Goal: Task Accomplishment & Management: Manage account settings

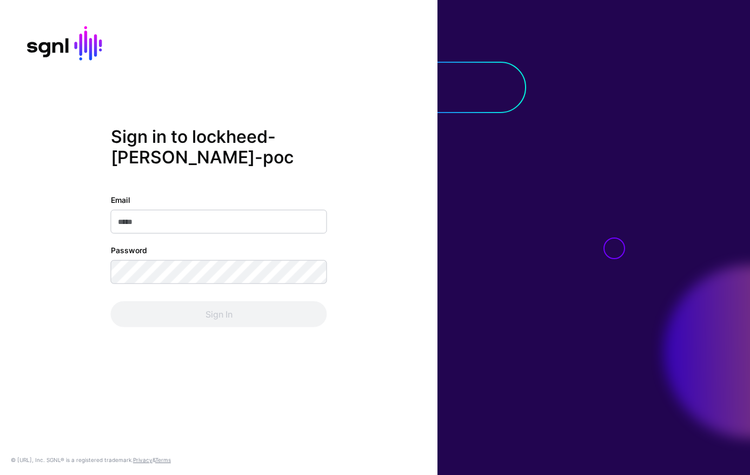
click at [212, 224] on input "Email" at bounding box center [219, 221] width 216 height 24
type input "**********"
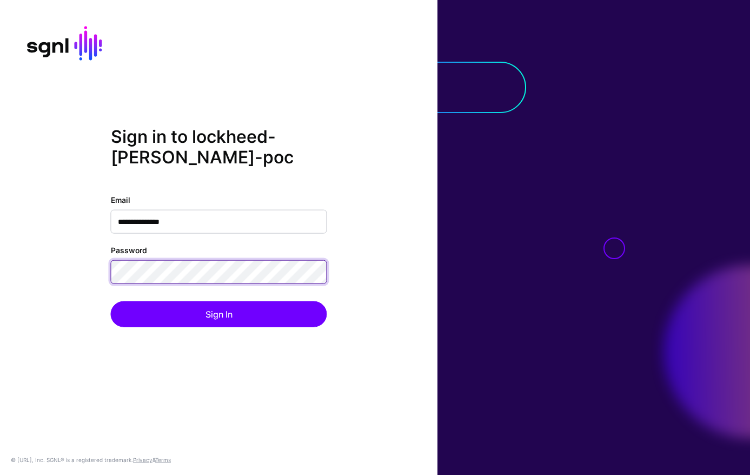
click at [111, 301] on button "Sign In" at bounding box center [219, 314] width 216 height 26
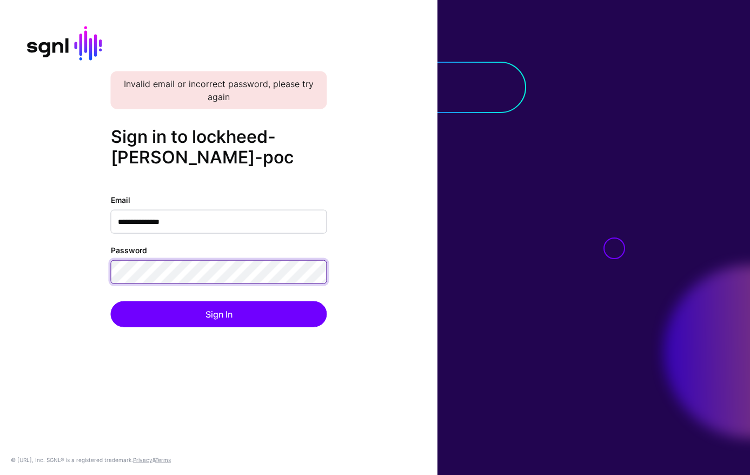
click at [111, 301] on button "Sign In" at bounding box center [219, 314] width 216 height 26
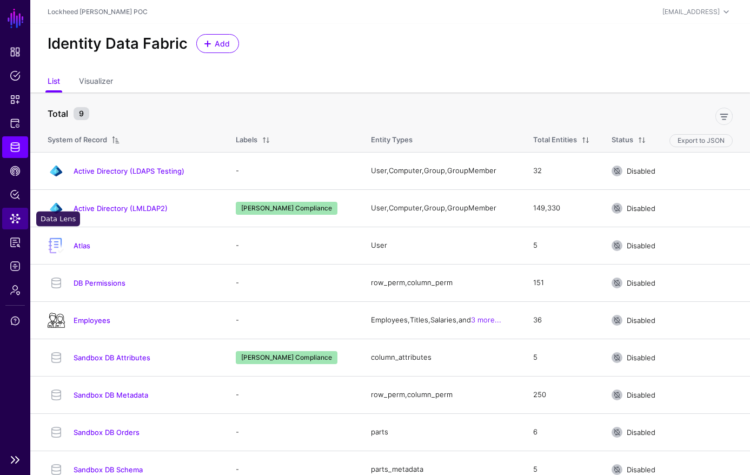
click at [14, 216] on span "Data Lens" at bounding box center [15, 218] width 11 height 11
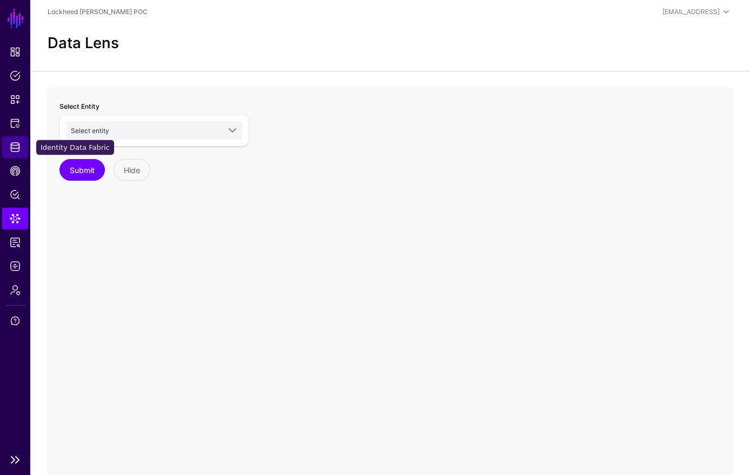
click at [14, 147] on span "Identity Data Fabric" at bounding box center [15, 147] width 11 height 11
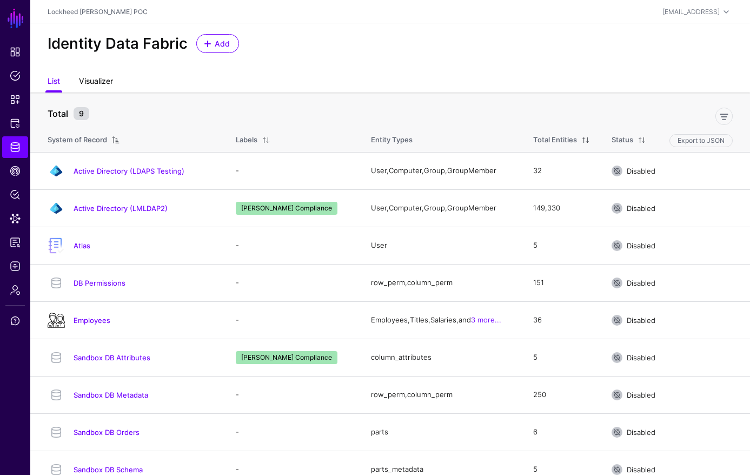
click at [91, 76] on link "Visualizer" at bounding box center [96, 82] width 34 height 21
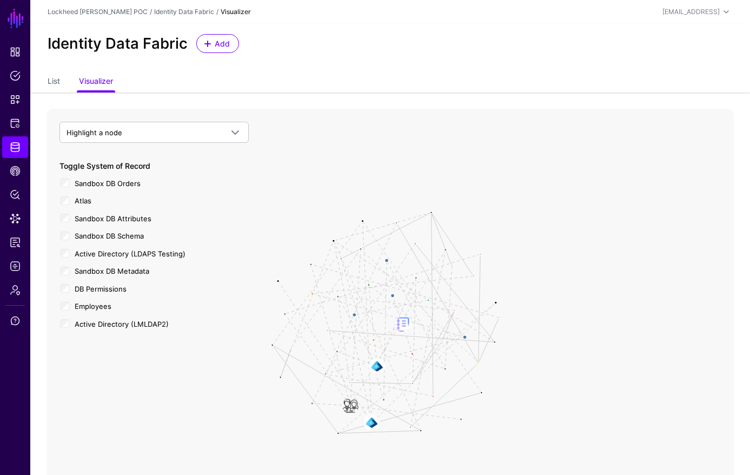
click at [59, 201] on div "Atlas" at bounding box center [153, 200] width 189 height 14
click at [67, 303] on div "Employees" at bounding box center [153, 305] width 189 height 14
click at [67, 337] on div "Highlight a node Atlas User Sandbox DB Attributes column_attributes Sandbox DB …" at bounding box center [153, 242] width 189 height 240
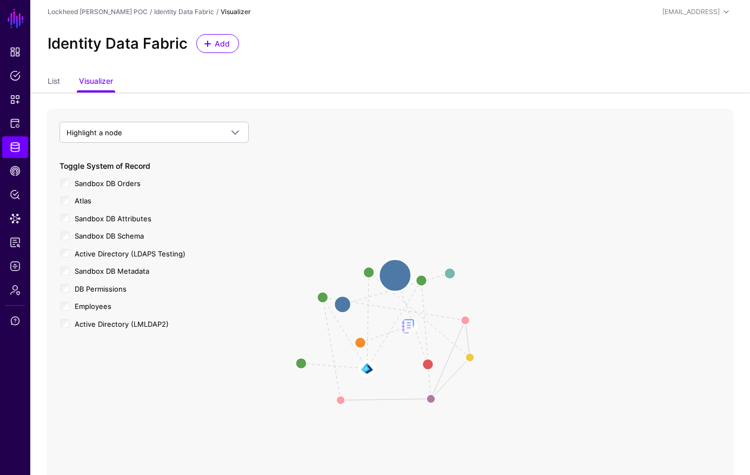
click at [388, 276] on circle at bounding box center [395, 275] width 32 height 32
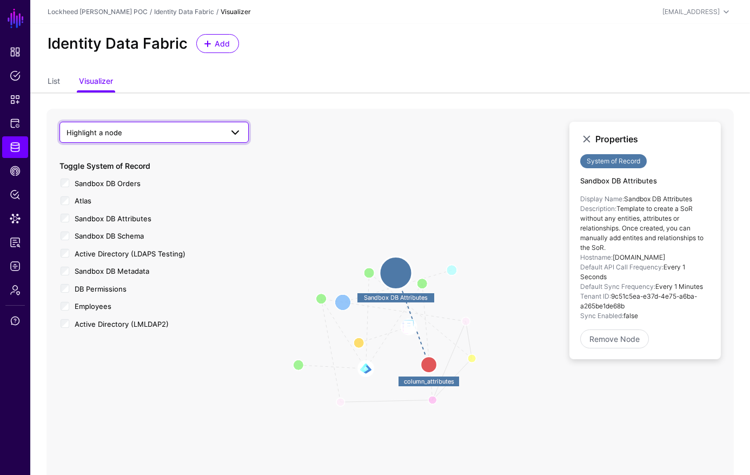
click at [210, 131] on span "Highlight a node" at bounding box center [145, 133] width 156 height 12
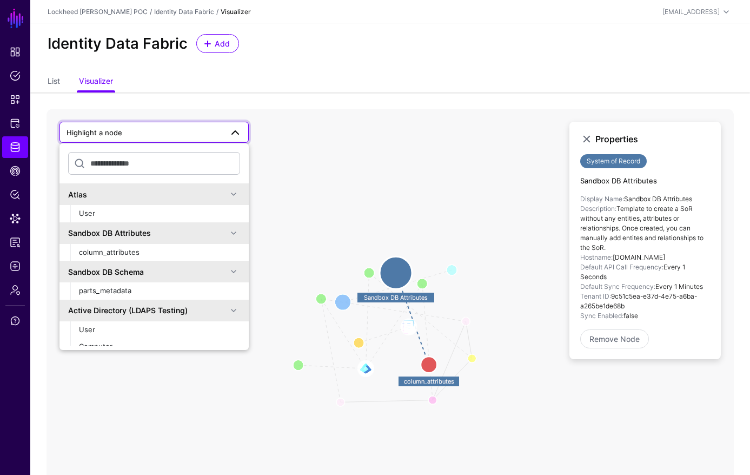
type input "*"
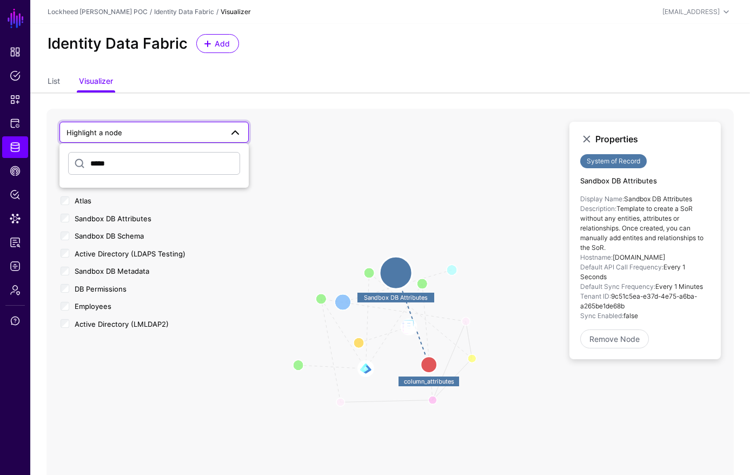
click at [377, 200] on icon "Group Member Member Of User Member User Member Group group_objectGUID group_obj…" at bounding box center [390, 325] width 687 height 433
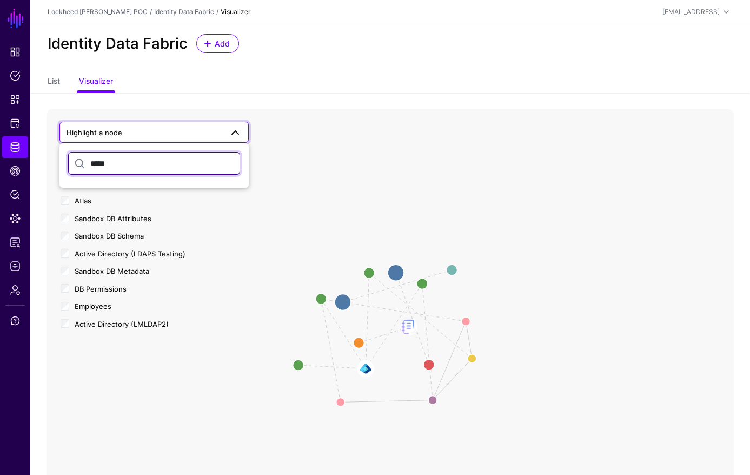
click at [170, 168] on input "*****" at bounding box center [154, 163] width 172 height 23
type input "*"
type input "***"
click at [70, 270] on div "Sandbox DB Metadata" at bounding box center [153, 270] width 189 height 14
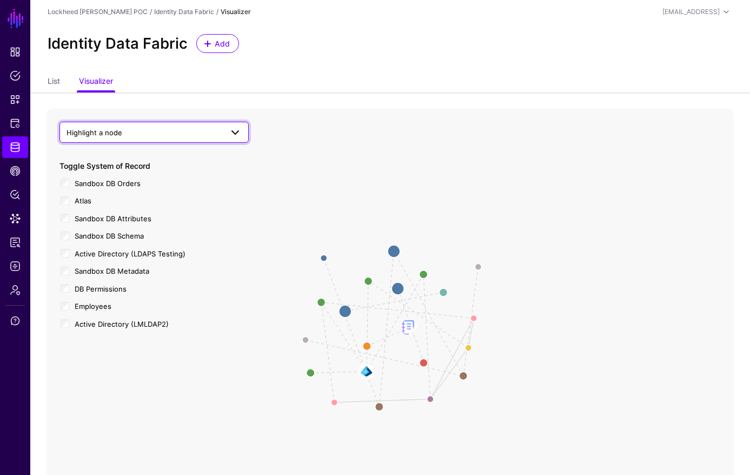
click at [160, 123] on link "Highlight a node" at bounding box center [153, 132] width 189 height 21
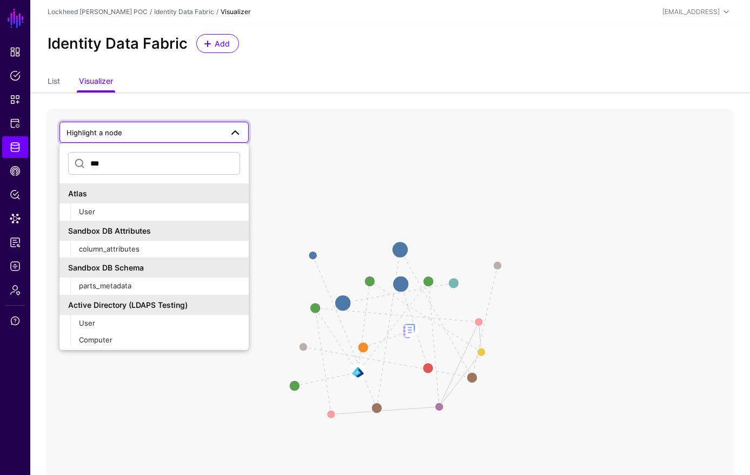
scroll to position [91, 0]
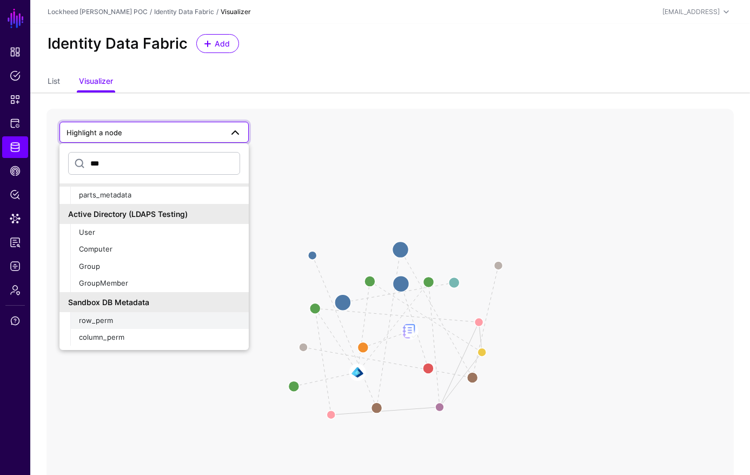
click at [173, 324] on div "row_perm" at bounding box center [159, 320] width 161 height 11
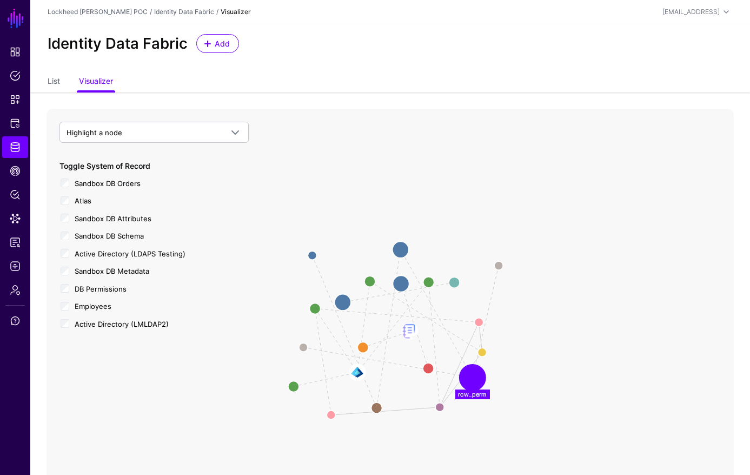
click at [468, 376] on circle at bounding box center [473, 378] width 22 height 22
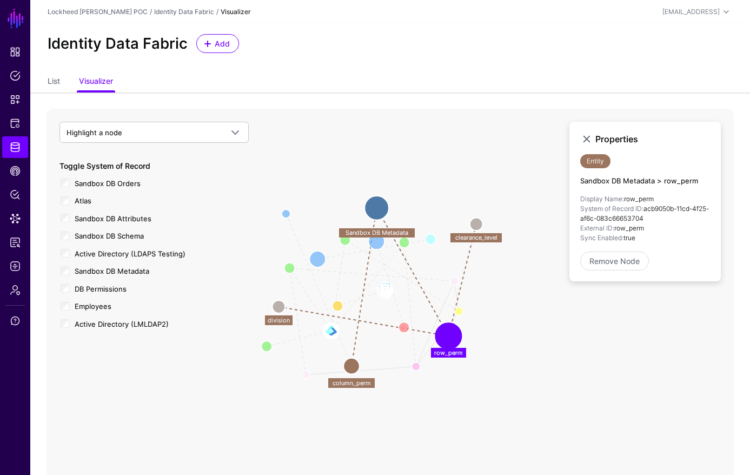
drag, startPoint x: 532, startPoint y: 333, endPoint x: 520, endPoint y: 301, distance: 34.0
click at [520, 301] on icon "Group Member Member Of User Member User Member Group clearance_level clearance_…" at bounding box center [390, 325] width 687 height 433
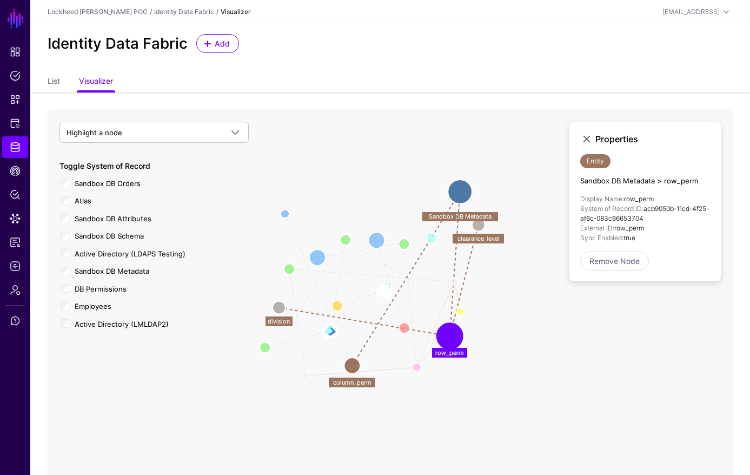
drag, startPoint x: 381, startPoint y: 202, endPoint x: 458, endPoint y: 186, distance: 78.5
click at [458, 186] on circle at bounding box center [460, 192] width 24 height 24
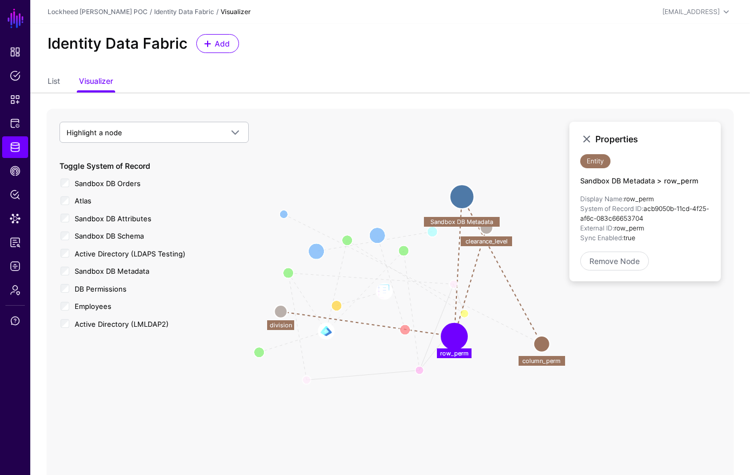
drag, startPoint x: 462, startPoint y: 360, endPoint x: 543, endPoint y: 343, distance: 82.8
click at [544, 343] on circle at bounding box center [542, 344] width 16 height 16
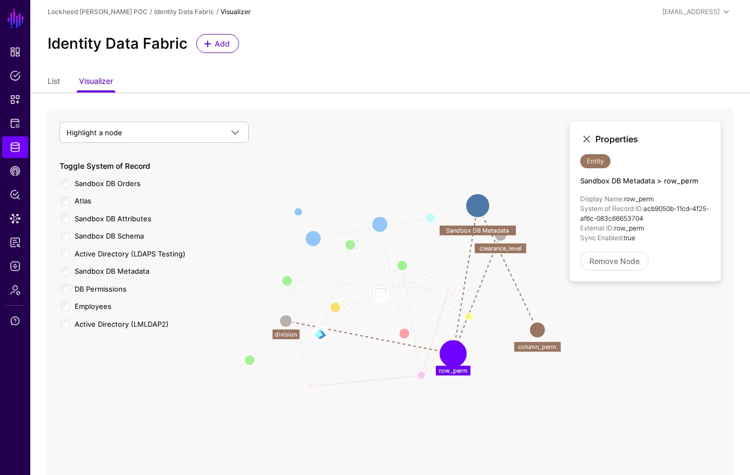
drag, startPoint x: 489, startPoint y: 344, endPoint x: 462, endPoint y: 356, distance: 29.5
click at [462, 356] on circle at bounding box center [453, 354] width 22 height 22
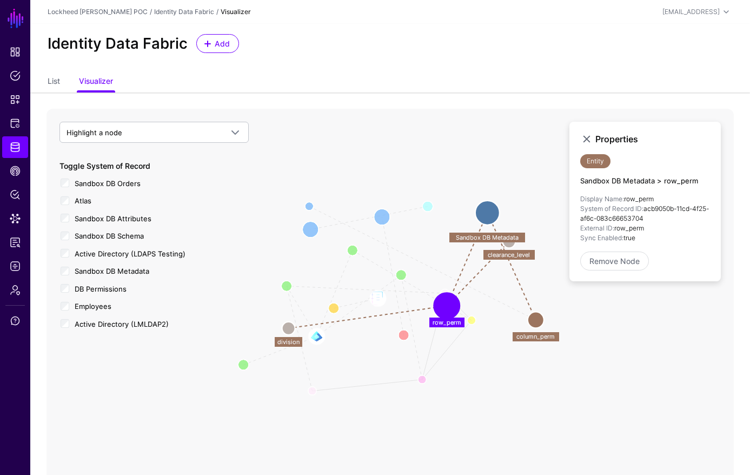
drag, startPoint x: 456, startPoint y: 352, endPoint x: 436, endPoint y: 305, distance: 51.1
click at [443, 302] on circle at bounding box center [447, 306] width 22 height 22
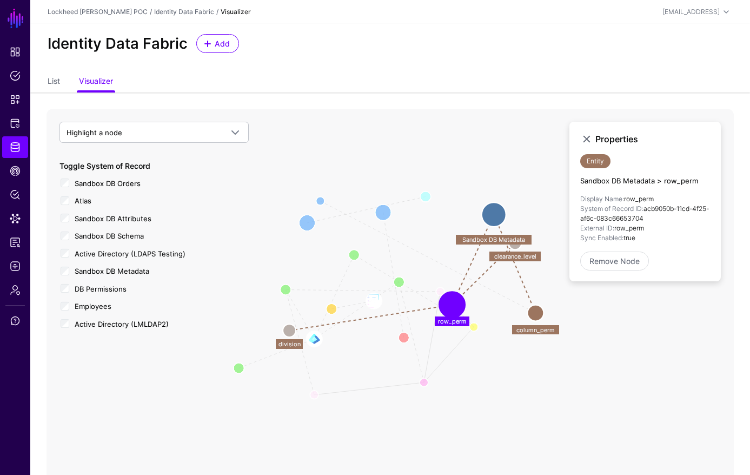
click at [290, 331] on circle at bounding box center [289, 330] width 13 height 13
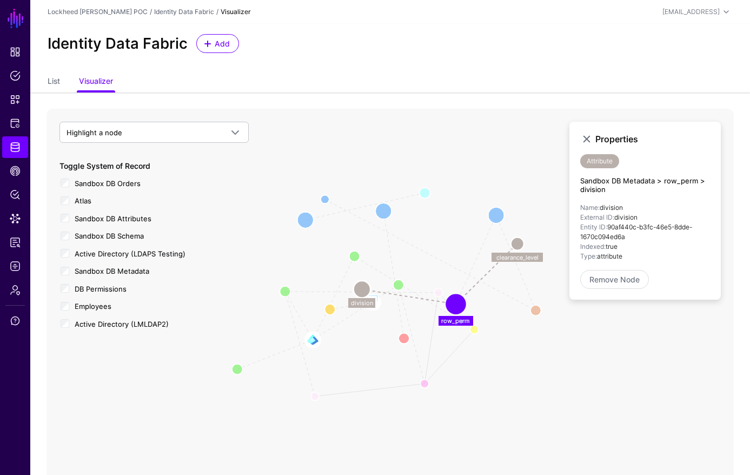
drag, startPoint x: 285, startPoint y: 330, endPoint x: 354, endPoint y: 290, distance: 79.9
click at [354, 290] on circle at bounding box center [361, 289] width 17 height 17
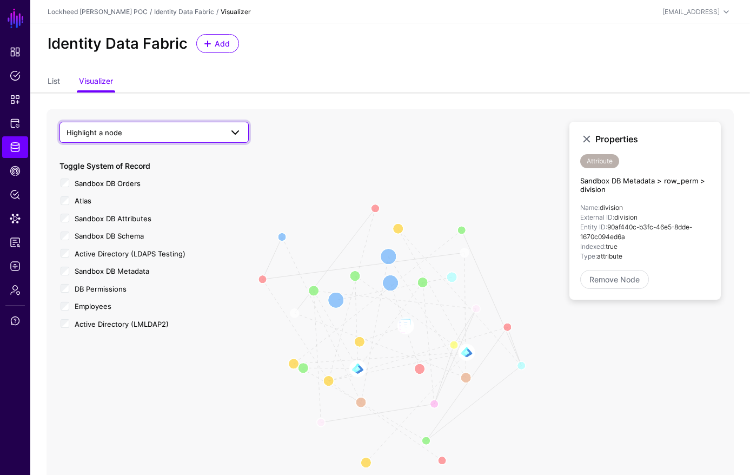
click at [143, 133] on span "Highlight a node" at bounding box center [145, 133] width 156 height 12
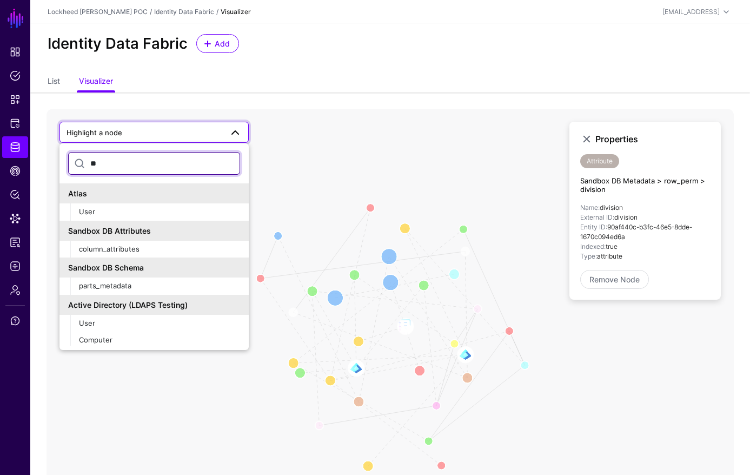
type input "*"
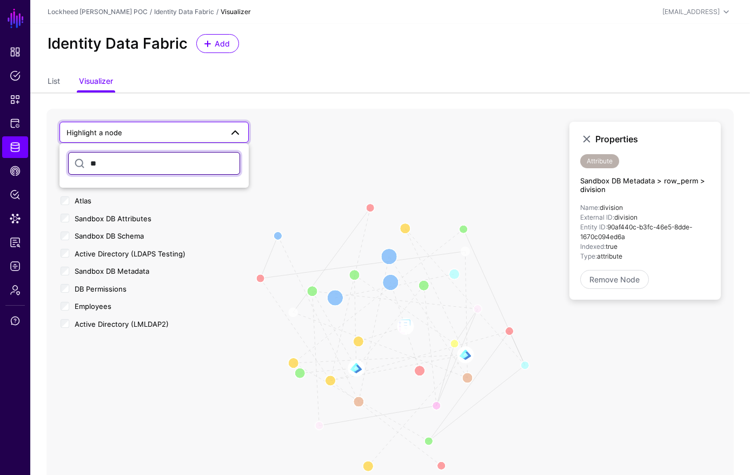
type input "*"
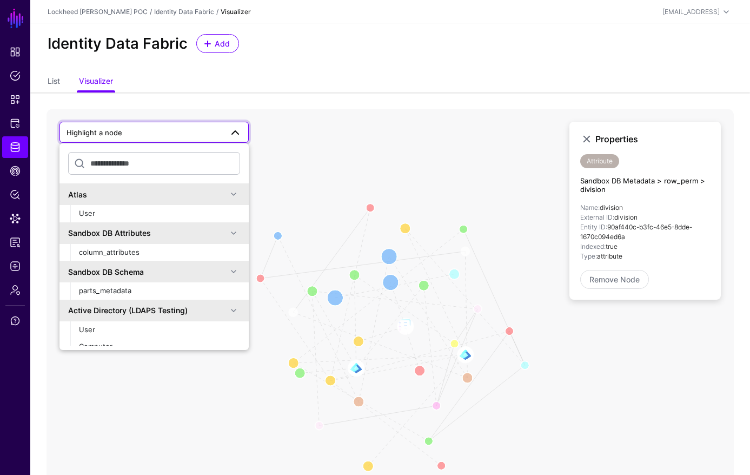
drag, startPoint x: 353, startPoint y: 143, endPoint x: 293, endPoint y: 155, distance: 61.2
click at [353, 144] on icon "User Member Group User Member Member Of Group Member DB Row Metadata Division t…" at bounding box center [390, 325] width 687 height 433
click at [177, 408] on icon "User Member Group User Member Member Of Group Member DB Row Metadata Division t…" at bounding box center [390, 325] width 687 height 433
click at [352, 153] on icon "User Member Group User Member Member Of Group Member DB Row Metadata Division t…" at bounding box center [390, 325] width 687 height 433
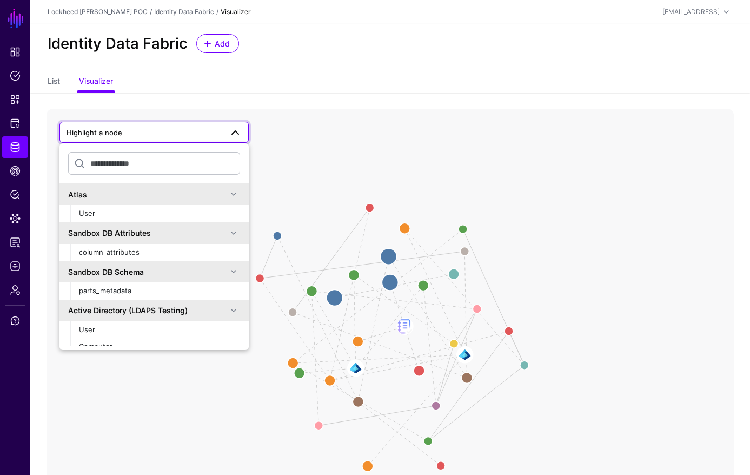
click at [241, 129] on span at bounding box center [235, 132] width 13 height 13
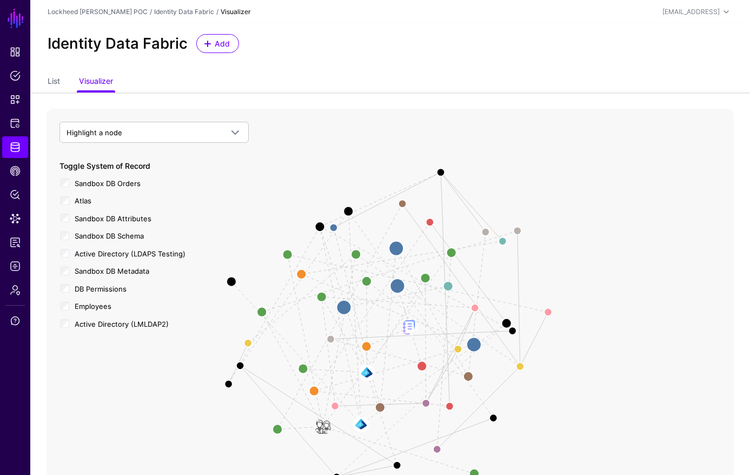
click at [66, 177] on div "Sandbox DB Orders" at bounding box center [153, 183] width 189 height 14
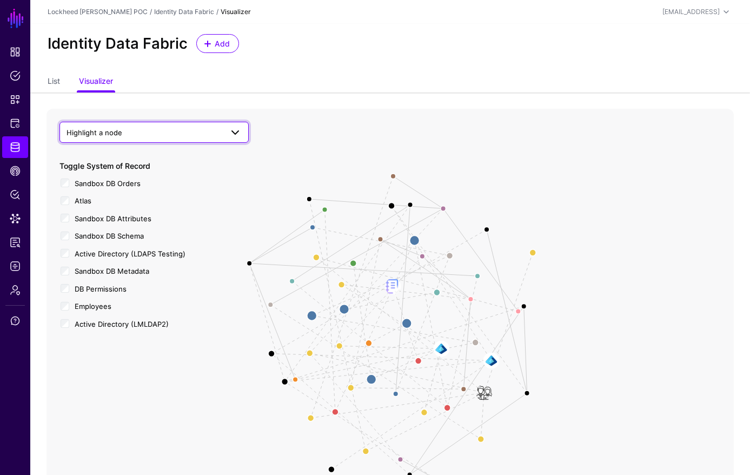
click at [146, 127] on span "Highlight a node" at bounding box center [145, 133] width 156 height 12
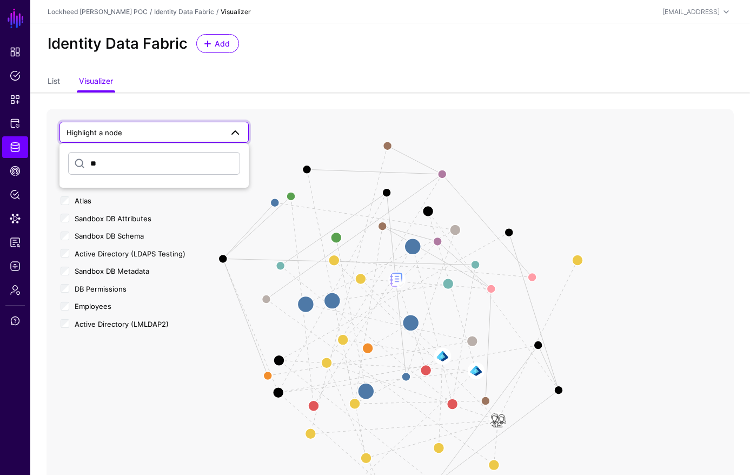
type input "*"
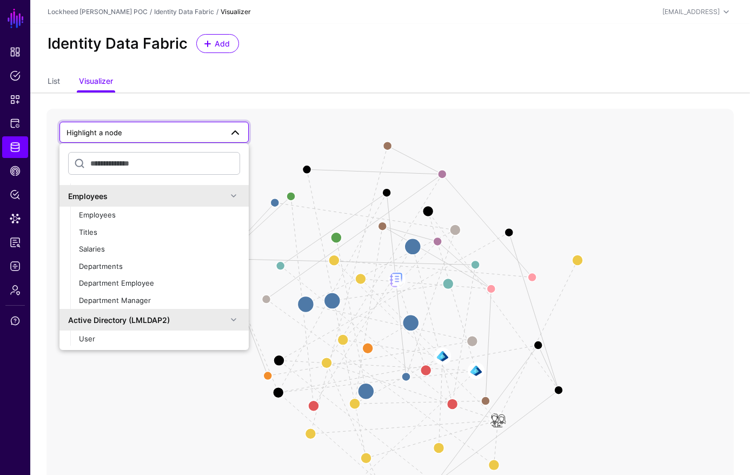
scroll to position [407, 0]
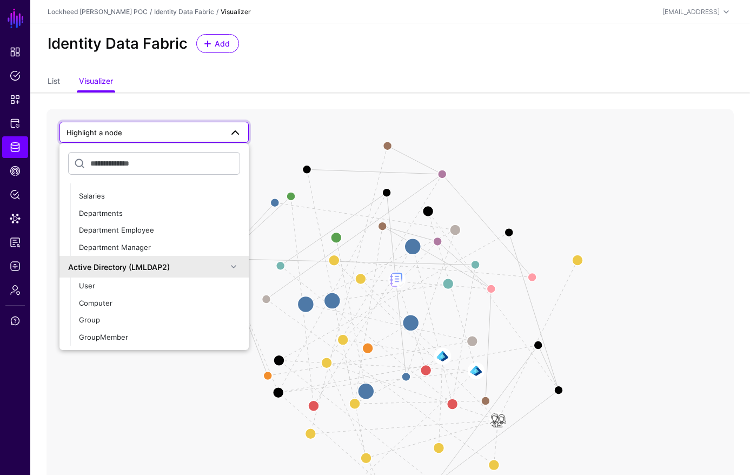
click at [310, 90] on ul "List Visualizer" at bounding box center [390, 82] width 685 height 21
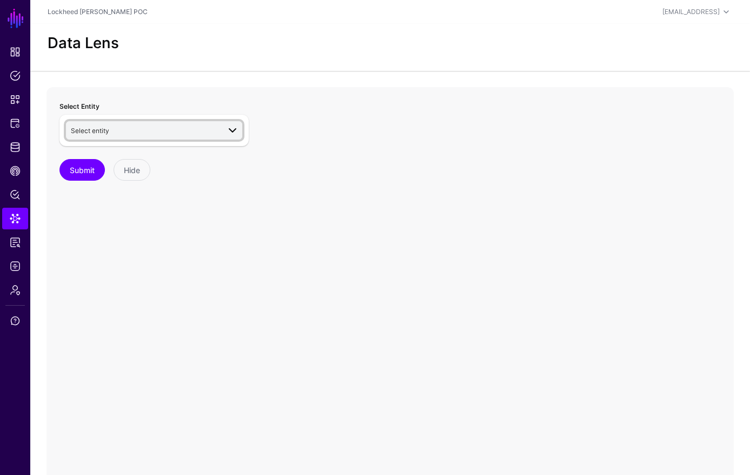
click at [91, 134] on span "Select entity" at bounding box center [90, 131] width 38 height 8
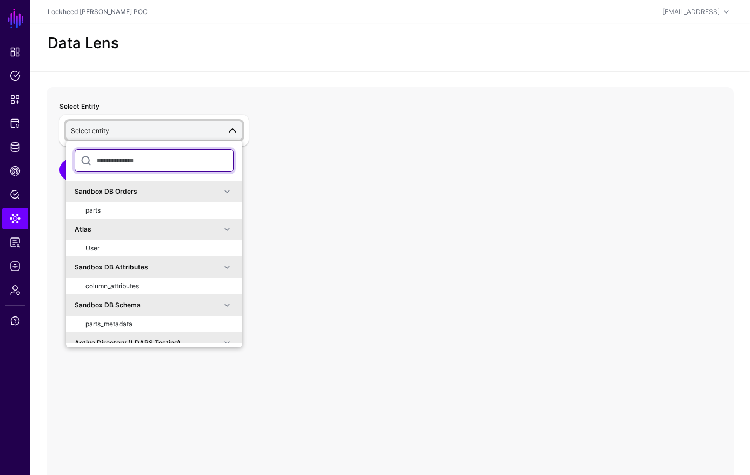
type input "*"
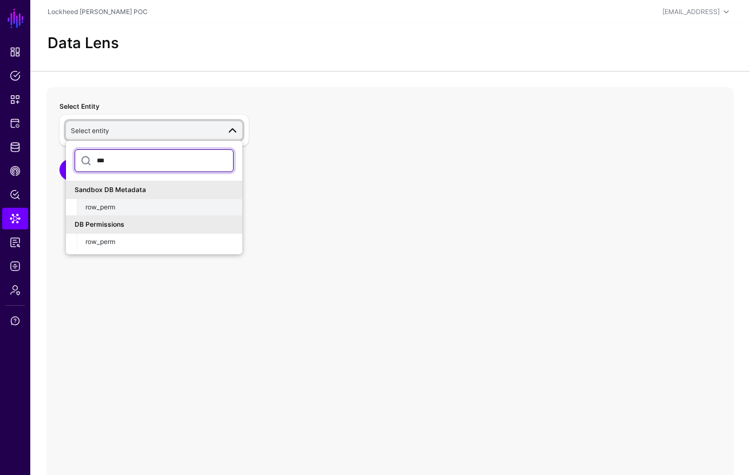
type input "***"
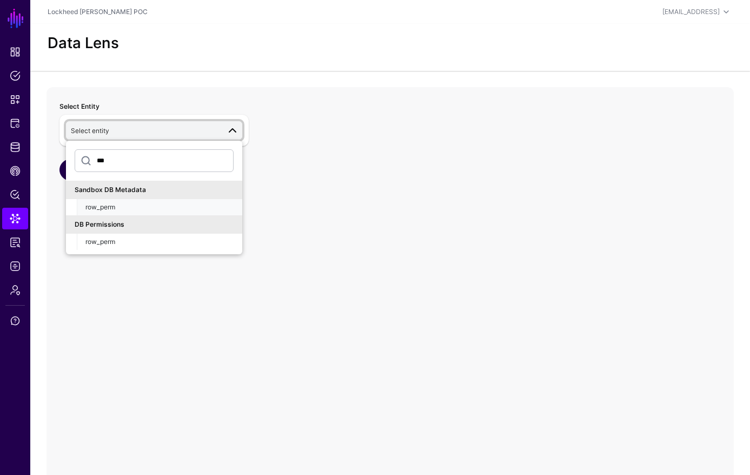
click at [96, 209] on span "row_perm" at bounding box center [100, 207] width 30 height 8
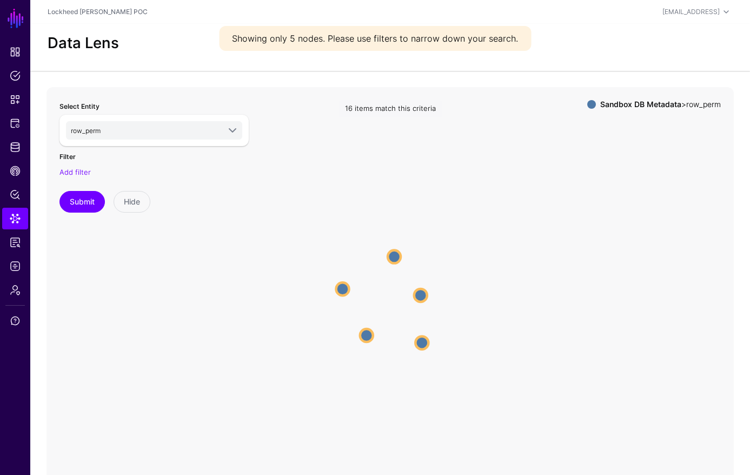
click at [394, 258] on circle at bounding box center [394, 256] width 13 height 13
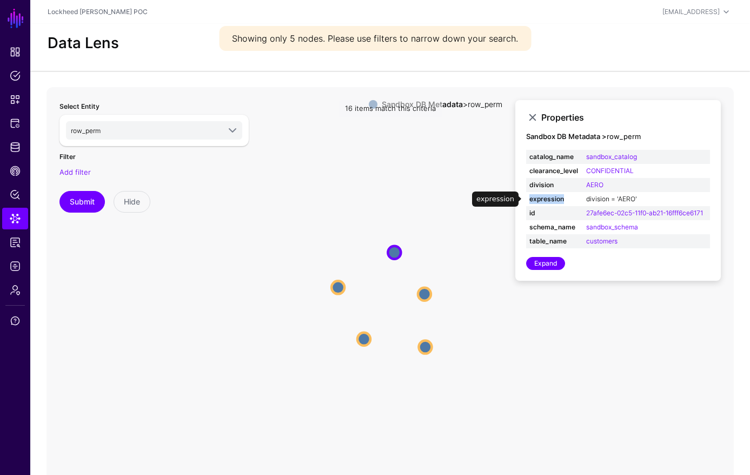
drag, startPoint x: 532, startPoint y: 196, endPoint x: 614, endPoint y: 201, distance: 81.8
click at [582, 198] on tr "expression division = 'AERO'" at bounding box center [618, 199] width 184 height 14
drag, startPoint x: 643, startPoint y: 199, endPoint x: 586, endPoint y: 198, distance: 57.9
click at [586, 198] on td "division = 'AERO'" at bounding box center [646, 199] width 127 height 14
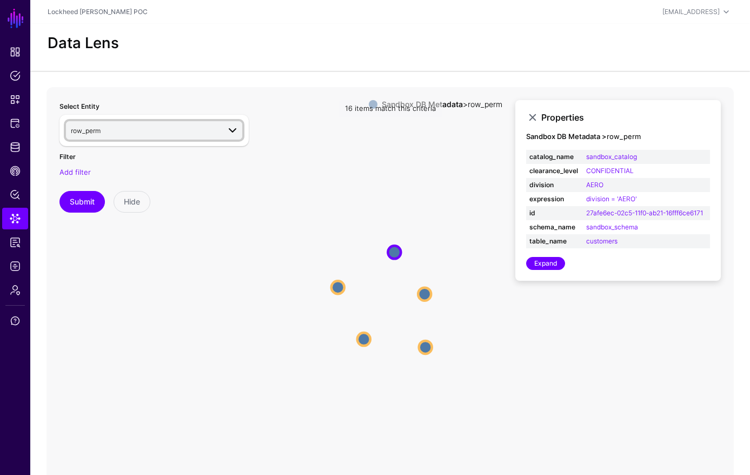
click at [161, 130] on span "row_perm" at bounding box center [145, 130] width 149 height 12
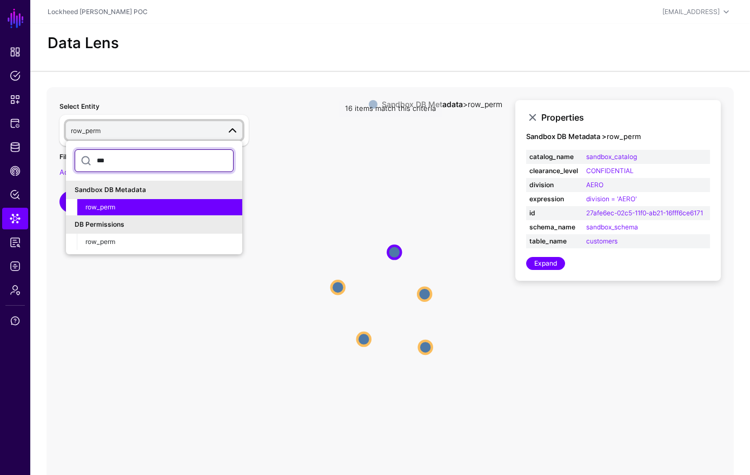
click at [150, 156] on input "***" at bounding box center [154, 160] width 159 height 23
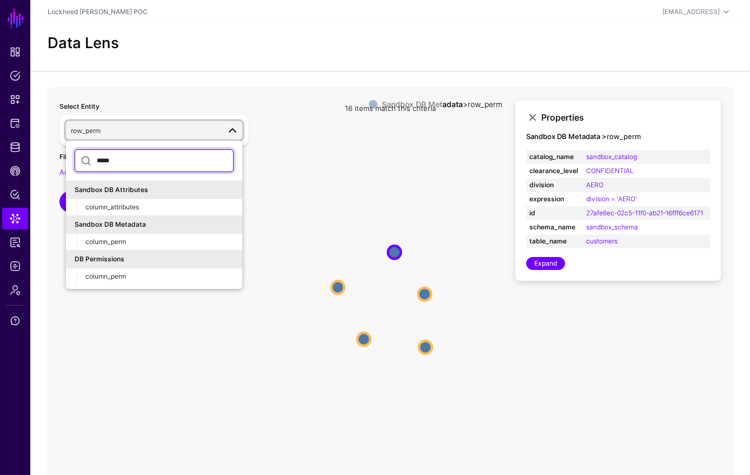
type input "*****"
click at [142, 241] on div "column_perm" at bounding box center [159, 242] width 148 height 10
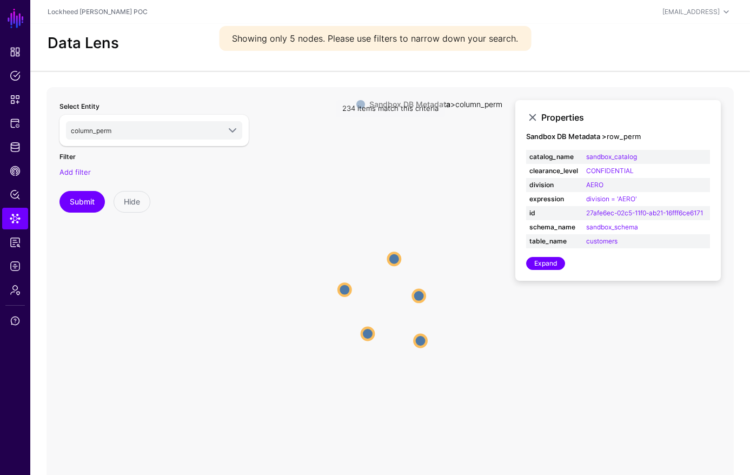
click at [396, 264] on circle at bounding box center [394, 259] width 12 height 12
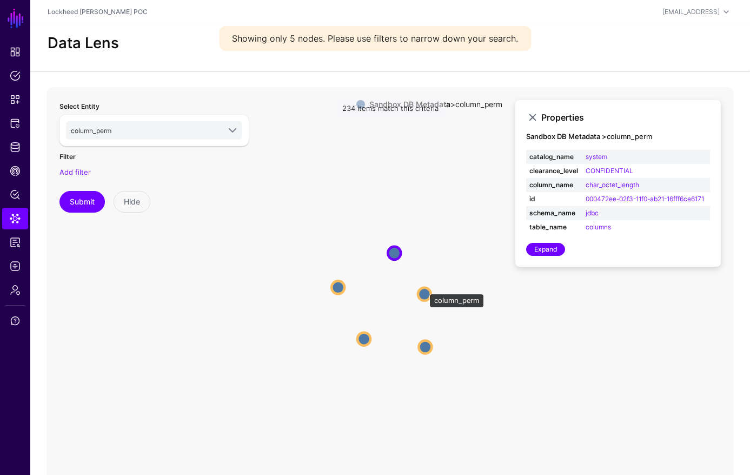
click at [423, 291] on circle at bounding box center [424, 294] width 13 height 13
click at [428, 348] on circle at bounding box center [425, 347] width 13 height 13
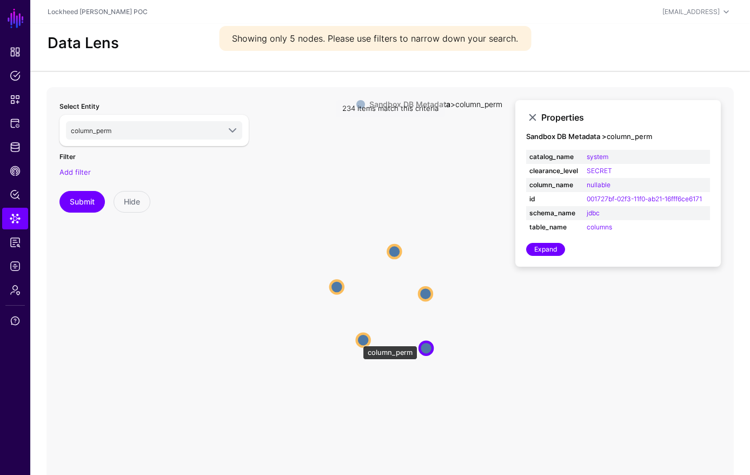
click at [361, 338] on circle at bounding box center [363, 340] width 13 height 13
drag, startPoint x: 340, startPoint y: 287, endPoint x: 281, endPoint y: 237, distance: 77.1
click at [340, 287] on circle at bounding box center [335, 286] width 13 height 13
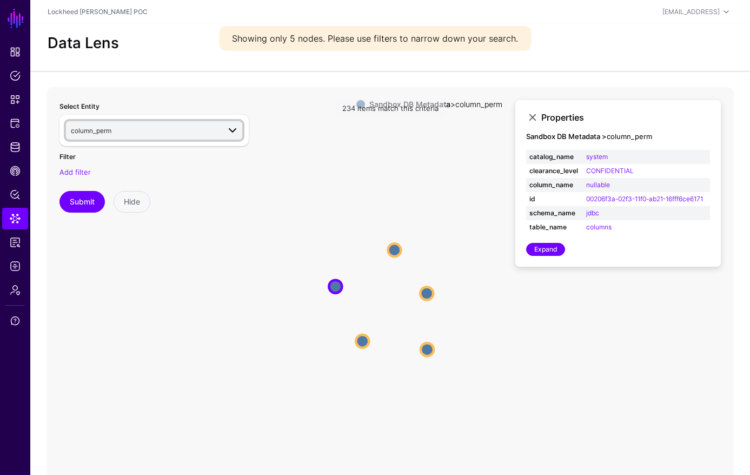
click at [227, 135] on span at bounding box center [232, 130] width 13 height 13
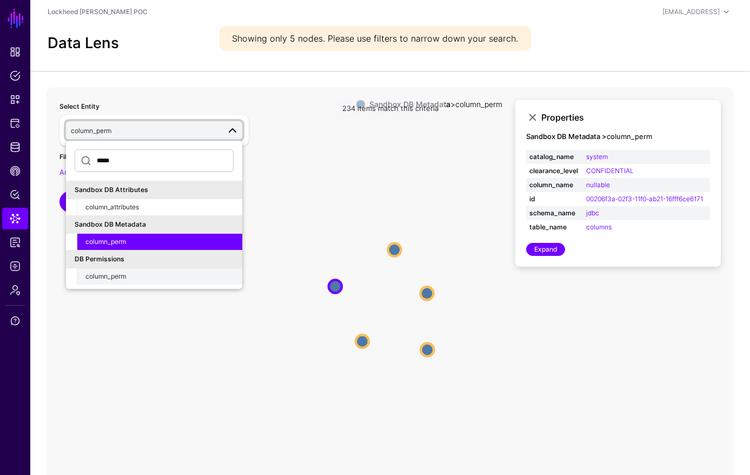
click at [177, 277] on div "column_perm" at bounding box center [159, 276] width 148 height 10
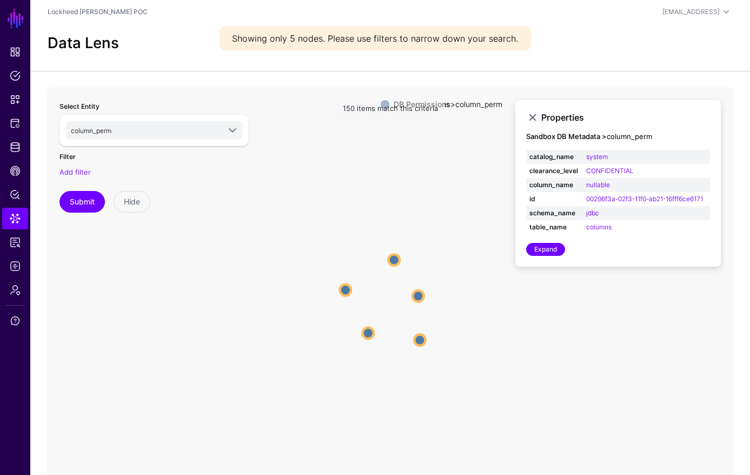
click at [417, 298] on circle at bounding box center [418, 295] width 11 height 11
click at [419, 297] on circle at bounding box center [421, 295] width 13 height 13
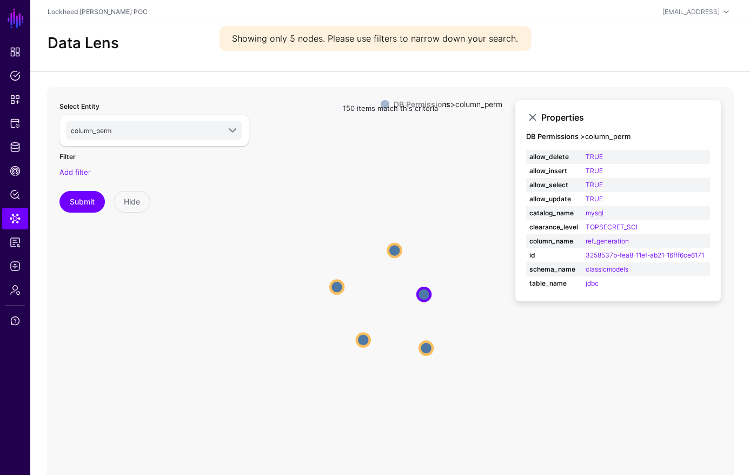
click at [418, 344] on icon "column_perm column_perm column_perm column_perm column_perm column_perm column_…" at bounding box center [390, 303] width 687 height 433
click at [420, 344] on circle at bounding box center [426, 348] width 13 height 13
click at [399, 244] on icon "column_perm column_perm column_perm column_perm column_perm column_perm column_…" at bounding box center [390, 303] width 687 height 433
click at [395, 246] on circle at bounding box center [394, 249] width 13 height 13
click at [335, 283] on circle at bounding box center [334, 287] width 13 height 13
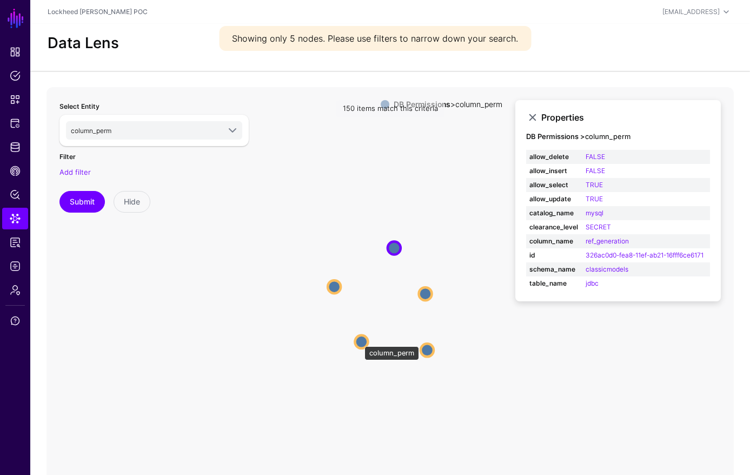
drag, startPoint x: 359, startPoint y: 341, endPoint x: 354, endPoint y: 334, distance: 8.1
click at [358, 339] on circle at bounding box center [361, 341] width 13 height 13
click at [172, 135] on span "column_perm" at bounding box center [145, 130] width 149 height 12
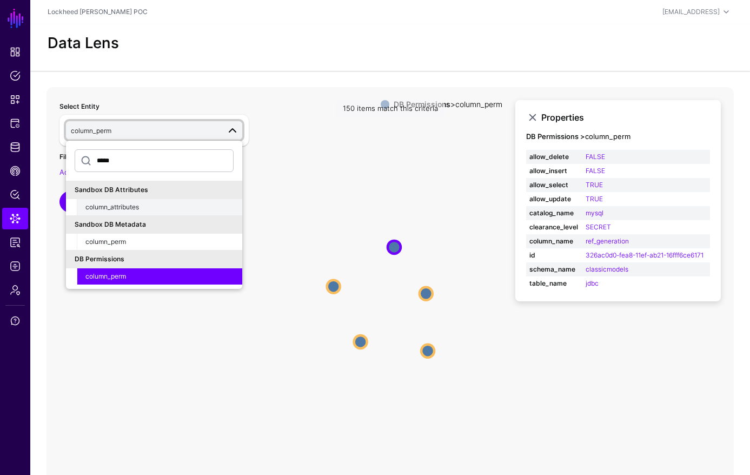
click at [152, 208] on div "column_attributes" at bounding box center [159, 207] width 148 height 10
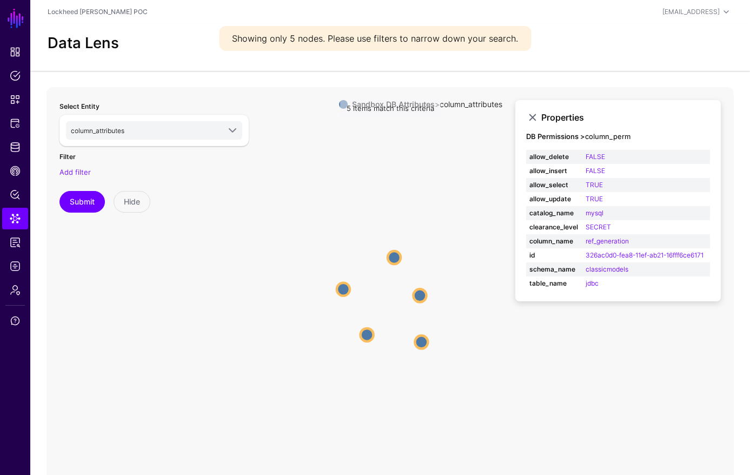
click at [417, 294] on circle at bounding box center [419, 295] width 13 height 13
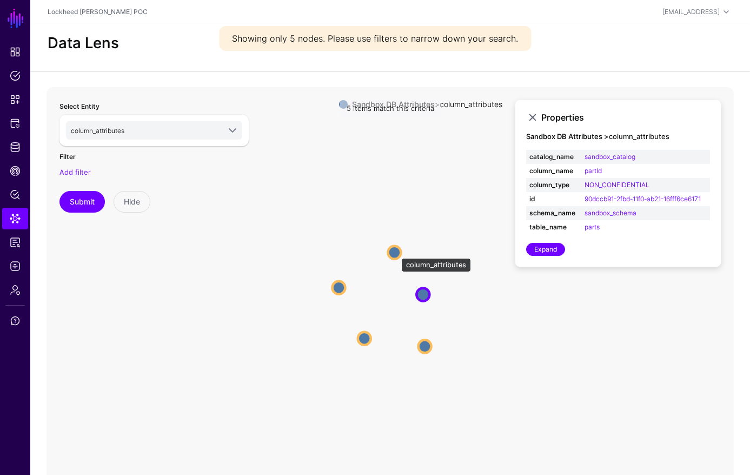
click at [395, 253] on circle at bounding box center [394, 252] width 13 height 13
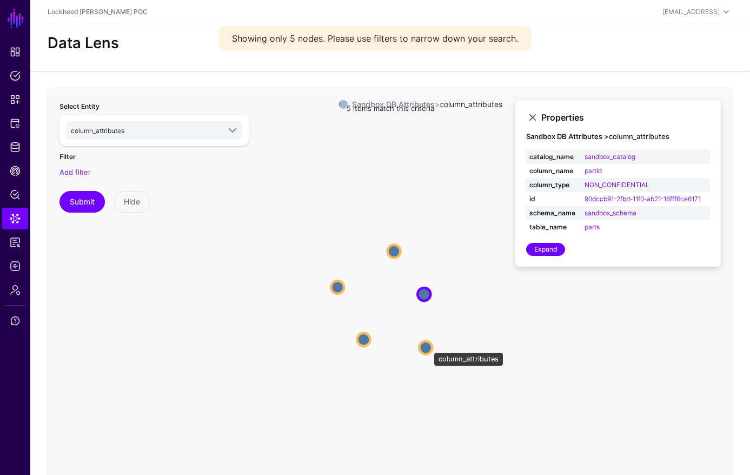
click at [428, 347] on circle at bounding box center [425, 347] width 13 height 13
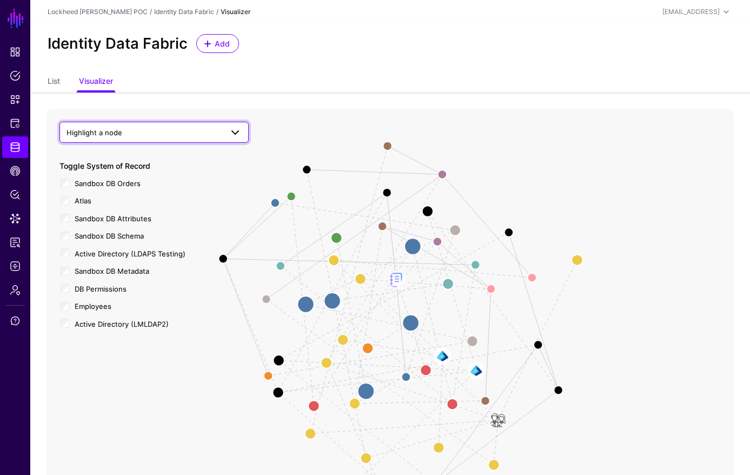
click at [129, 127] on span "Highlight a node" at bounding box center [145, 133] width 156 height 12
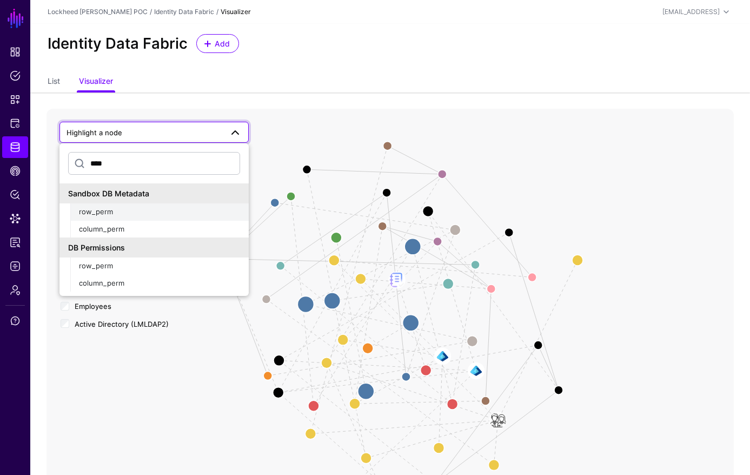
type input "****"
click at [145, 209] on div "row_perm" at bounding box center [159, 212] width 161 height 11
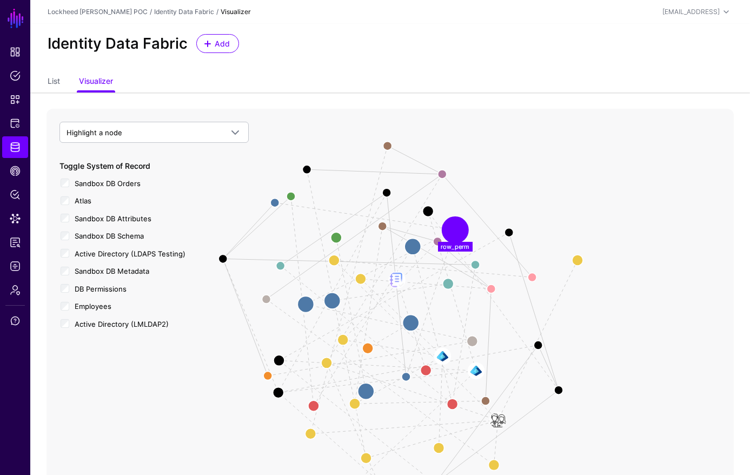
click at [449, 228] on circle at bounding box center [455, 230] width 22 height 22
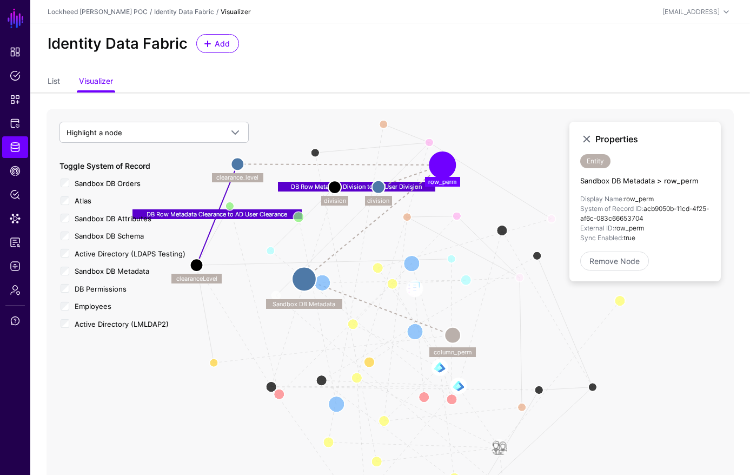
drag, startPoint x: 407, startPoint y: 373, endPoint x: 367, endPoint y: 187, distance: 190.1
click at [380, 185] on circle at bounding box center [378, 187] width 13 height 13
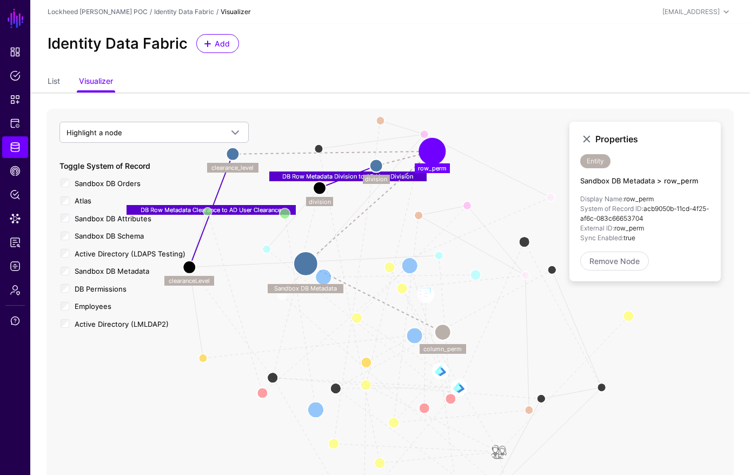
click at [320, 189] on circle at bounding box center [319, 188] width 13 height 13
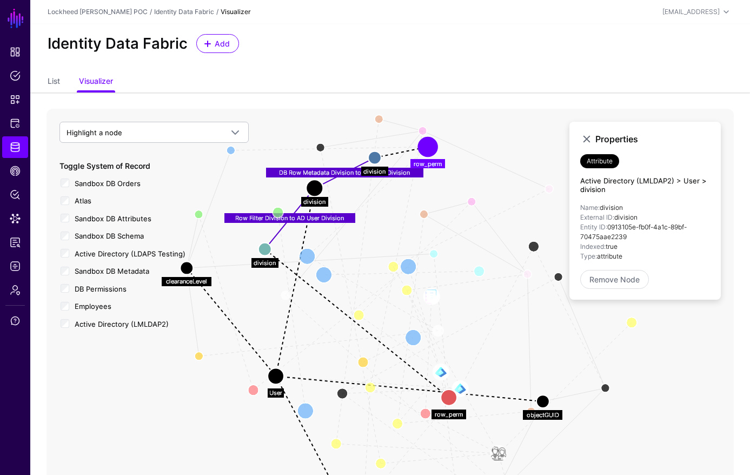
click at [377, 154] on circle at bounding box center [374, 157] width 13 height 13
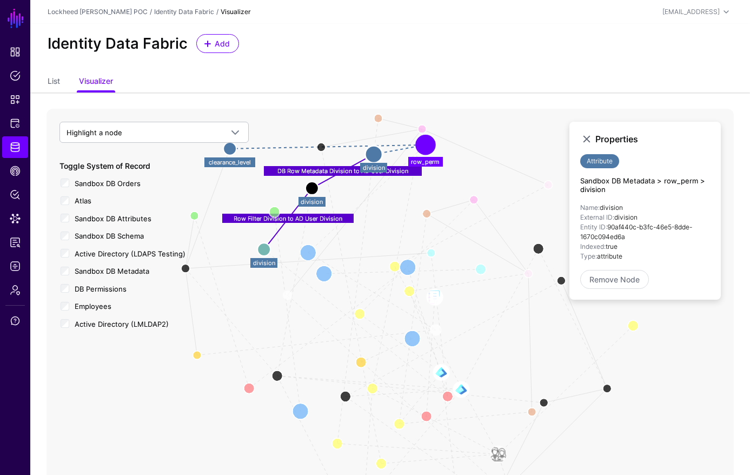
click at [311, 186] on circle at bounding box center [312, 188] width 13 height 13
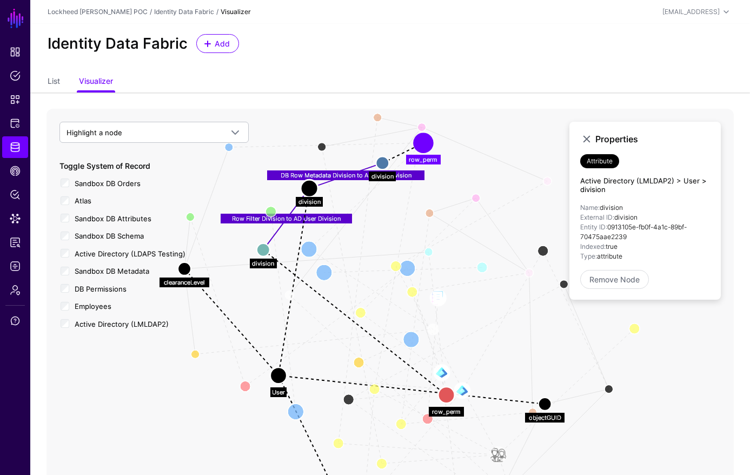
drag, startPoint x: 373, startPoint y: 155, endPoint x: 389, endPoint y: 160, distance: 16.3
click at [382, 163] on circle at bounding box center [382, 163] width 13 height 13
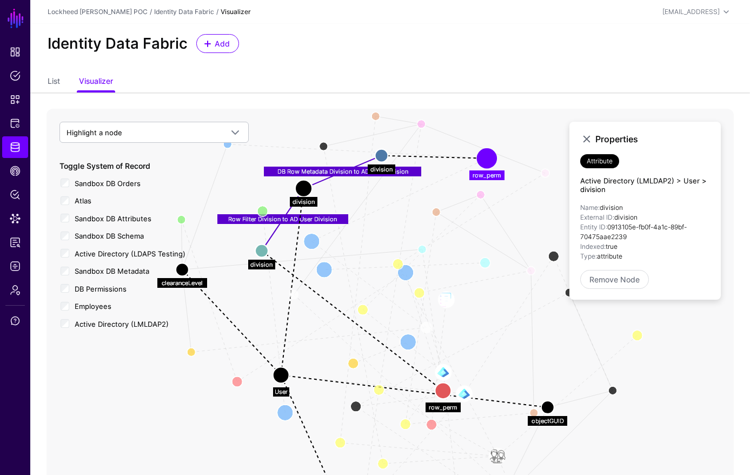
drag, startPoint x: 429, startPoint y: 144, endPoint x: 453, endPoint y: 172, distance: 36.8
click at [489, 162] on circle at bounding box center [487, 158] width 16 height 16
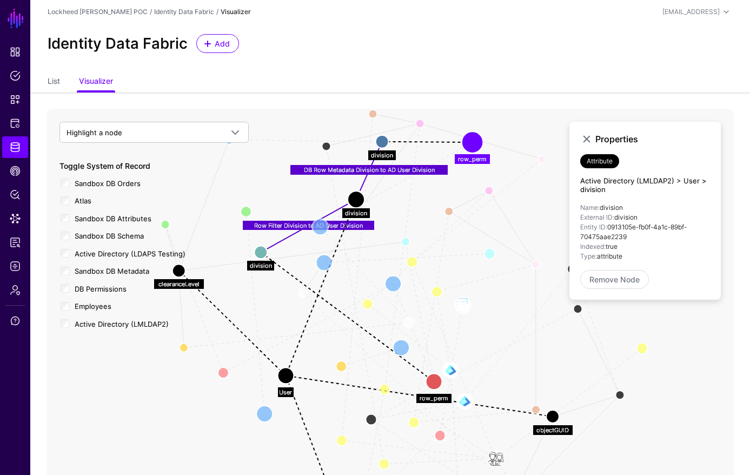
drag, startPoint x: 318, startPoint y: 192, endPoint x: 357, endPoint y: 201, distance: 39.9
click at [356, 201] on circle at bounding box center [356, 199] width 17 height 17
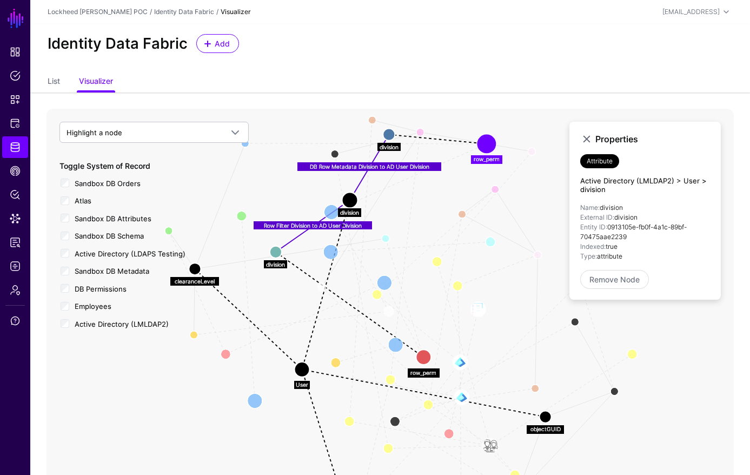
drag, startPoint x: 455, startPoint y: 135, endPoint x: 487, endPoint y: 139, distance: 32.7
click at [487, 139] on circle at bounding box center [486, 143] width 15 height 15
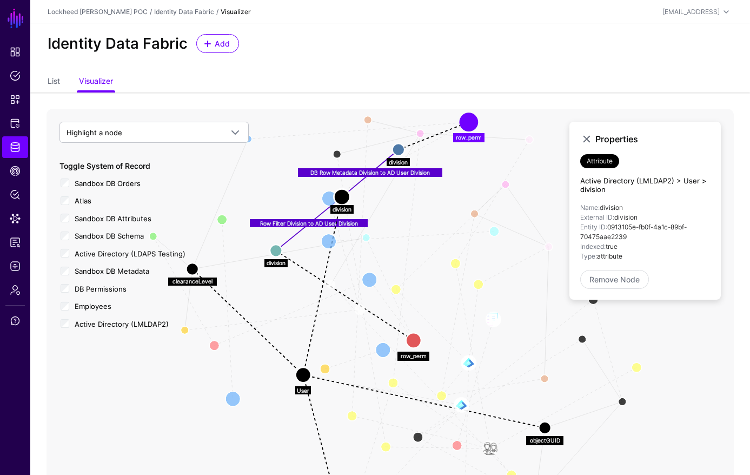
drag, startPoint x: 392, startPoint y: 131, endPoint x: 399, endPoint y: 155, distance: 24.1
click at [399, 155] on circle at bounding box center [399, 150] width 12 height 12
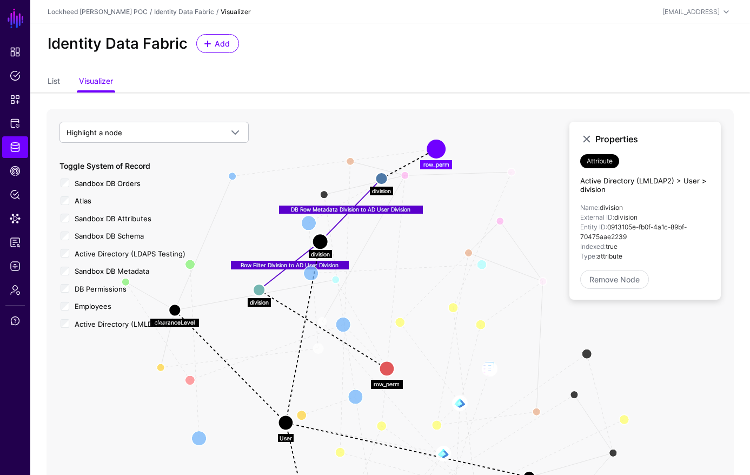
drag, startPoint x: 434, startPoint y: 215, endPoint x: 421, endPoint y: 255, distance: 41.7
click at [421, 255] on icon "DB Row Metadata Clearance to AD User Clearance User Member Group User Member Me…" at bounding box center [390, 325] width 687 height 433
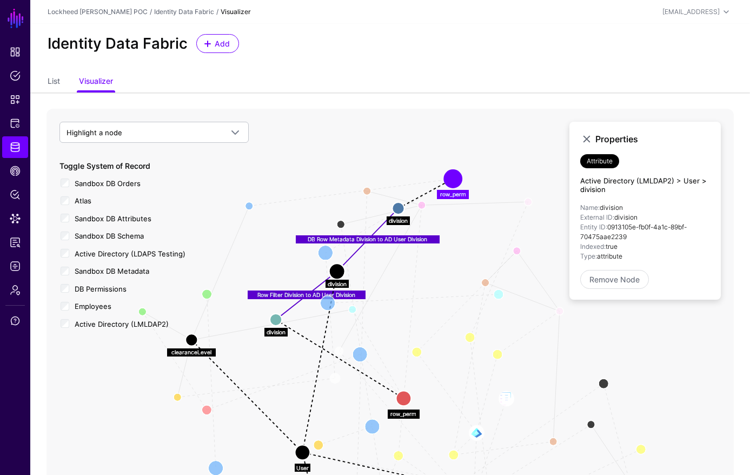
drag, startPoint x: 432, startPoint y: 330, endPoint x: 455, endPoint y: 398, distance: 71.3
click at [455, 398] on icon "DB Row Metadata Clearance to AD User Clearance User Member Group User Member Me…" at bounding box center [390, 325] width 687 height 433
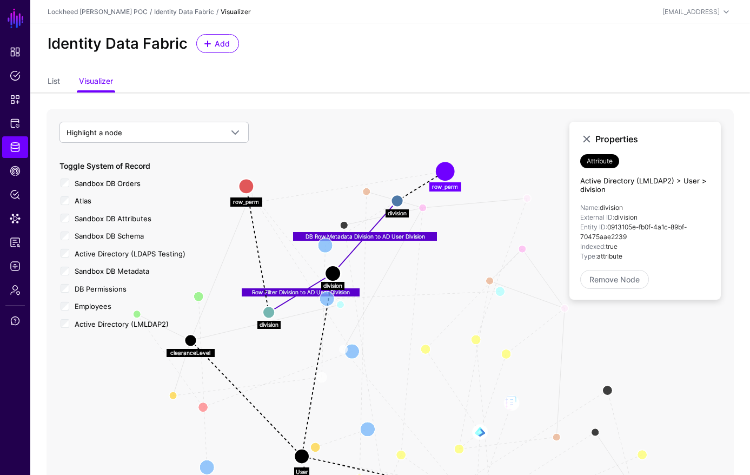
drag, startPoint x: 387, startPoint y: 387, endPoint x: 265, endPoint y: 243, distance: 188.4
click at [245, 185] on div "DB Row Metadata Clearance to AD User Clearance User Member Group User Member Me…" at bounding box center [390, 325] width 687 height 433
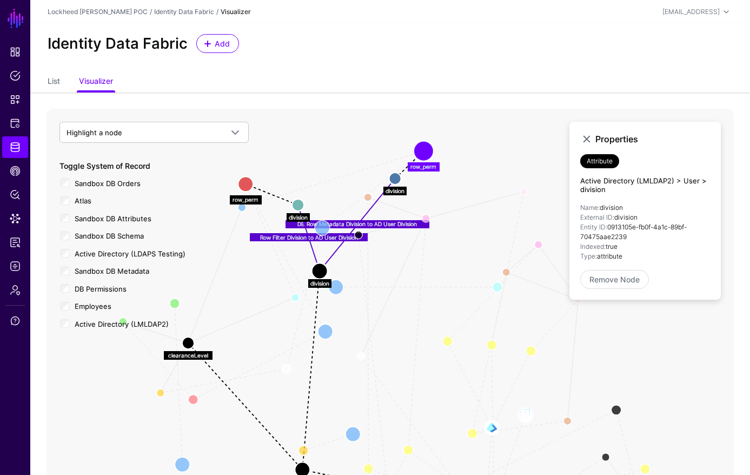
drag, startPoint x: 262, startPoint y: 301, endPoint x: 300, endPoint y: 208, distance: 100.6
click at [300, 208] on circle at bounding box center [298, 205] width 12 height 12
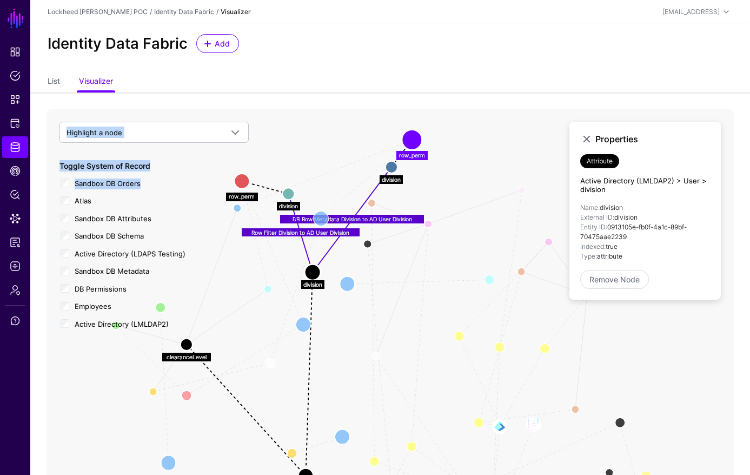
drag, startPoint x: 240, startPoint y: 179, endPoint x: 257, endPoint y: 167, distance: 20.9
click at [261, 163] on div "DB Row Metadata Clearance to AD User Clearance User Member Group User Member Me…" at bounding box center [390, 325] width 687 height 433
drag, startPoint x: 241, startPoint y: 183, endPoint x: 272, endPoint y: 162, distance: 38.1
click at [264, 161] on div "DB Row Metadata Clearance to AD User Clearance User Member Group User Member Me…" at bounding box center [390, 325] width 687 height 433
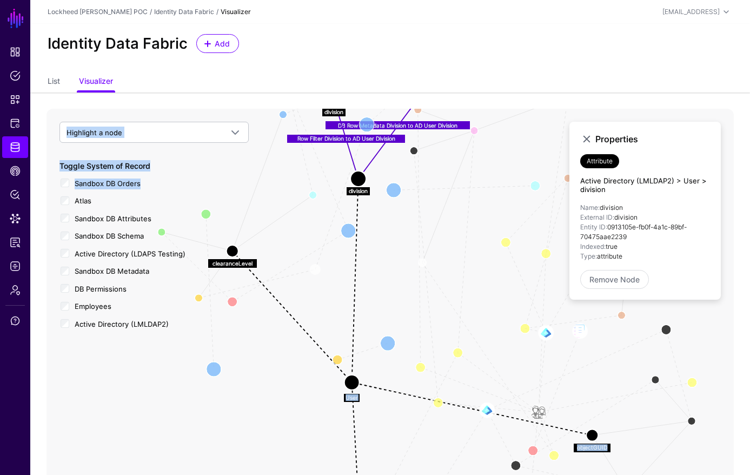
drag, startPoint x: 449, startPoint y: 293, endPoint x: 496, endPoint y: 222, distance: 85.0
click at [496, 221] on icon "DB Row Metadata Clearance to AD User Clearance User Member Group User Member Me…" at bounding box center [390, 325] width 687 height 433
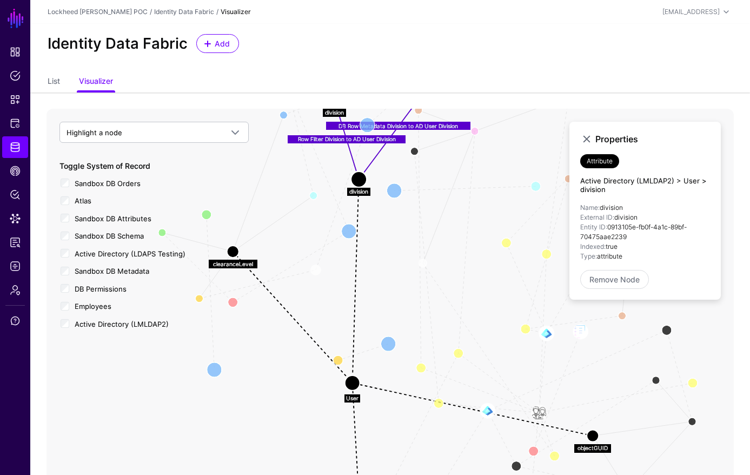
click at [230, 250] on div "Active Directory (LDAPS Testing)" at bounding box center [153, 253] width 189 height 14
click at [233, 254] on div "Active Directory (LDAPS Testing)" at bounding box center [153, 253] width 189 height 14
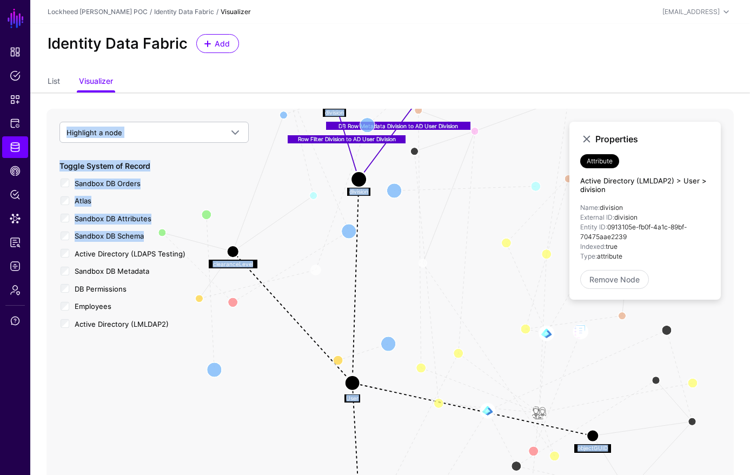
drag, startPoint x: 250, startPoint y: 239, endPoint x: 295, endPoint y: 238, distance: 45.4
click at [324, 354] on div "DB Row Metadata Clearance to AD User Clearance User Member Group User Member Me…" at bounding box center [390, 325] width 687 height 433
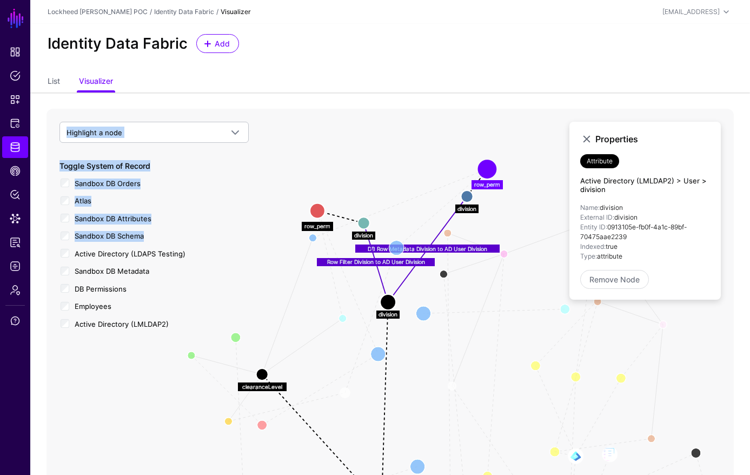
drag, startPoint x: 317, startPoint y: 268, endPoint x: 303, endPoint y: 336, distance: 69.0
click at [325, 361] on icon "DB Row Metadata Clearance to AD User Clearance User Member Group User Member Me…" at bounding box center [390, 325] width 687 height 433
click at [509, 285] on icon "DB Row Metadata Clearance to AD User Clearance User Member Group User Member Me…" at bounding box center [390, 325] width 687 height 433
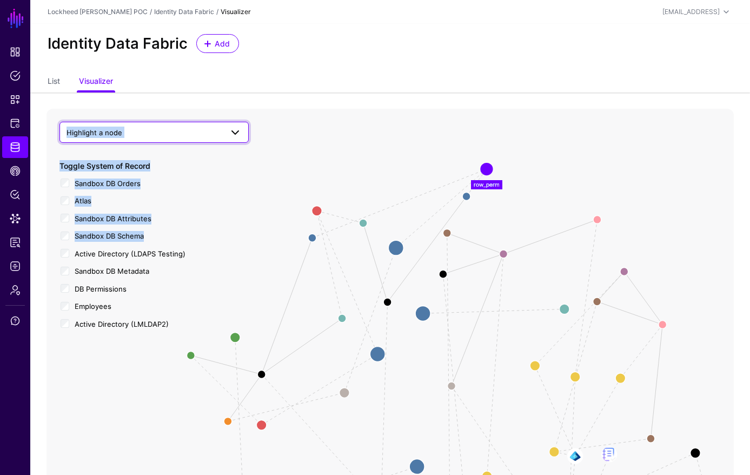
click at [154, 137] on span "Highlight a node" at bounding box center [145, 133] width 156 height 12
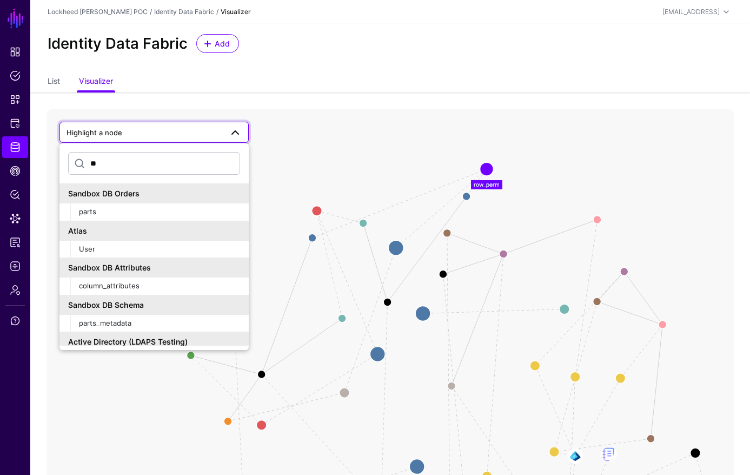
type input "*"
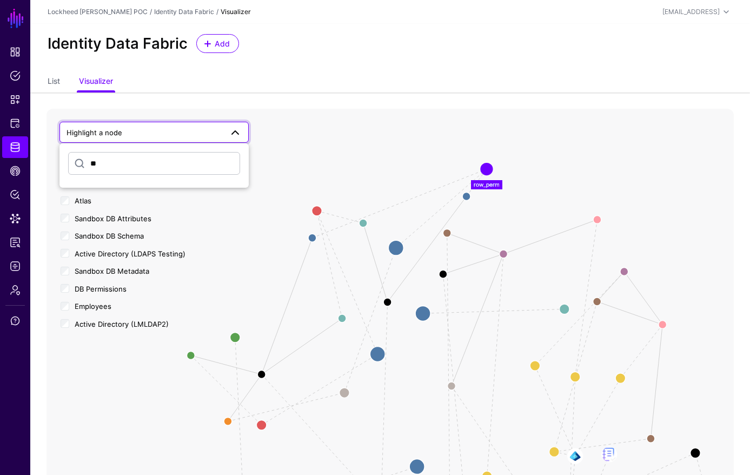
type input "*"
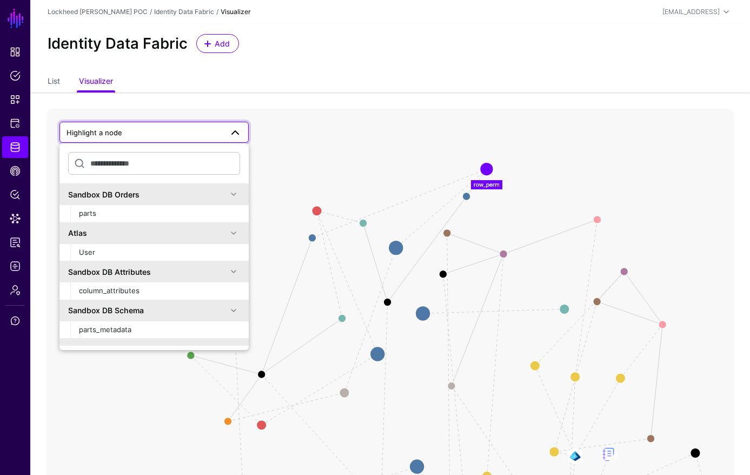
click at [318, 401] on icon "DB Row Metadata Clearance to AD User Clearance User Member Group User Member Me…" at bounding box center [390, 325] width 687 height 433
click at [258, 373] on circle at bounding box center [261, 374] width 16 height 16
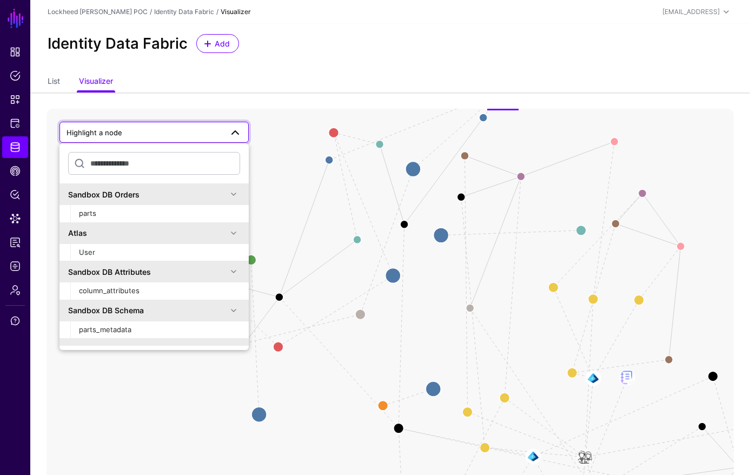
drag, startPoint x: 273, startPoint y: 347, endPoint x: 297, endPoint y: 262, distance: 88.3
click at [296, 260] on icon "DB Row Metadata Clearance to AD User Clearance User Member Group User Member Me…" at bounding box center [390, 325] width 687 height 433
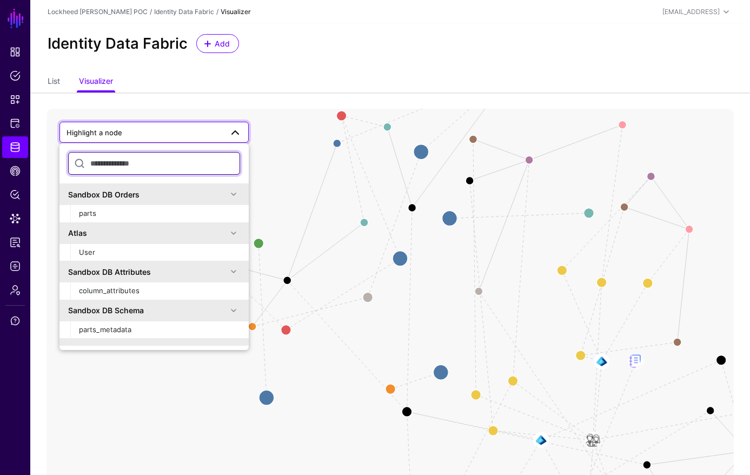
click at [164, 159] on input "text" at bounding box center [154, 163] width 172 height 23
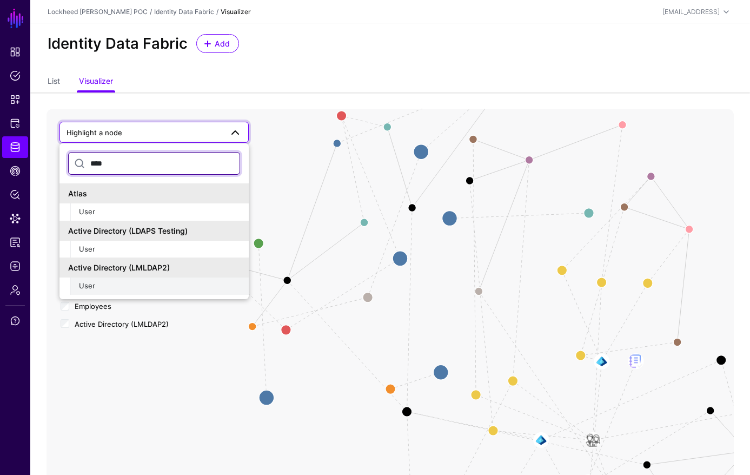
type input "****"
click at [127, 289] on div "User" at bounding box center [159, 286] width 161 height 11
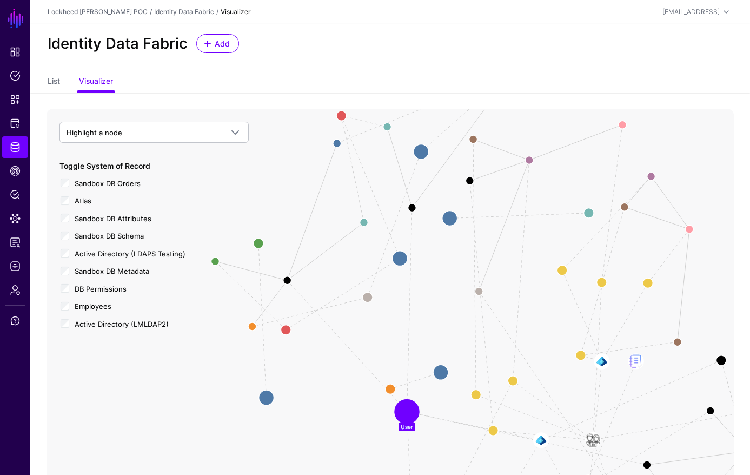
click at [408, 411] on circle at bounding box center [407, 412] width 20 height 20
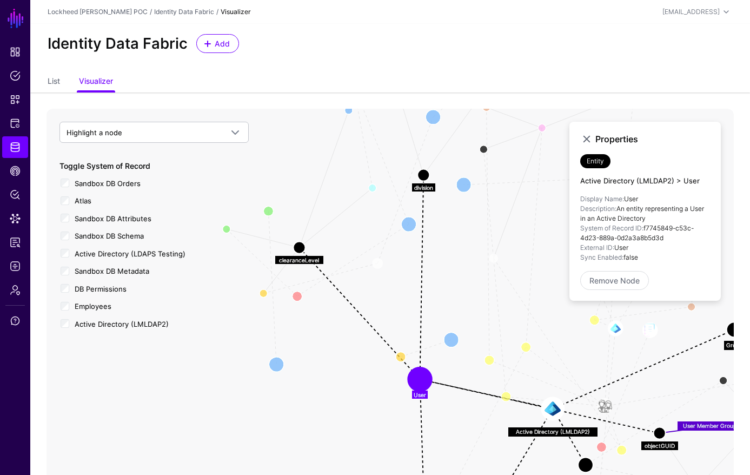
drag, startPoint x: 439, startPoint y: 322, endPoint x: 458, endPoint y: 307, distance: 24.2
click at [465, 309] on icon "Row Filter Division to AD User Division DB Row Metadata Division to AD User Div…" at bounding box center [390, 325] width 687 height 433
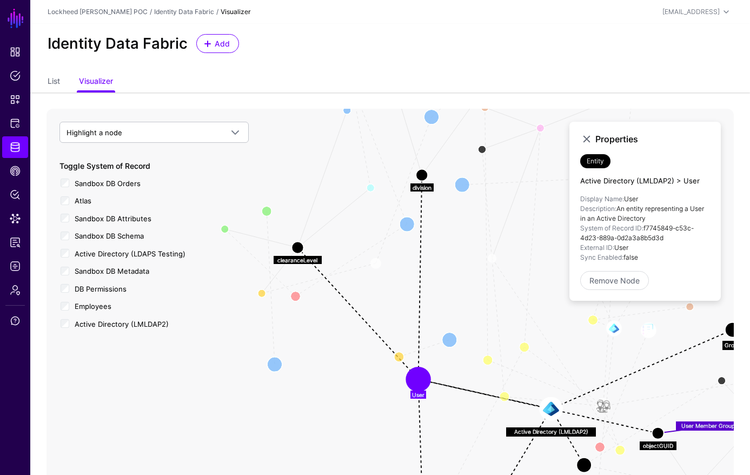
click at [296, 244] on circle at bounding box center [297, 248] width 12 height 12
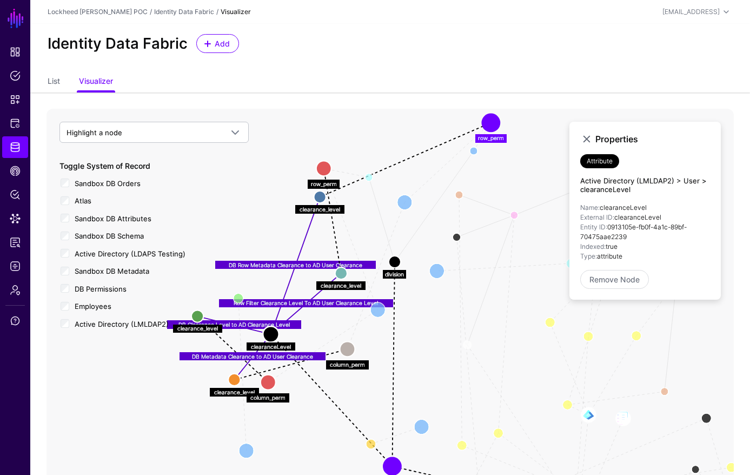
drag, startPoint x: 350, startPoint y: 251, endPoint x: 377, endPoint y: 265, distance: 30.2
click at [325, 330] on icon "User Member Group User Member Group User Member Member Of Group Member Same as …" at bounding box center [390, 325] width 687 height 433
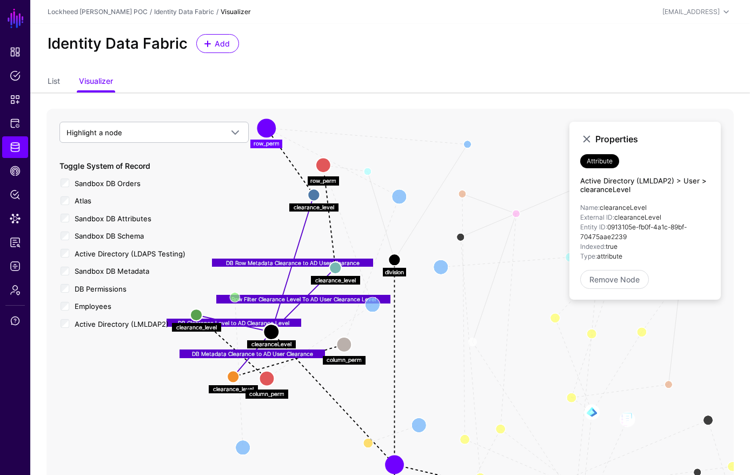
drag, startPoint x: 341, startPoint y: 118, endPoint x: 273, endPoint y: 131, distance: 68.8
click at [262, 128] on circle at bounding box center [266, 128] width 15 height 15
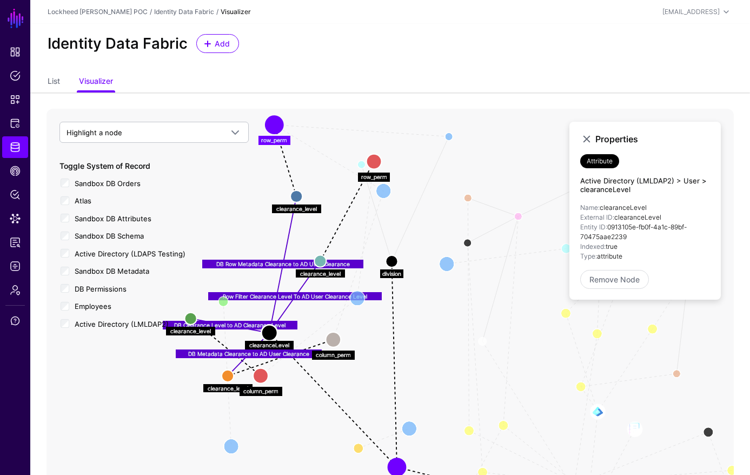
drag, startPoint x: 341, startPoint y: 168, endPoint x: 370, endPoint y: 160, distance: 30.2
click at [370, 160] on circle at bounding box center [374, 161] width 15 height 15
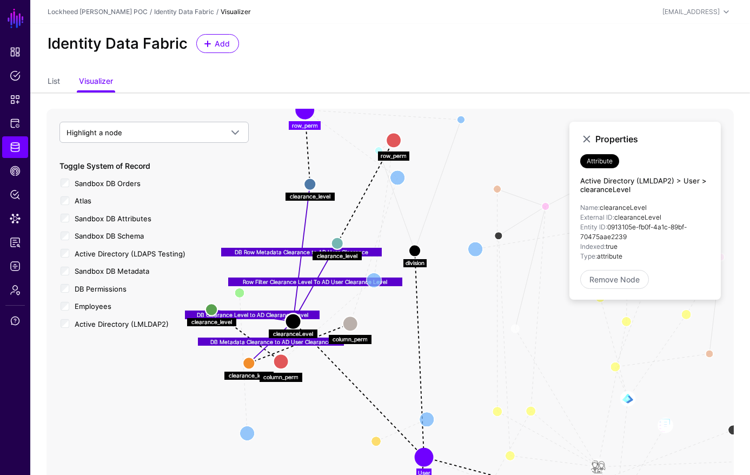
drag, startPoint x: 349, startPoint y: 249, endPoint x: 350, endPoint y: 242, distance: 7.1
click at [360, 240] on icon "User Member Group User Member Group User Member Member Of Group Member Same as …" at bounding box center [390, 325] width 687 height 433
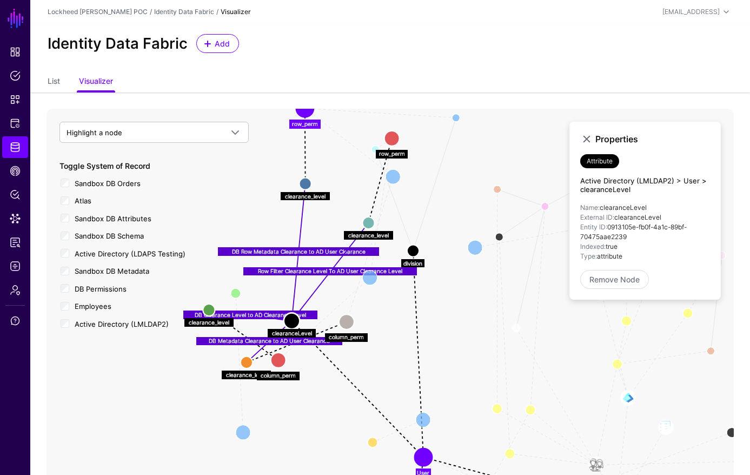
drag, startPoint x: 356, startPoint y: 238, endPoint x: 370, endPoint y: 214, distance: 28.1
click at [369, 217] on circle at bounding box center [368, 223] width 12 height 12
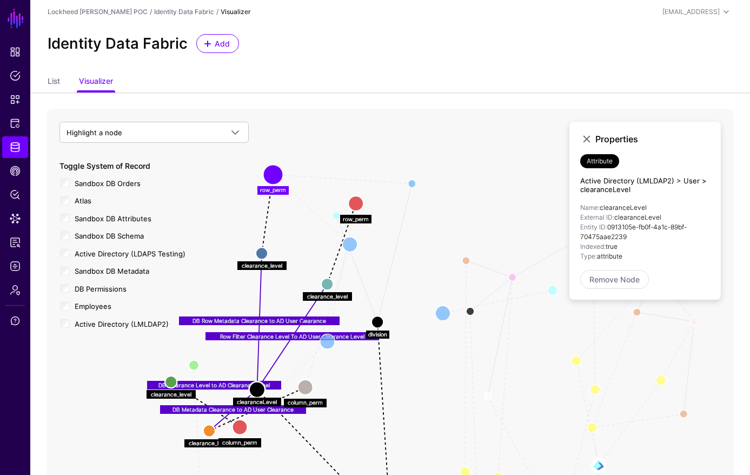
drag, startPoint x: 442, startPoint y: 216, endPoint x: 431, endPoint y: 253, distance: 37.8
click at [431, 253] on icon "User Member Group User Member Group User Member Member Of Group Member Same as …" at bounding box center [390, 325] width 687 height 433
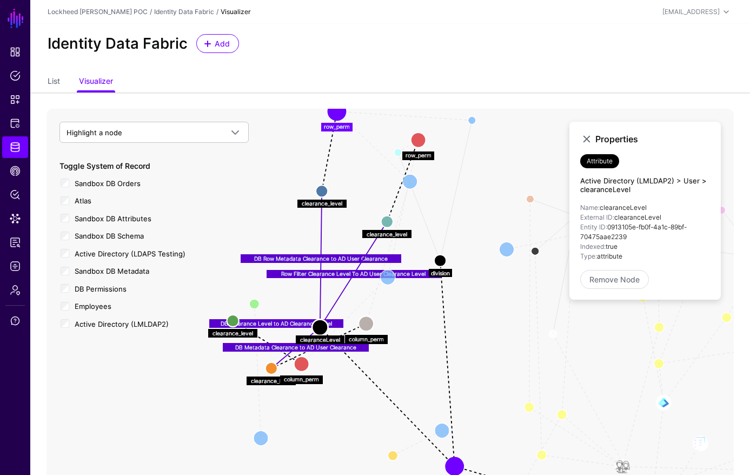
drag, startPoint x: 428, startPoint y: 320, endPoint x: 456, endPoint y: 282, distance: 46.8
click at [467, 283] on icon "User Member Group User Member Group User Member Member Of Group Member Same as …" at bounding box center [390, 325] width 687 height 433
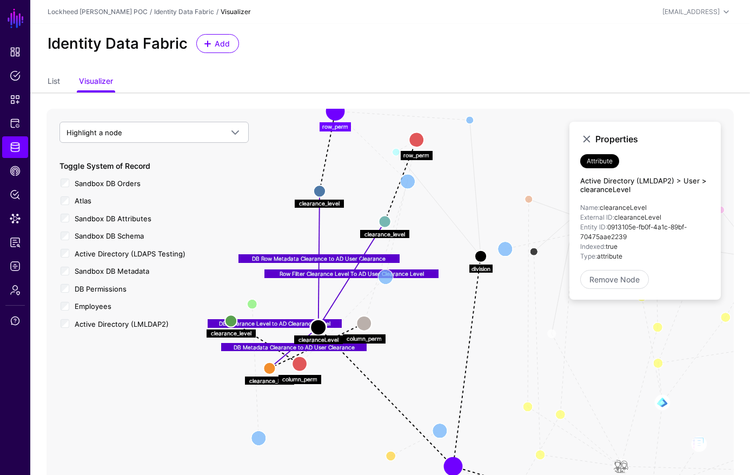
drag, startPoint x: 439, startPoint y: 259, endPoint x: 479, endPoint y: 249, distance: 40.7
click at [480, 250] on circle at bounding box center [481, 256] width 12 height 12
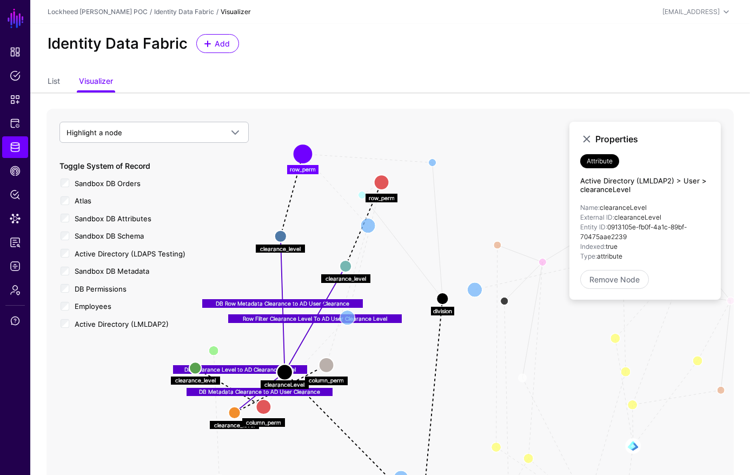
drag, startPoint x: 459, startPoint y: 184, endPoint x: 424, endPoint y: 231, distance: 58.7
click at [424, 231] on icon "User Member Group User Member Group User Member Member Of Group Member Same as …" at bounding box center [390, 325] width 687 height 433
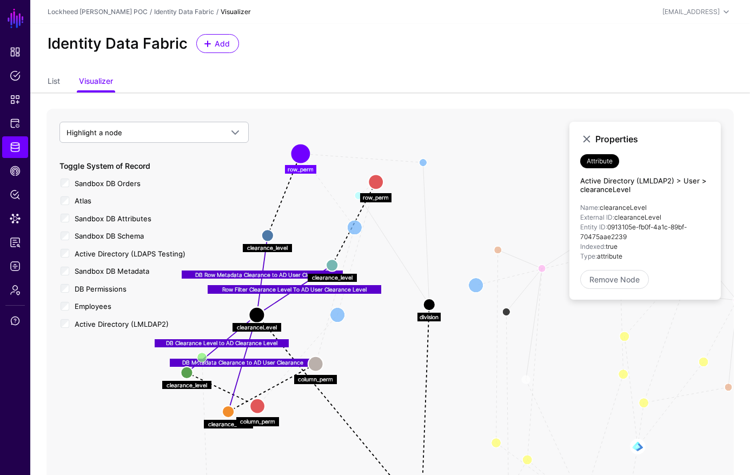
drag, startPoint x: 272, startPoint y: 367, endPoint x: 255, endPoint y: 314, distance: 55.6
click at [254, 314] on circle at bounding box center [257, 315] width 16 height 16
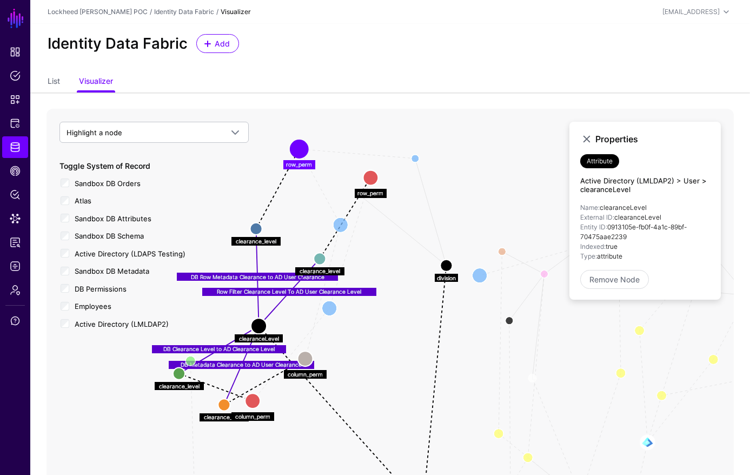
drag, startPoint x: 427, startPoint y: 308, endPoint x: 447, endPoint y: 273, distance: 40.7
click at [446, 271] on circle at bounding box center [446, 266] width 12 height 12
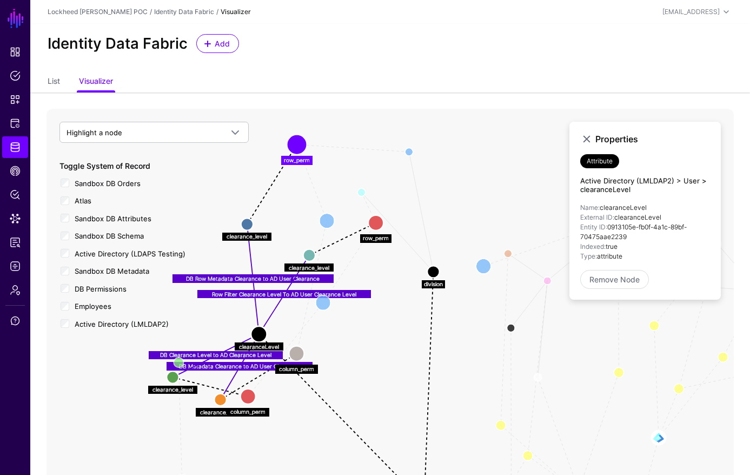
drag, startPoint x: 362, startPoint y: 175, endPoint x: 359, endPoint y: 227, distance: 52.5
click at [368, 227] on circle at bounding box center [375, 222] width 15 height 15
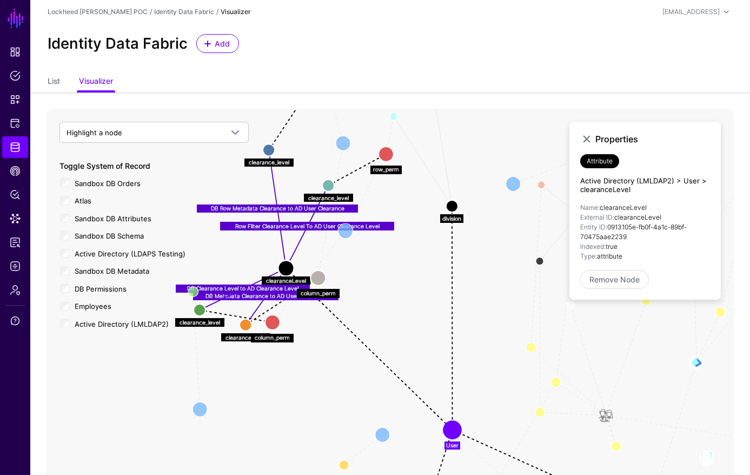
drag, startPoint x: 474, startPoint y: 223, endPoint x: 451, endPoint y: 205, distance: 29.0
click at [496, 155] on icon "User Member Group User Member Group User Member Member Of Group Member Same as …" at bounding box center [390, 325] width 687 height 433
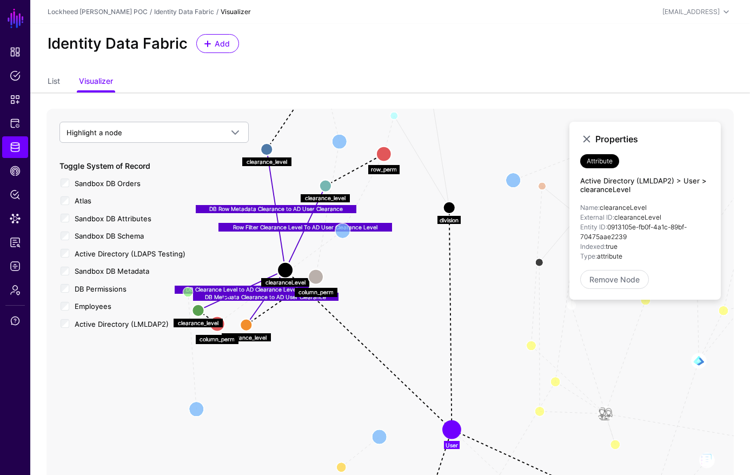
drag, startPoint x: 268, startPoint y: 326, endPoint x: 226, endPoint y: 332, distance: 42.7
click at [212, 331] on div "User Member Group User Member Group User Member Member Of Group Member Same as …" at bounding box center [390, 325] width 687 height 433
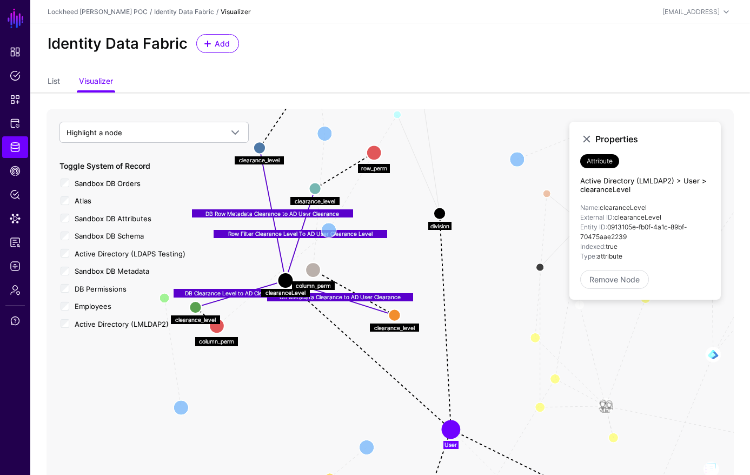
drag, startPoint x: 265, startPoint y: 328, endPoint x: 401, endPoint y: 321, distance: 135.3
click at [400, 316] on circle at bounding box center [394, 315] width 12 height 12
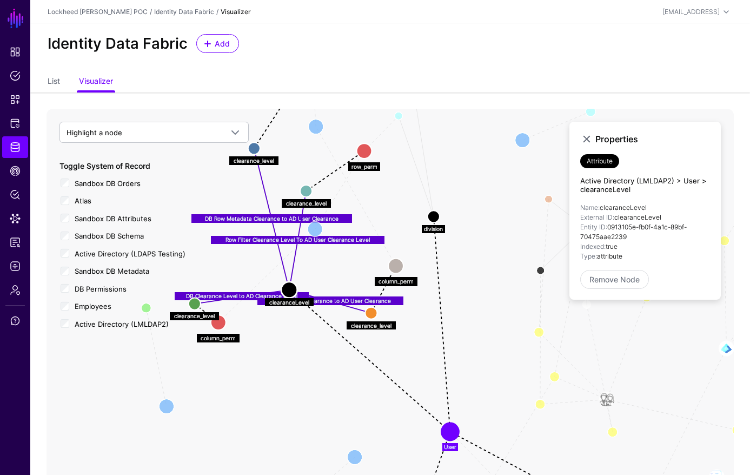
drag, startPoint x: 316, startPoint y: 268, endPoint x: 445, endPoint y: 317, distance: 137.6
click at [395, 268] on circle at bounding box center [395, 265] width 15 height 15
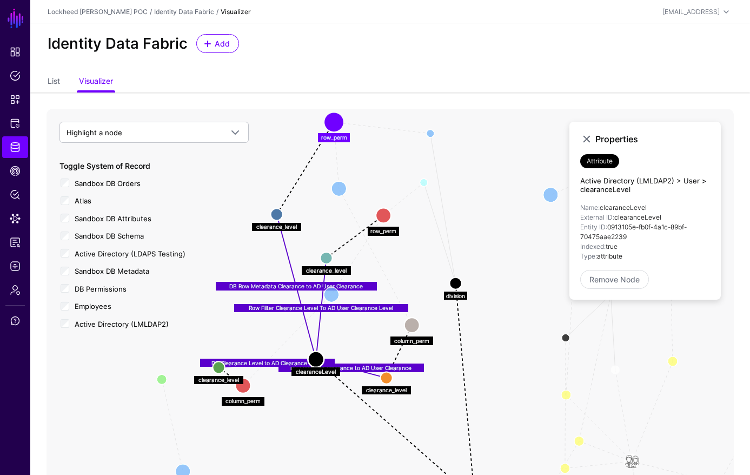
drag, startPoint x: 320, startPoint y: 355, endPoint x: 344, endPoint y: 434, distance: 82.5
click at [341, 439] on icon "User Member Group User Member Group User Member Member Of Group Member Same as …" at bounding box center [390, 325] width 687 height 433
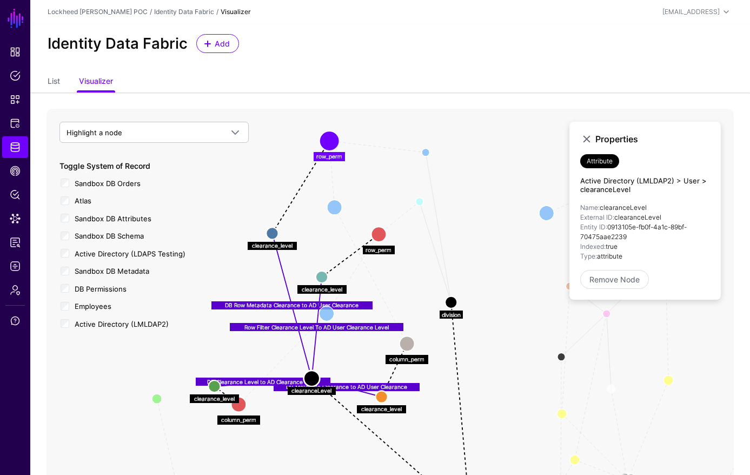
click at [408, 346] on circle at bounding box center [407, 343] width 15 height 15
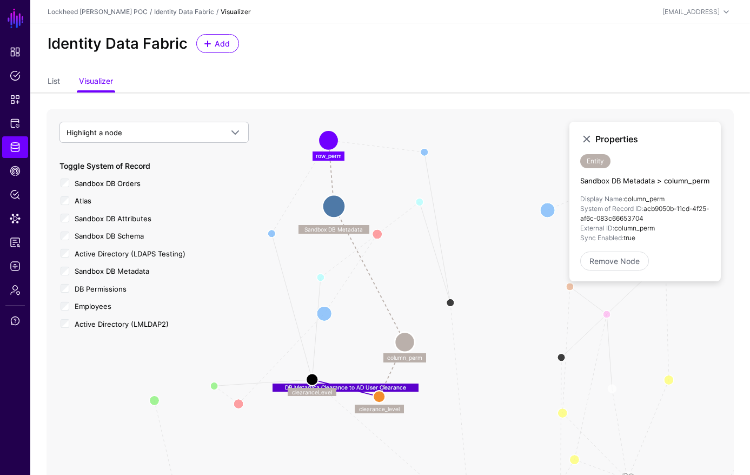
click at [407, 346] on circle at bounding box center [405, 342] width 20 height 20
click at [409, 341] on circle at bounding box center [403, 341] width 20 height 20
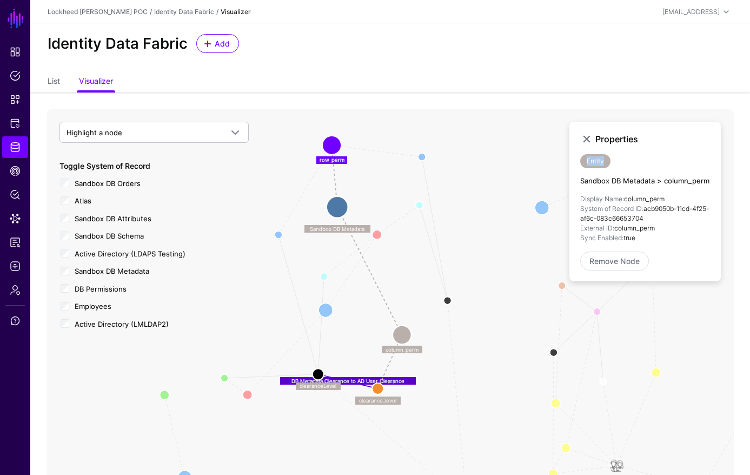
drag, startPoint x: 583, startPoint y: 157, endPoint x: 611, endPoint y: 163, distance: 28.7
click at [605, 158] on span "Entity" at bounding box center [595, 161] width 30 height 14
click at [18, 116] on link "Protected Systems" at bounding box center [15, 123] width 26 height 22
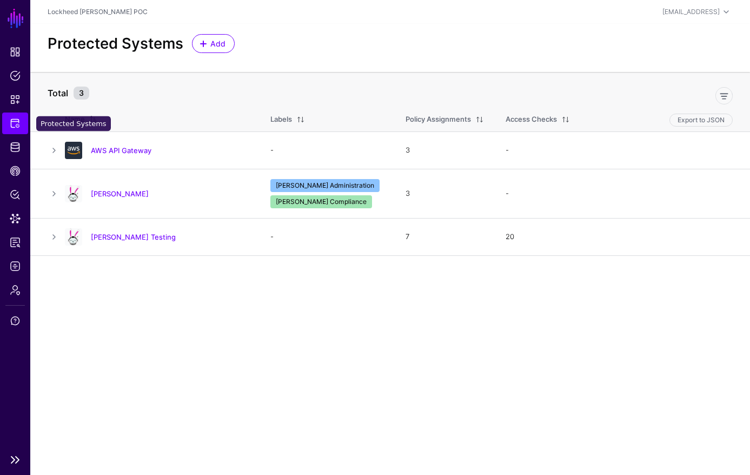
click at [23, 117] on link "Protected Systems" at bounding box center [15, 123] width 26 height 22
click at [100, 196] on link "[PERSON_NAME]" at bounding box center [120, 193] width 58 height 9
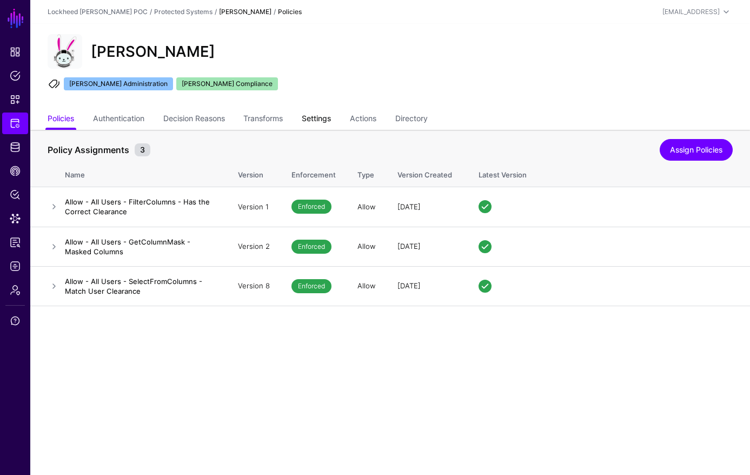
click at [318, 117] on link "Settings" at bounding box center [316, 119] width 29 height 21
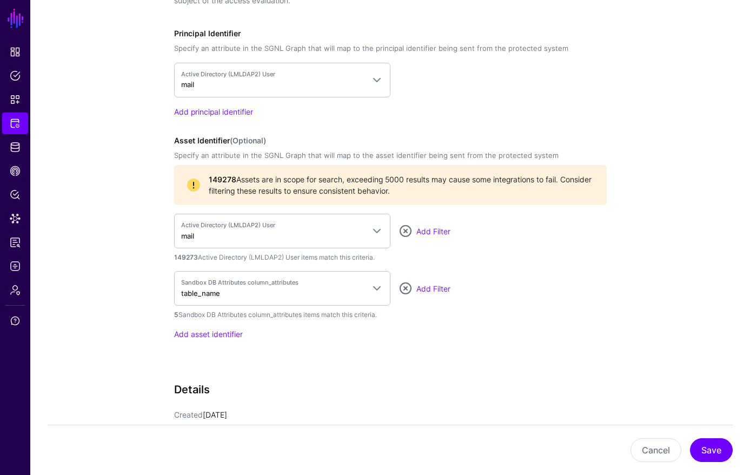
scroll to position [956, 0]
click at [435, 232] on link "Add Filter" at bounding box center [433, 229] width 34 height 9
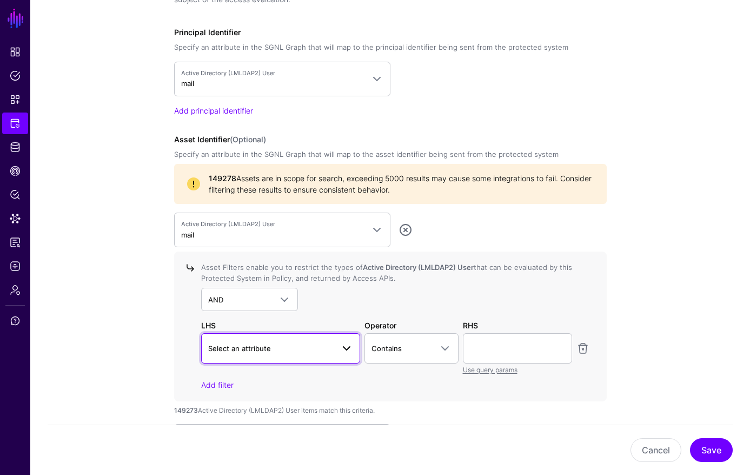
click at [337, 352] on span at bounding box center [343, 348] width 19 height 13
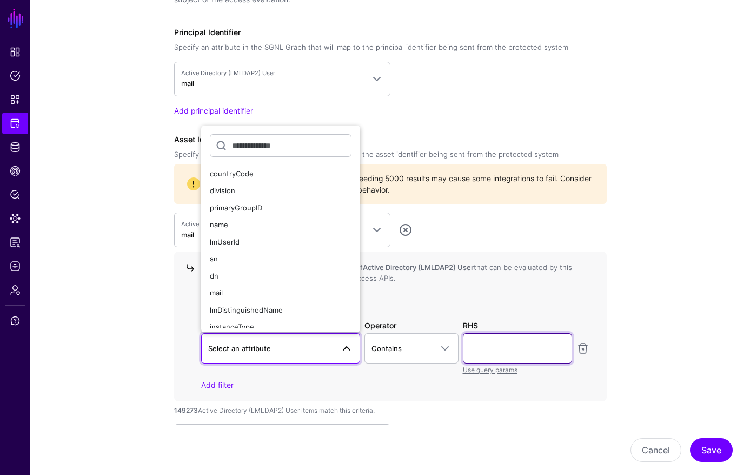
click at [523, 341] on input "text" at bounding box center [517, 348] width 109 height 30
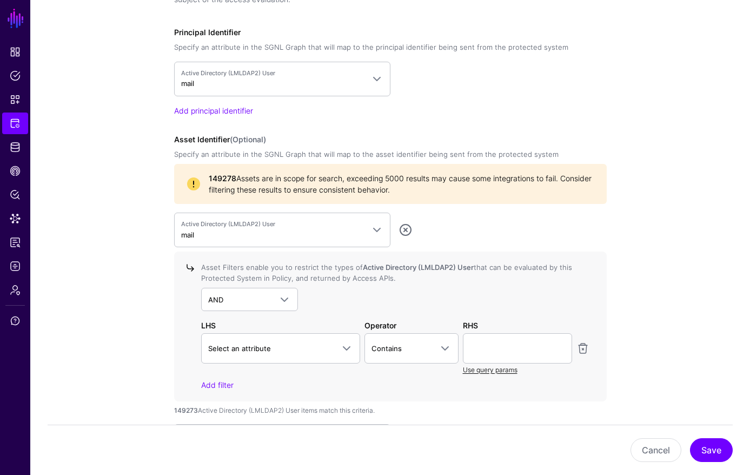
click at [484, 370] on link "Use query params" at bounding box center [490, 370] width 55 height 8
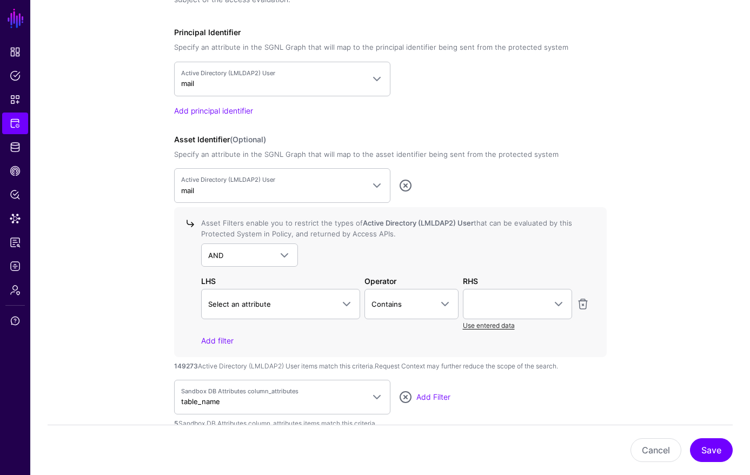
click at [490, 323] on link "Use entered data" at bounding box center [489, 325] width 52 height 8
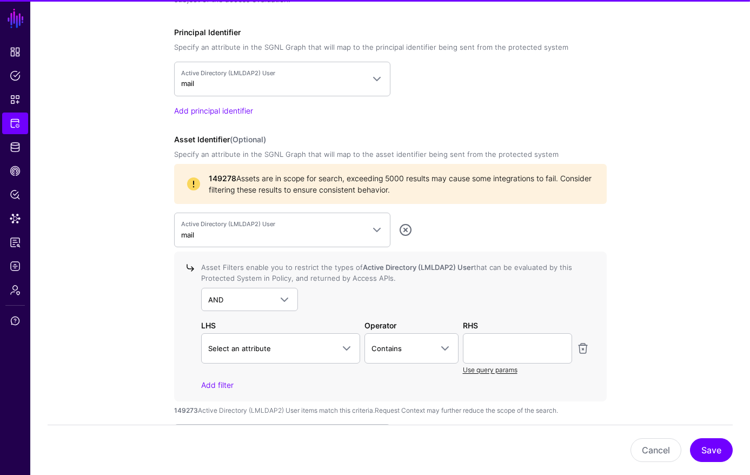
click at [497, 368] on link "Use query params" at bounding box center [490, 370] width 55 height 8
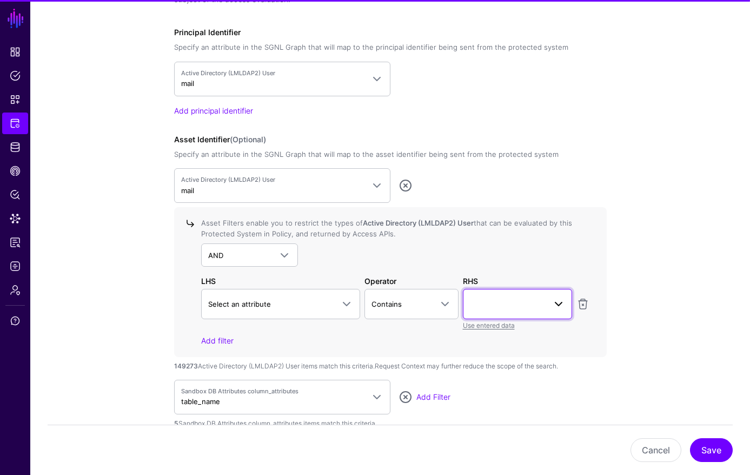
click at [513, 311] on link at bounding box center [517, 304] width 109 height 30
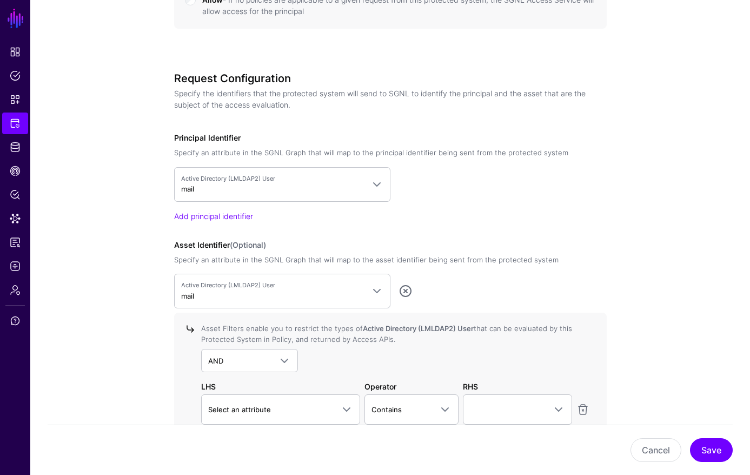
scroll to position [845, 0]
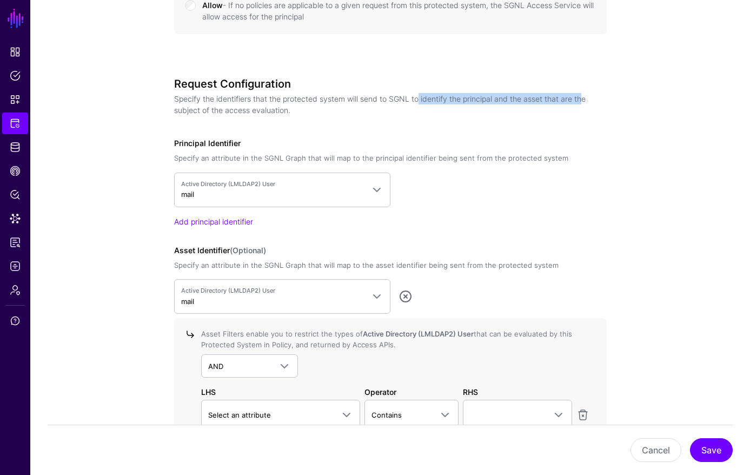
drag, startPoint x: 417, startPoint y: 98, endPoint x: 582, endPoint y: 96, distance: 164.4
click at [582, 96] on p "Specify the identifiers that the protected system will send to SGNL to identify…" at bounding box center [386, 104] width 424 height 23
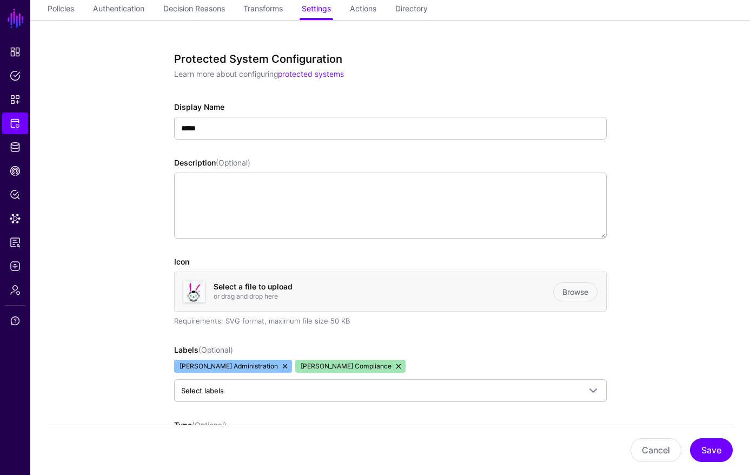
scroll to position [0, 0]
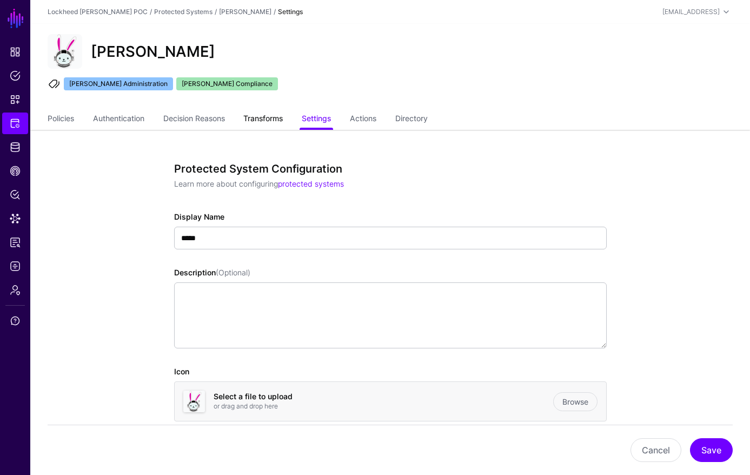
click at [275, 119] on link "Transforms" at bounding box center [262, 119] width 39 height 21
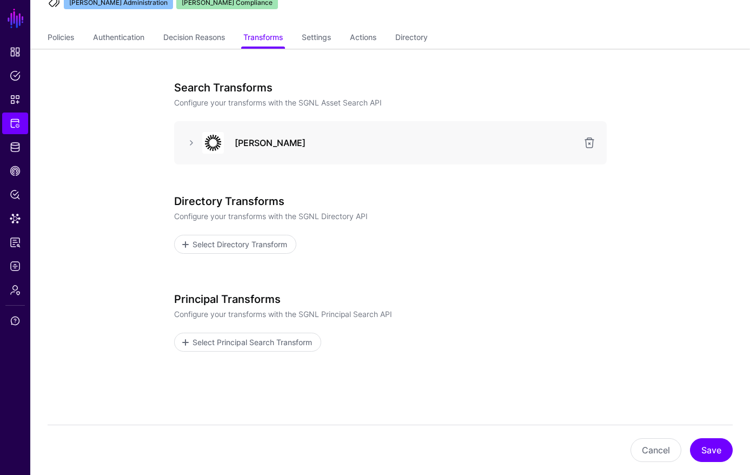
scroll to position [118, 0]
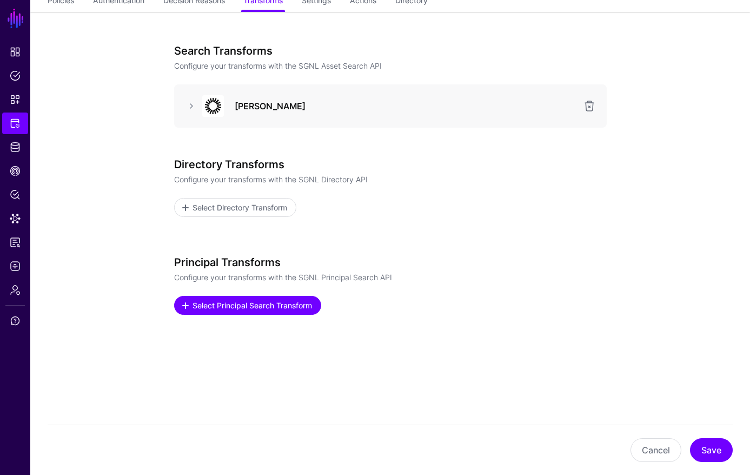
click at [282, 298] on link "Select Principal Search Transform" at bounding box center [247, 305] width 147 height 19
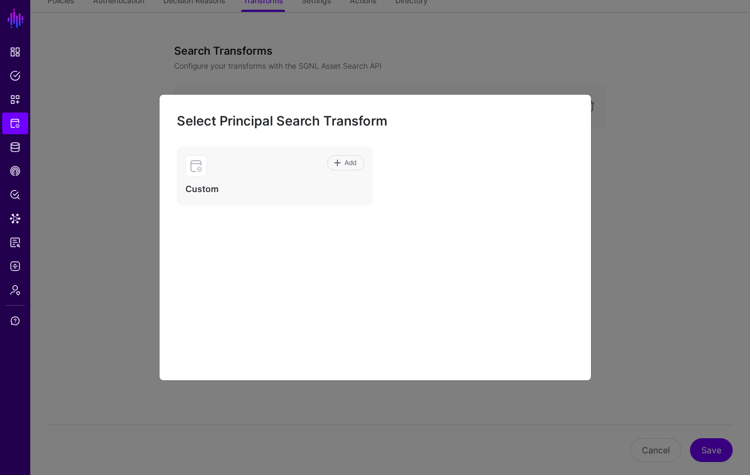
click at [626, 175] on ngb-modal-window "Select Principal Search Transform Add Custom" at bounding box center [375, 237] width 750 height 475
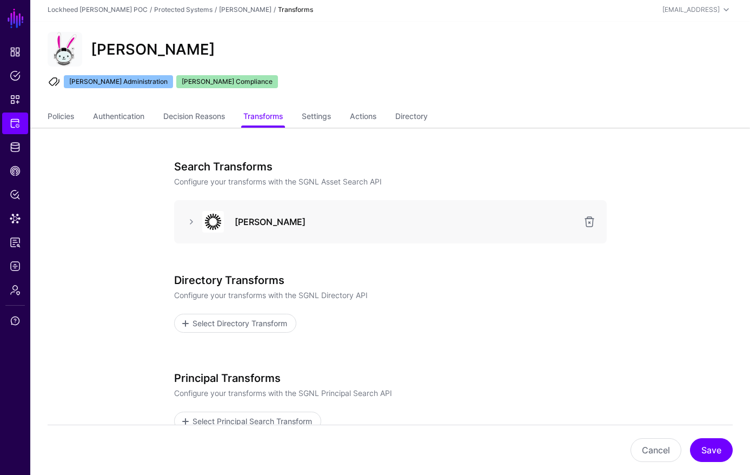
scroll to position [0, 0]
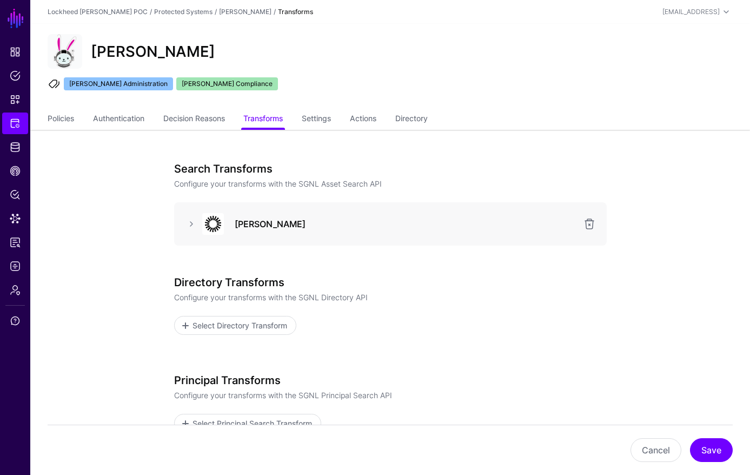
click at [498, 72] on div "Trino Trino Administration Trino Compliance" at bounding box center [390, 66] width 720 height 85
click at [323, 111] on link "Settings" at bounding box center [316, 119] width 29 height 21
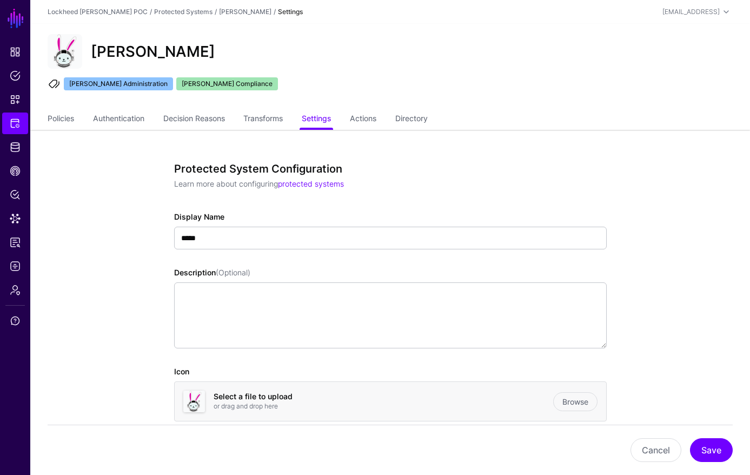
drag, startPoint x: 218, startPoint y: 137, endPoint x: 210, endPoint y: 137, distance: 8.7
drag, startPoint x: 39, startPoint y: 144, endPoint x: 21, endPoint y: 147, distance: 19.2
click at [21, 147] on link "Identity Data Fabric" at bounding box center [15, 147] width 26 height 22
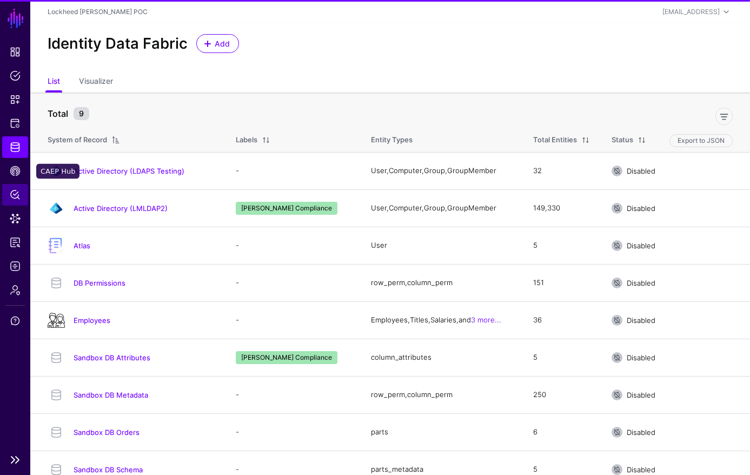
drag, startPoint x: 18, startPoint y: 172, endPoint x: 17, endPoint y: 183, distance: 10.9
click at [18, 172] on span "CAEP Hub" at bounding box center [15, 170] width 11 height 11
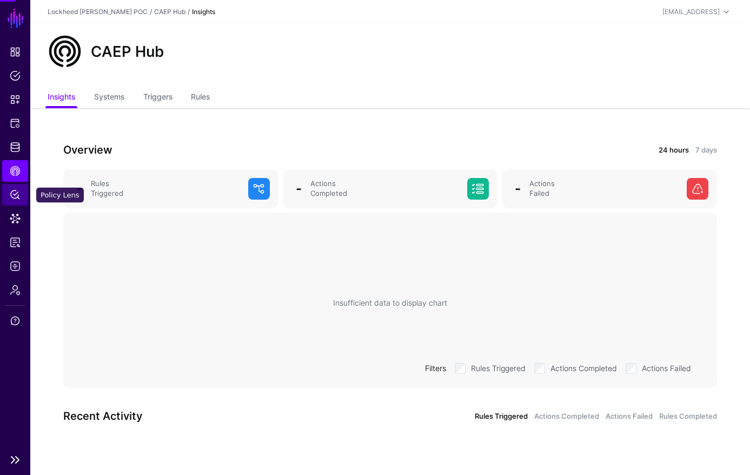
click at [17, 188] on link "Policy Lens" at bounding box center [15, 195] width 26 height 22
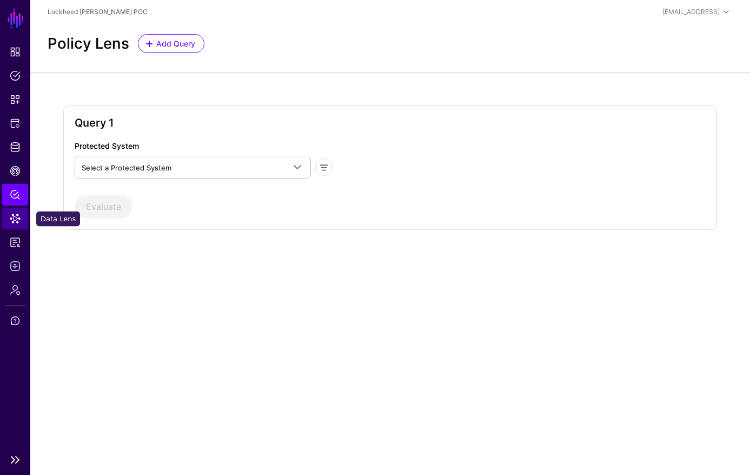
click at [15, 216] on span "Data Lens" at bounding box center [15, 218] width 11 height 11
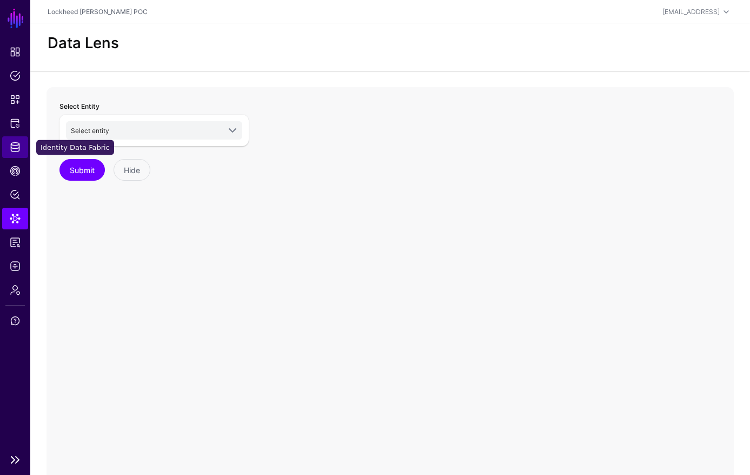
click at [18, 145] on span "Identity Data Fabric" at bounding box center [15, 147] width 11 height 11
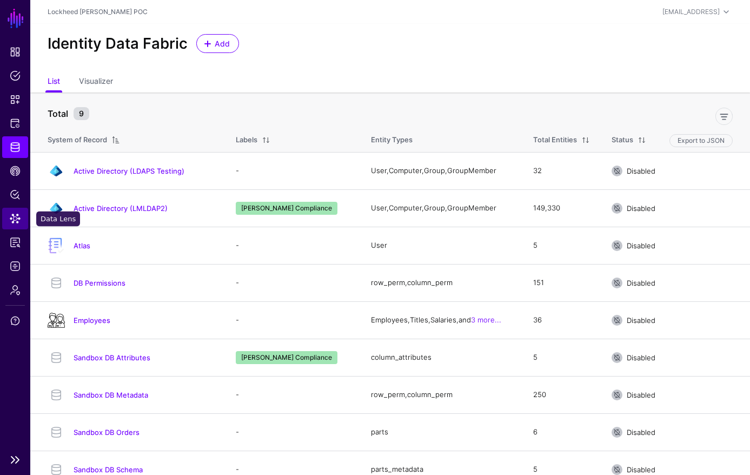
click at [14, 218] on span "Data Lens" at bounding box center [15, 218] width 11 height 11
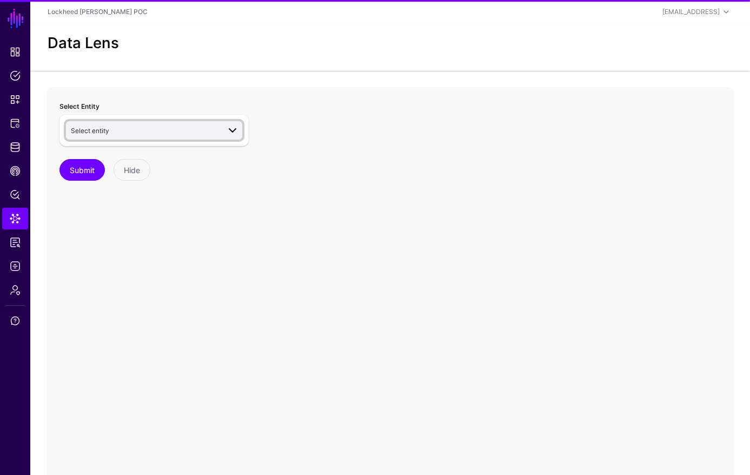
click at [111, 136] on span "Select entity" at bounding box center [155, 130] width 168 height 13
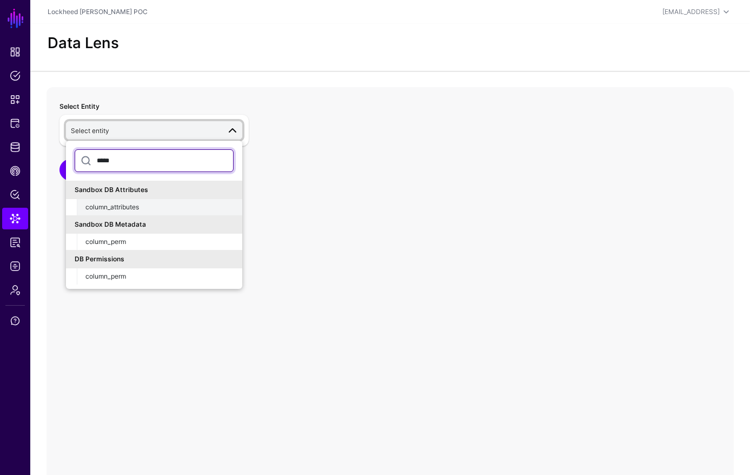
type input "*****"
click at [172, 208] on div "column_attributes" at bounding box center [159, 207] width 148 height 10
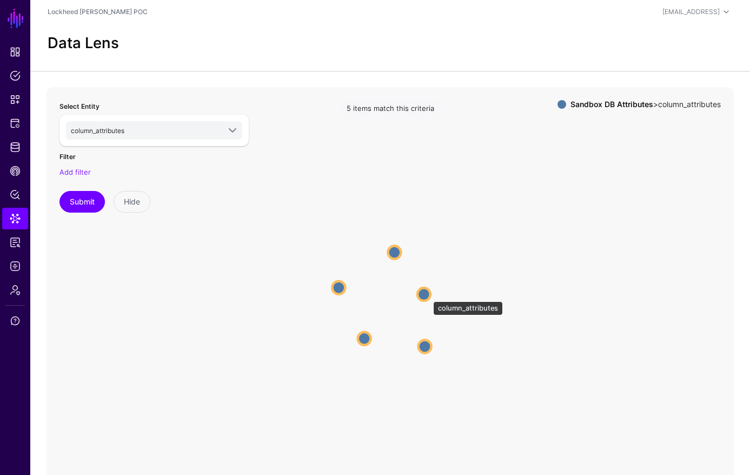
click at [428, 296] on circle at bounding box center [423, 294] width 13 height 13
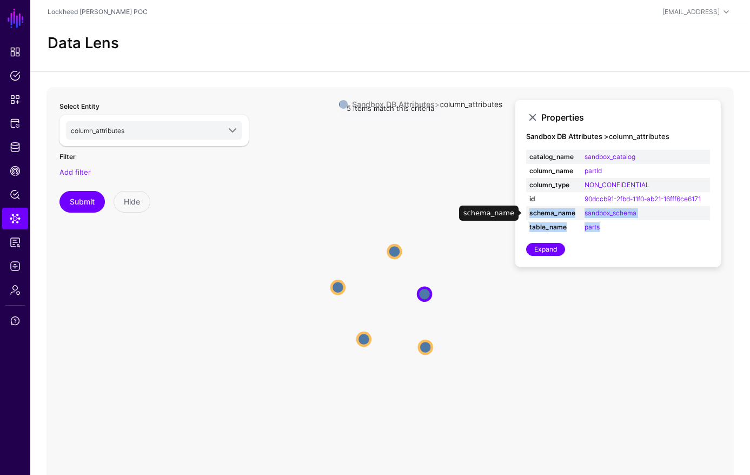
drag, startPoint x: 622, startPoint y: 232, endPoint x: 530, endPoint y: 213, distance: 93.3
click at [530, 213] on table "catalog_name sandbox_catalog column_name partId column_type NON_CONFIDENTIAL id…" at bounding box center [618, 192] width 184 height 84
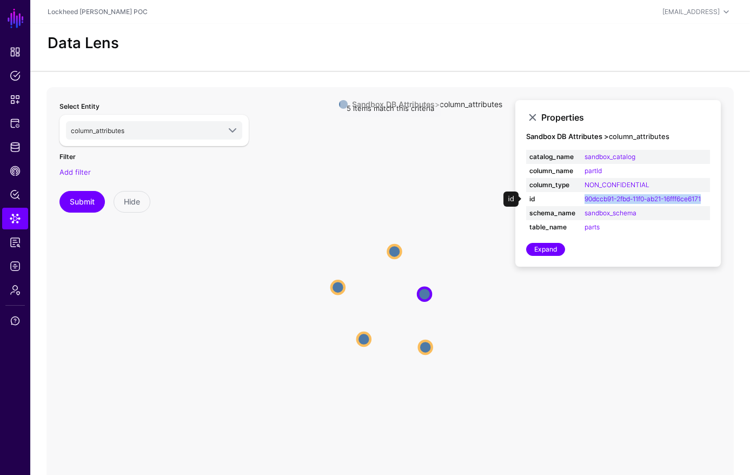
drag, startPoint x: 707, startPoint y: 199, endPoint x: 601, endPoint y: 220, distance: 108.6
click at [573, 202] on tr "id 90dccb91-2fbd-11f0-ab21-16fff6ce6171" at bounding box center [618, 199] width 184 height 14
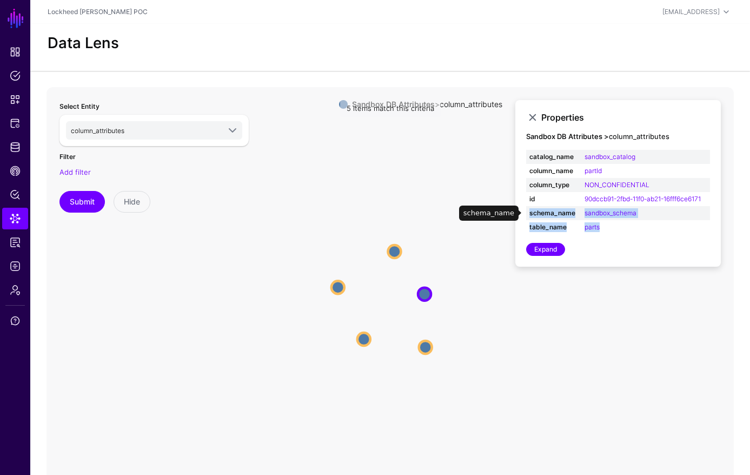
drag, startPoint x: 604, startPoint y: 225, endPoint x: 589, endPoint y: 251, distance: 30.3
click at [530, 216] on table "catalog_name sandbox_catalog column_name partId column_type NON_CONFIDENTIAL id…" at bounding box center [618, 192] width 184 height 84
click at [567, 361] on icon "column_attributes column_attributes column_attributes column_attributes column_…" at bounding box center [390, 303] width 687 height 433
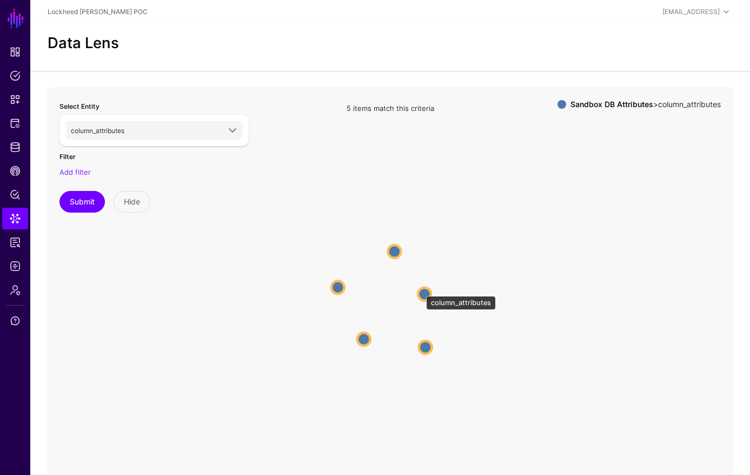
click at [421, 290] on circle at bounding box center [424, 294] width 13 height 13
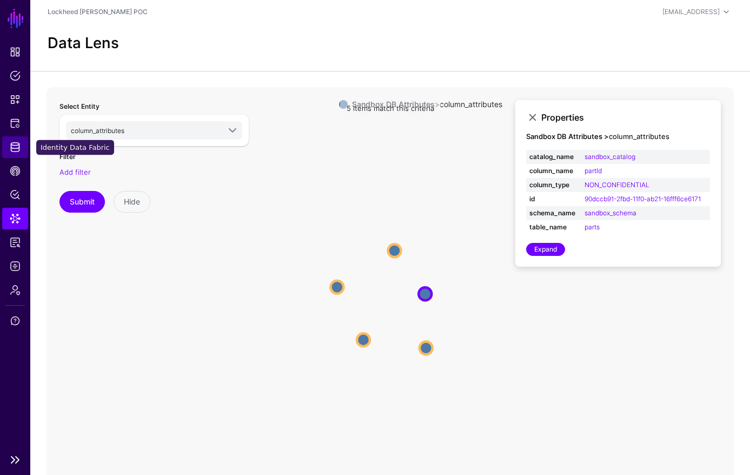
click at [19, 151] on span "Identity Data Fabric" at bounding box center [15, 147] width 11 height 11
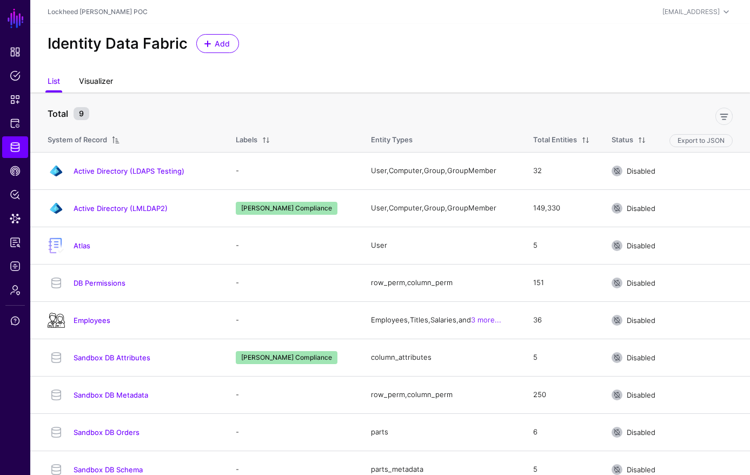
click at [95, 83] on link "Visualizer" at bounding box center [96, 82] width 34 height 21
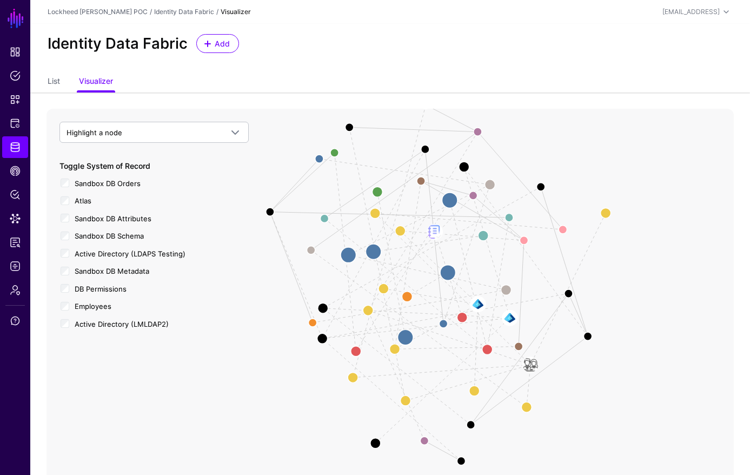
drag, startPoint x: 625, startPoint y: 194, endPoint x: 467, endPoint y: 218, distance: 159.8
click at [653, 181] on icon "User Member Group User Member Member Of Group Member DB Row Metadata Division t…" at bounding box center [390, 325] width 687 height 433
click at [152, 134] on span "Highlight a node" at bounding box center [145, 133] width 156 height 12
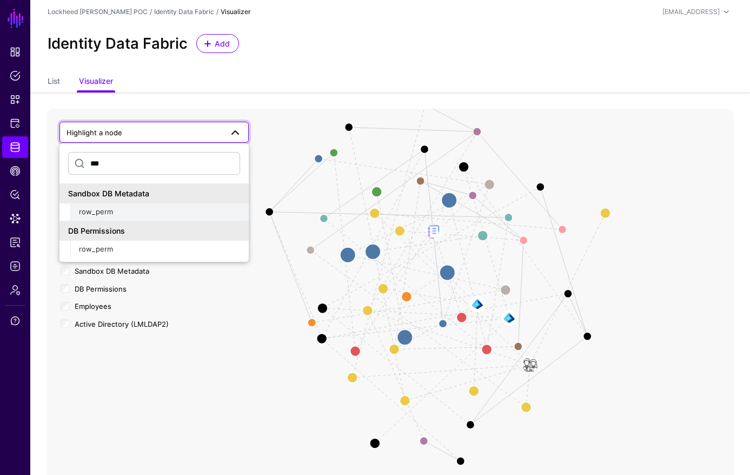
type input "***"
click at [134, 215] on div "row_perm" at bounding box center [159, 212] width 161 height 11
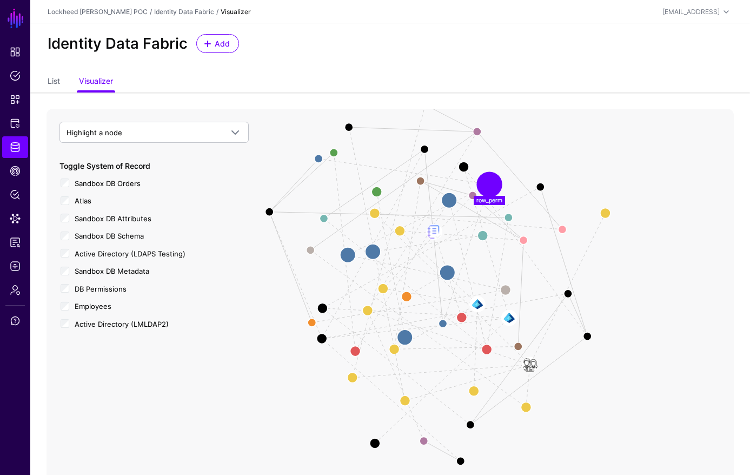
click at [487, 185] on circle at bounding box center [489, 185] width 21 height 21
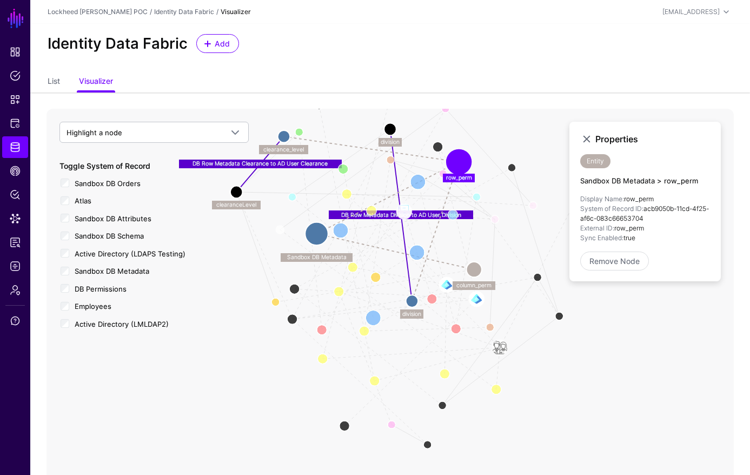
drag, startPoint x: 529, startPoint y: 157, endPoint x: 493, endPoint y: 155, distance: 36.3
click at [499, 140] on icon "User Member Member Of Group Member User Member Group EmployeeDepartmentManager …" at bounding box center [390, 325] width 687 height 433
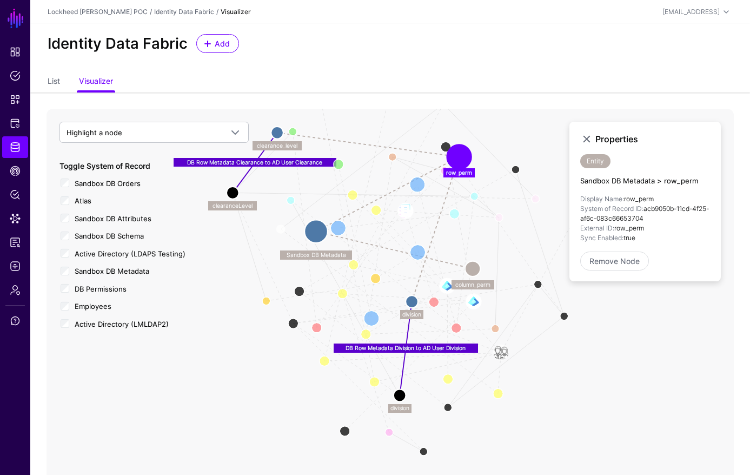
drag, startPoint x: 368, startPoint y: 171, endPoint x: 402, endPoint y: 394, distance: 226.0
click at [401, 399] on circle at bounding box center [400, 395] width 12 height 12
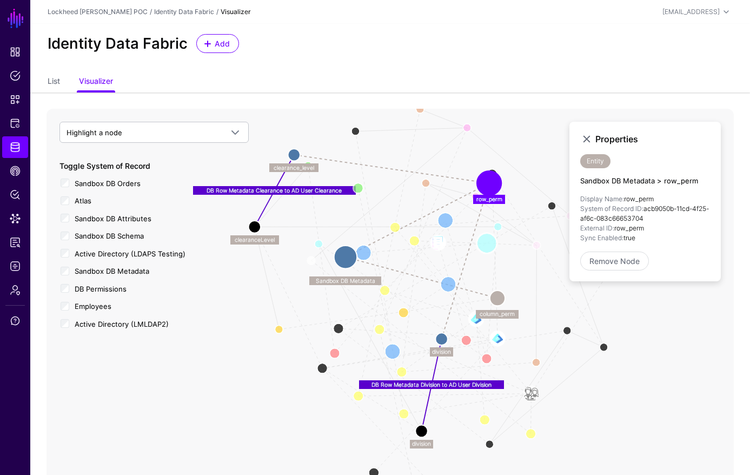
drag, startPoint x: 468, startPoint y: 216, endPoint x: 491, endPoint y: 243, distance: 36.1
click at [497, 247] on icon "User Member Member Of Group Member User Member Group EmployeeDepartmentManager …" at bounding box center [390, 325] width 687 height 433
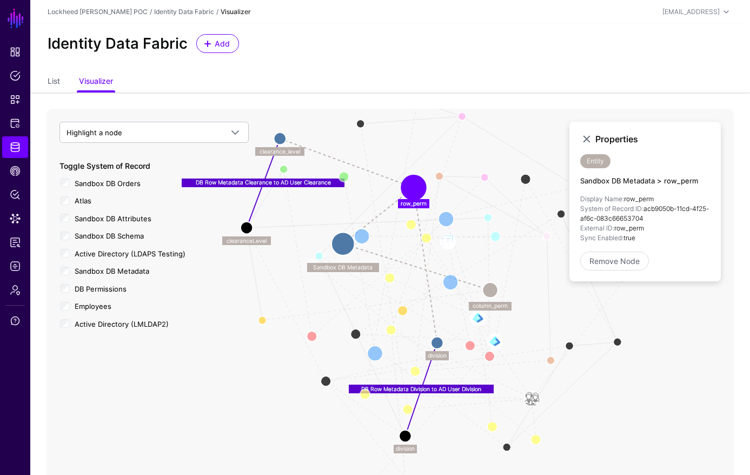
drag, startPoint x: 451, startPoint y: 171, endPoint x: 408, endPoint y: 189, distance: 46.8
click at [408, 189] on circle at bounding box center [413, 187] width 21 height 21
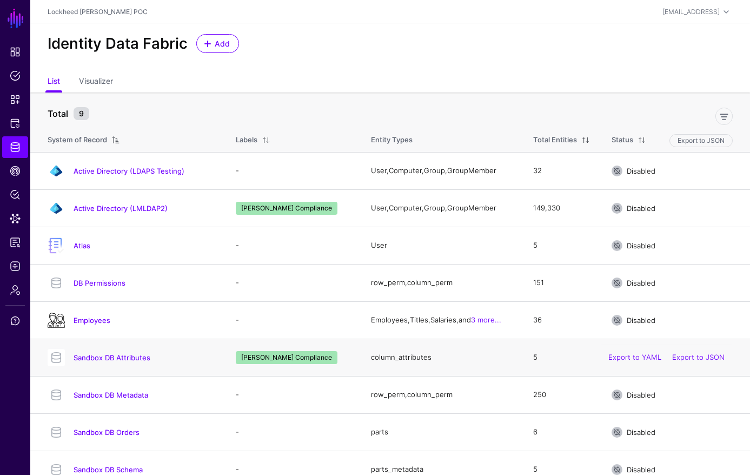
scroll to position [14, 0]
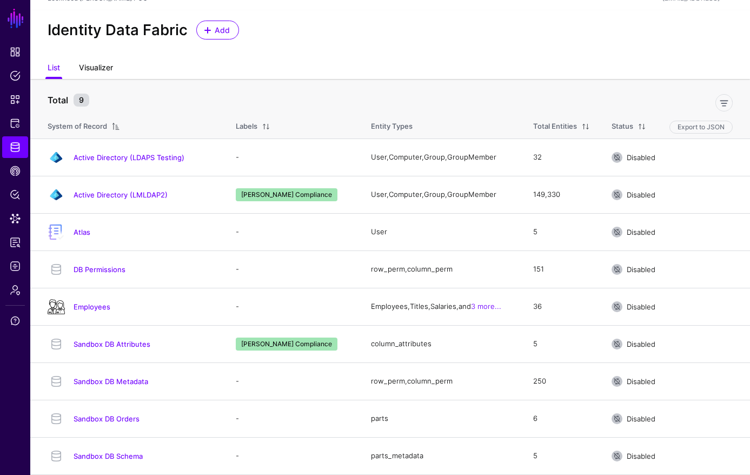
click at [108, 69] on link "Visualizer" at bounding box center [96, 68] width 34 height 21
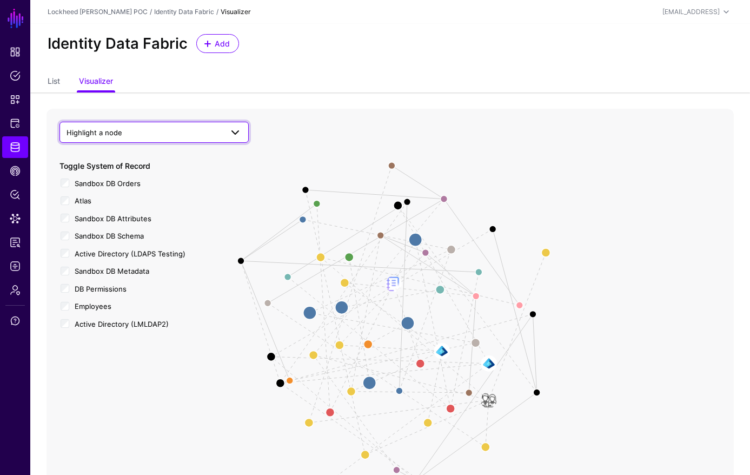
click at [175, 130] on span "Highlight a node" at bounding box center [145, 133] width 156 height 12
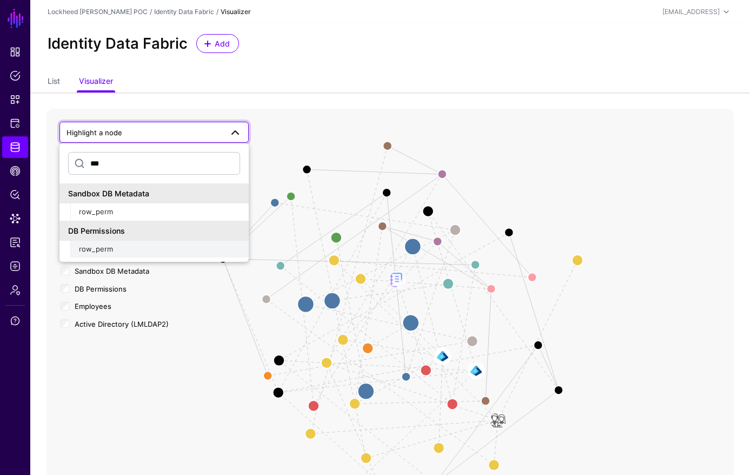
type input "***"
click at [148, 250] on div "row_perm" at bounding box center [159, 249] width 161 height 11
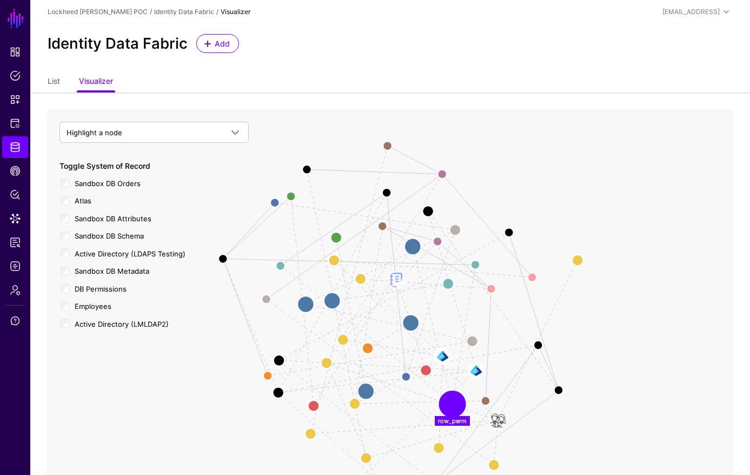
click at [447, 404] on circle at bounding box center [453, 404] width 22 height 22
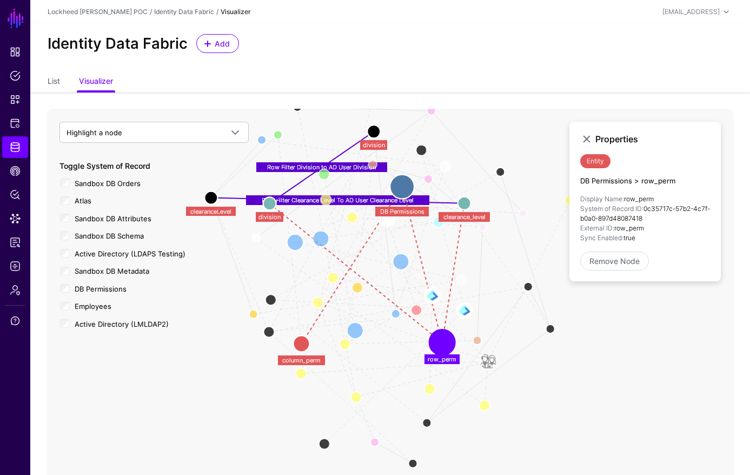
drag, startPoint x: 557, startPoint y: 275, endPoint x: 548, endPoint y: 261, distance: 16.8
click at [568, 245] on icon "User Member Member Of Group Member User Member Group EmployeeDepartmentManager …" at bounding box center [390, 325] width 687 height 433
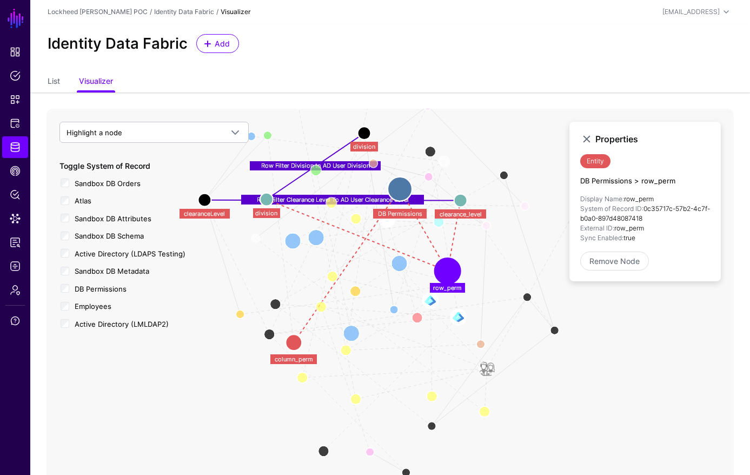
drag, startPoint x: 448, startPoint y: 303, endPoint x: 517, endPoint y: 243, distance: 92.0
click at [451, 268] on circle at bounding box center [448, 271] width 22 height 22
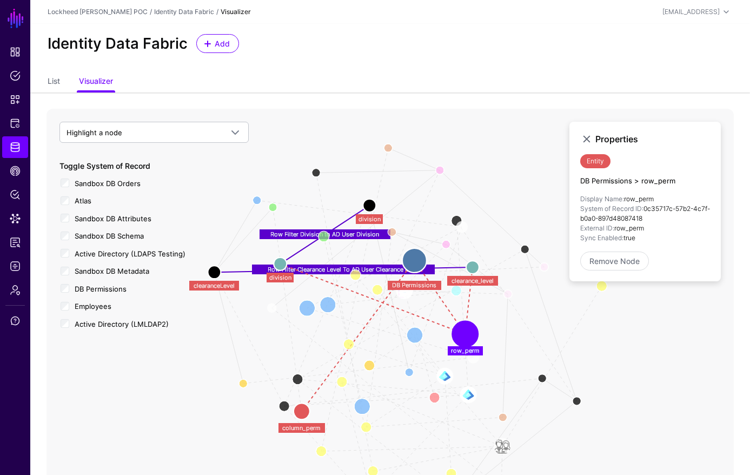
drag, startPoint x: 533, startPoint y: 288, endPoint x: 242, endPoint y: 198, distance: 304.4
click at [514, 291] on icon "User Member Member Of Group Member User Member Group EmployeeDepartmentManager …" at bounding box center [390, 325] width 687 height 433
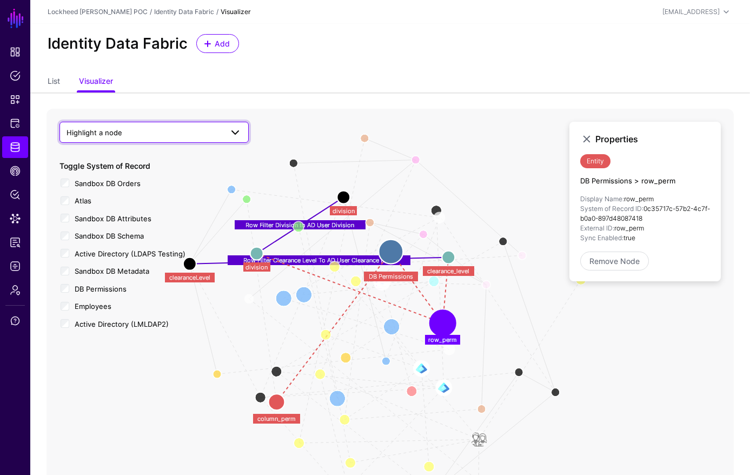
click at [138, 128] on span "Highlight a node" at bounding box center [145, 133] width 156 height 12
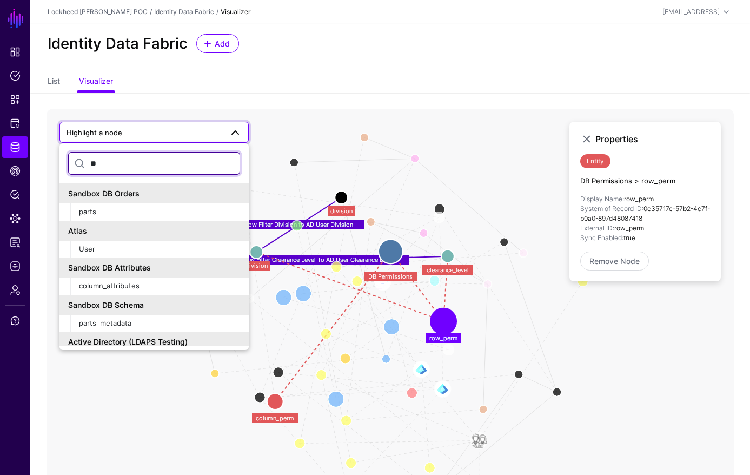
type input "*"
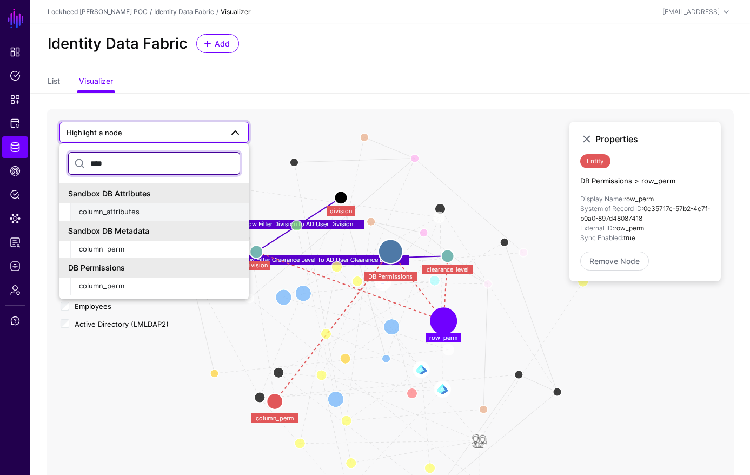
type input "****"
click at [145, 211] on div "column_attributes" at bounding box center [159, 212] width 161 height 11
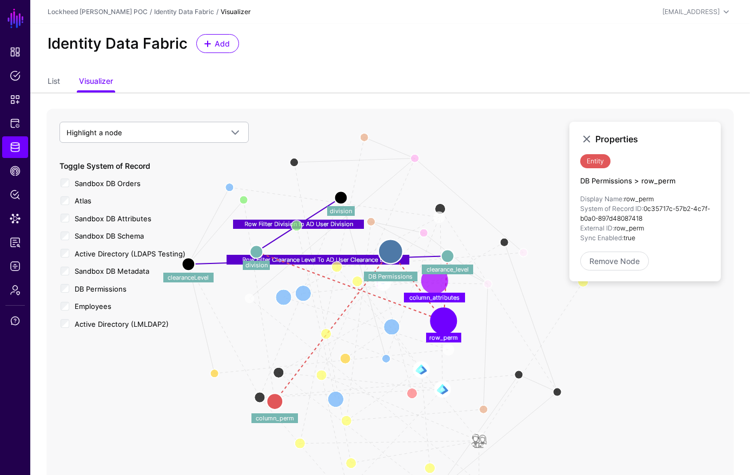
click at [435, 282] on circle at bounding box center [435, 281] width 22 height 22
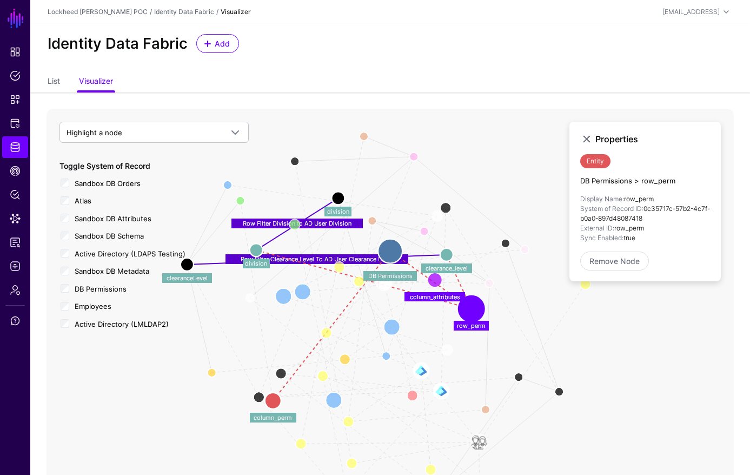
drag, startPoint x: 449, startPoint y: 326, endPoint x: 420, endPoint y: 309, distance: 33.2
click at [473, 317] on circle at bounding box center [472, 309] width 22 height 22
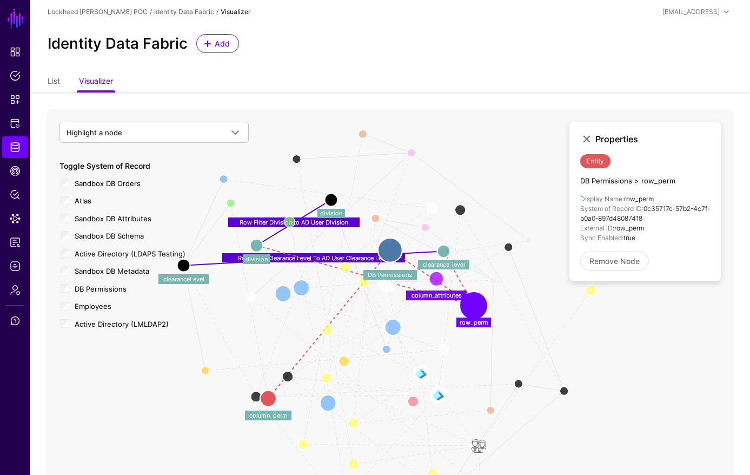
click at [426, 270] on icon "User Member Member Of Group Member User Member Group EmployeeDepartmentManager …" at bounding box center [390, 325] width 687 height 433
click at [431, 275] on circle at bounding box center [437, 279] width 22 height 22
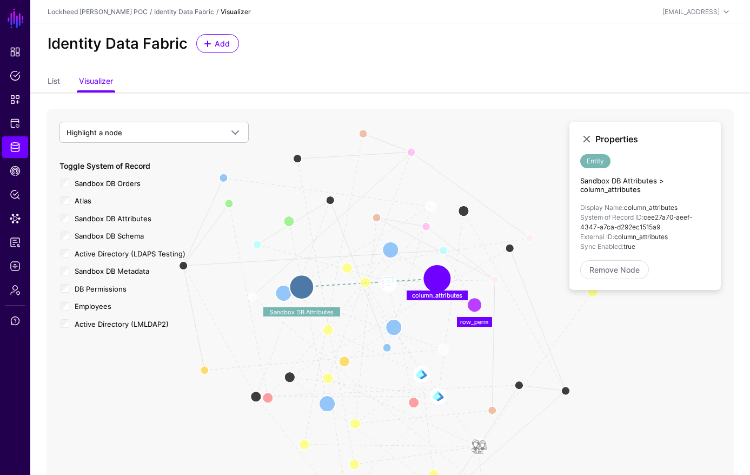
click at [435, 278] on circle at bounding box center [437, 279] width 22 height 22
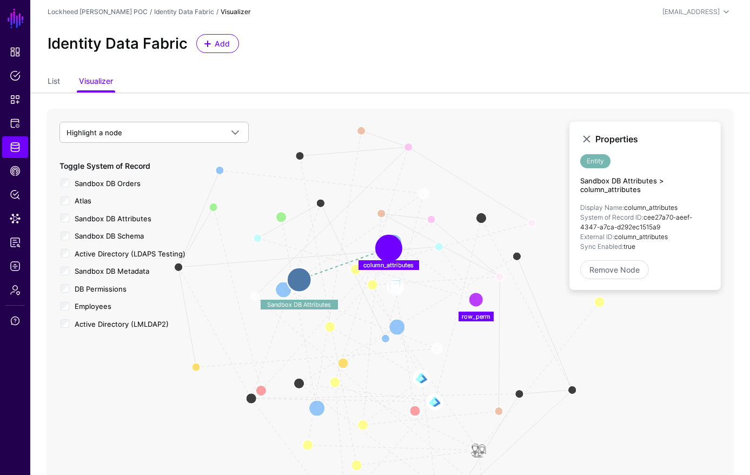
drag, startPoint x: 433, startPoint y: 277, endPoint x: 417, endPoint y: 263, distance: 21.1
click at [387, 248] on circle at bounding box center [389, 248] width 22 height 22
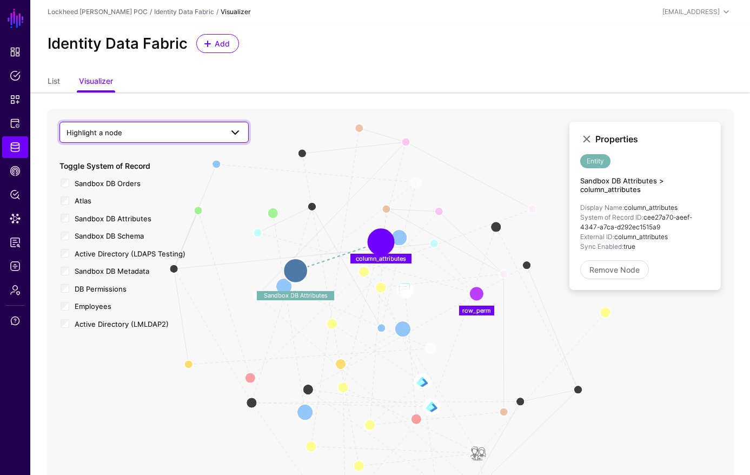
click at [142, 139] on link "Highlight a node" at bounding box center [153, 132] width 189 height 21
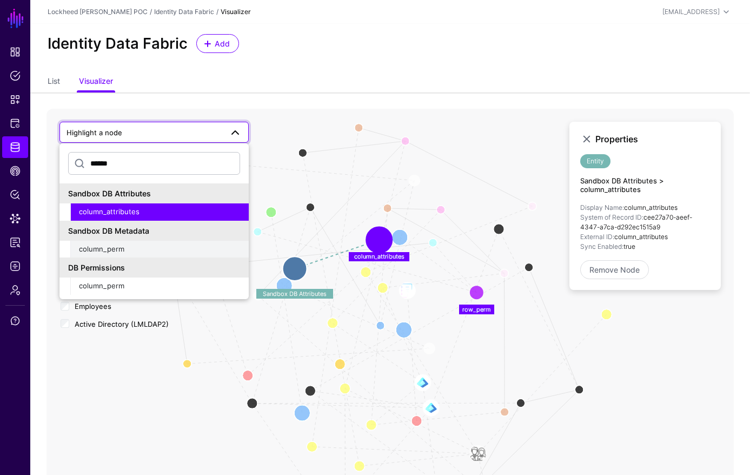
type input "******"
click at [143, 252] on div "column_perm" at bounding box center [159, 249] width 161 height 11
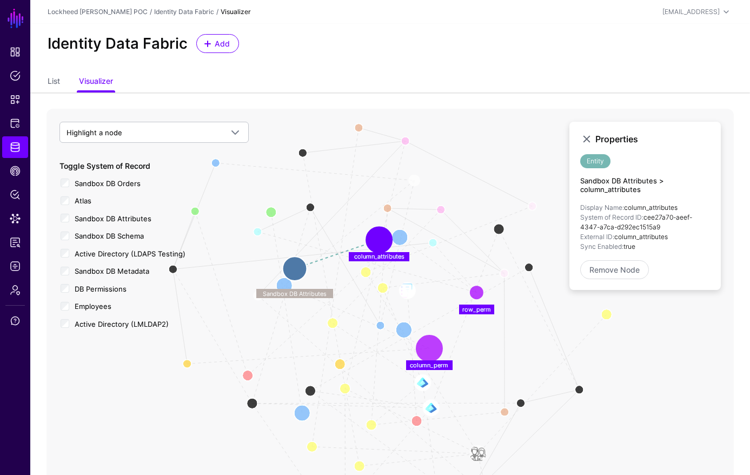
click at [424, 344] on circle at bounding box center [430, 348] width 22 height 22
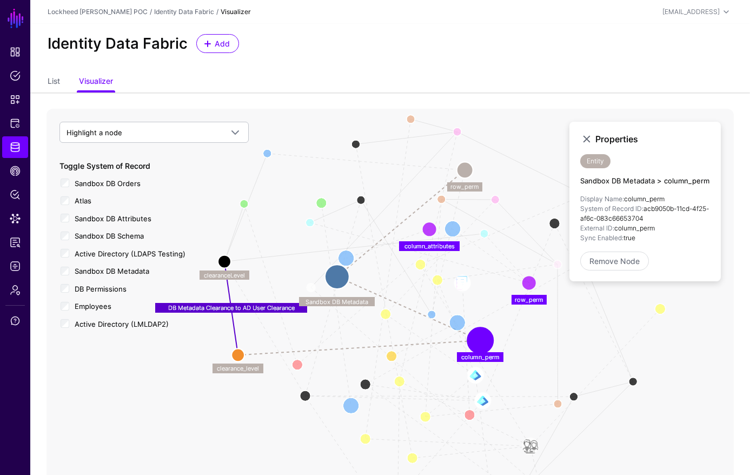
drag, startPoint x: 253, startPoint y: 381, endPoint x: 293, endPoint y: 357, distance: 47.0
click at [271, 375] on icon "Row Filter Division to AD User Division Row Filter Clearance Level To AD User C…" at bounding box center [390, 325] width 687 height 433
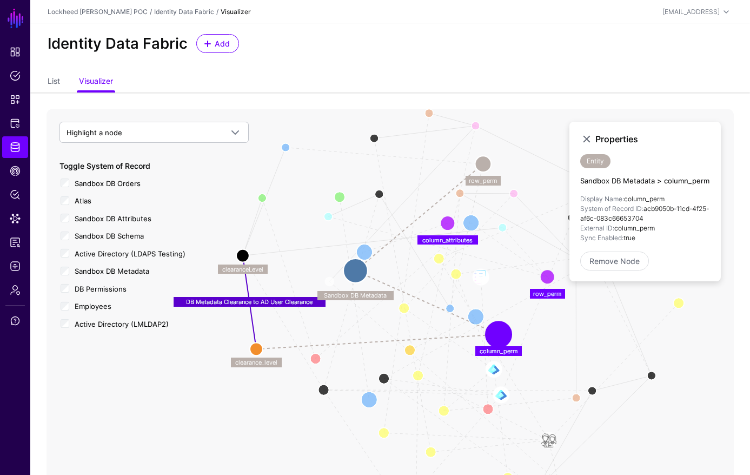
click at [357, 267] on circle at bounding box center [355, 270] width 24 height 24
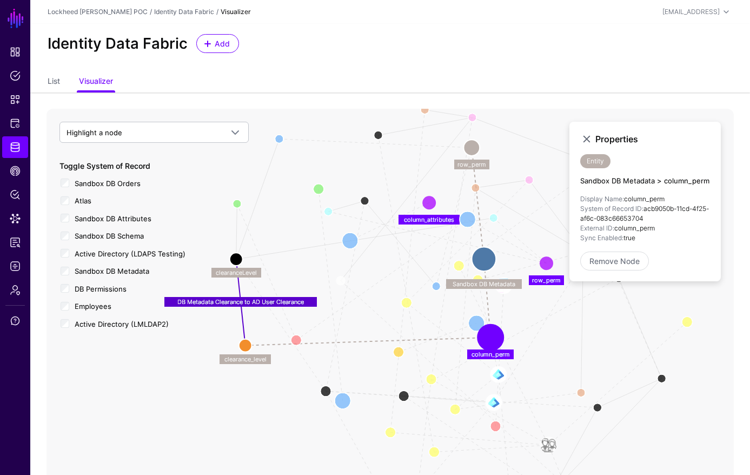
drag, startPoint x: 358, startPoint y: 267, endPoint x: 486, endPoint y: 255, distance: 127.6
click at [486, 255] on circle at bounding box center [483, 259] width 24 height 24
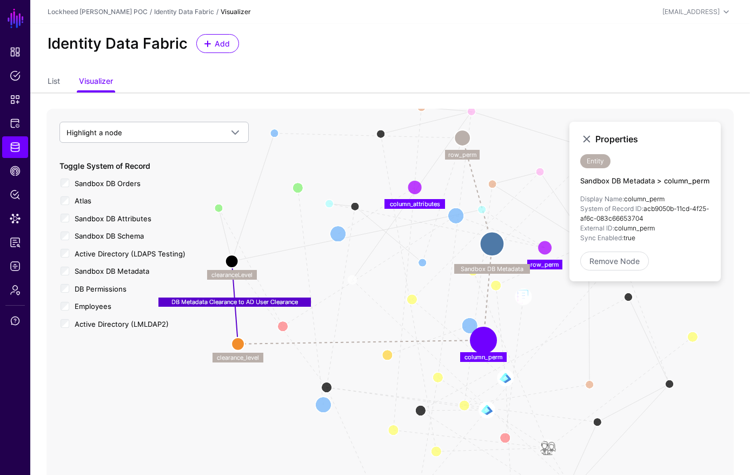
click at [480, 343] on circle at bounding box center [484, 340] width 22 height 22
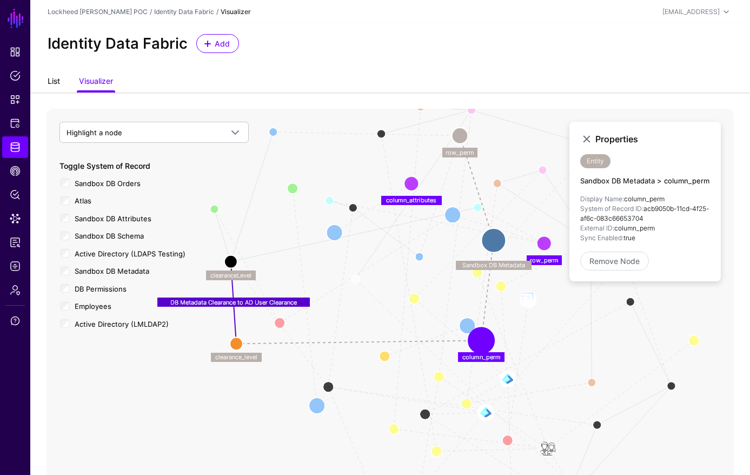
click at [56, 83] on link "List" at bounding box center [54, 82] width 12 height 21
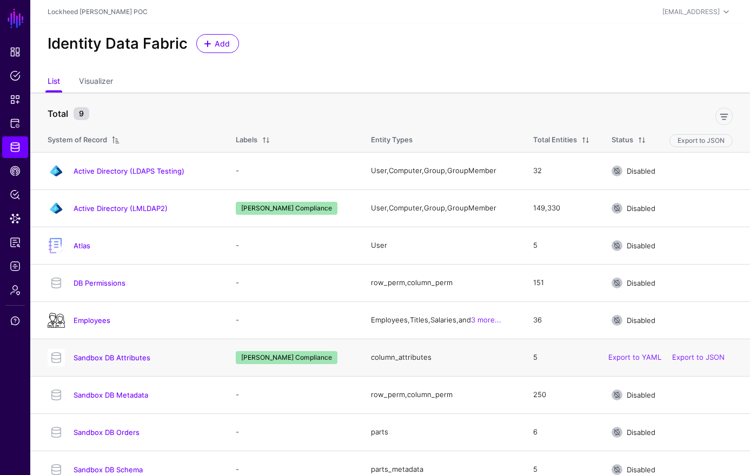
scroll to position [14, 0]
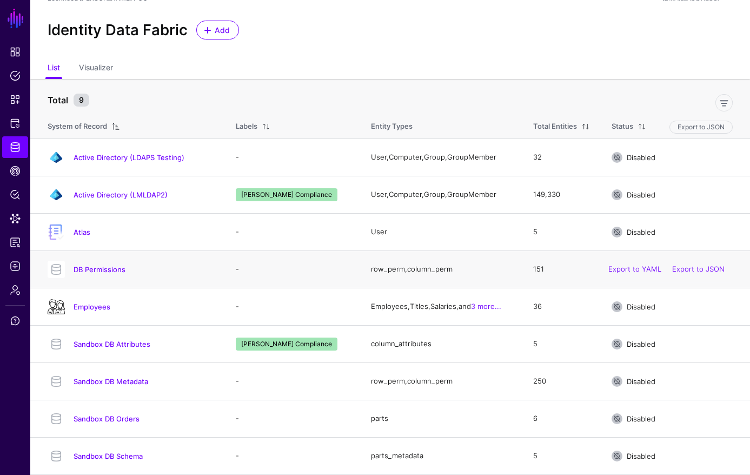
drag, startPoint x: 121, startPoint y: 256, endPoint x: 117, endPoint y: 261, distance: 6.2
click at [120, 258] on td "DB Permissions" at bounding box center [127, 268] width 195 height 37
click at [112, 267] on link "DB Permissions" at bounding box center [100, 269] width 52 height 9
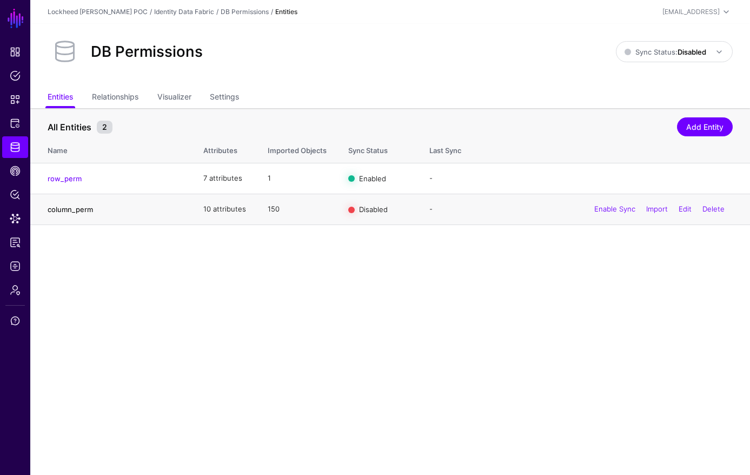
click at [72, 205] on link "column_perm" at bounding box center [70, 209] width 45 height 9
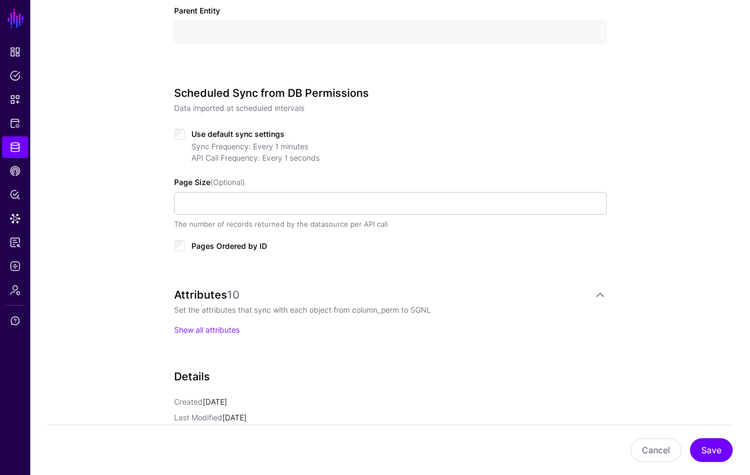
scroll to position [511, 0]
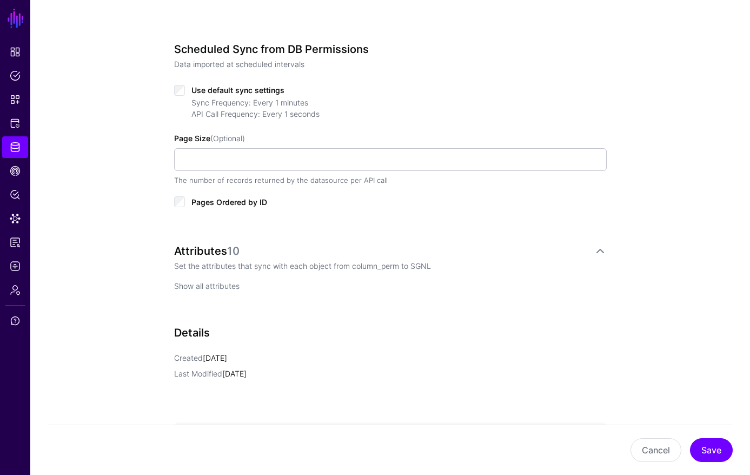
drag, startPoint x: 322, startPoint y: 261, endPoint x: 236, endPoint y: 287, distance: 89.8
click at [321, 261] on p "Set the attributes that sync with each object from column_perm to SGNL" at bounding box center [390, 265] width 433 height 11
click at [236, 287] on link "Show all attributes" at bounding box center [206, 285] width 65 height 9
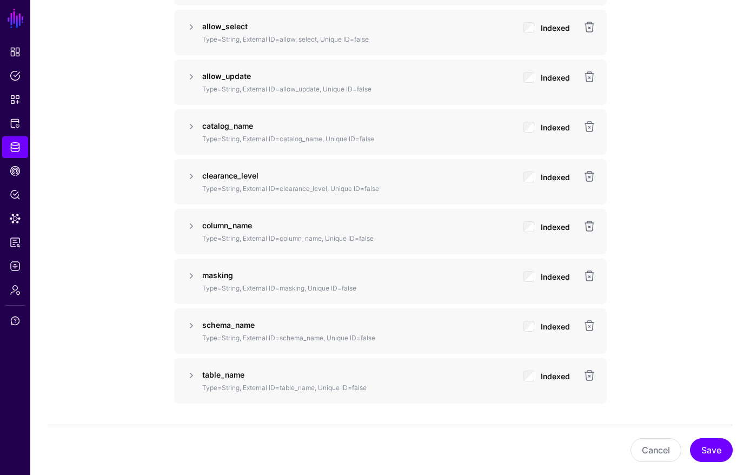
scroll to position [972, 0]
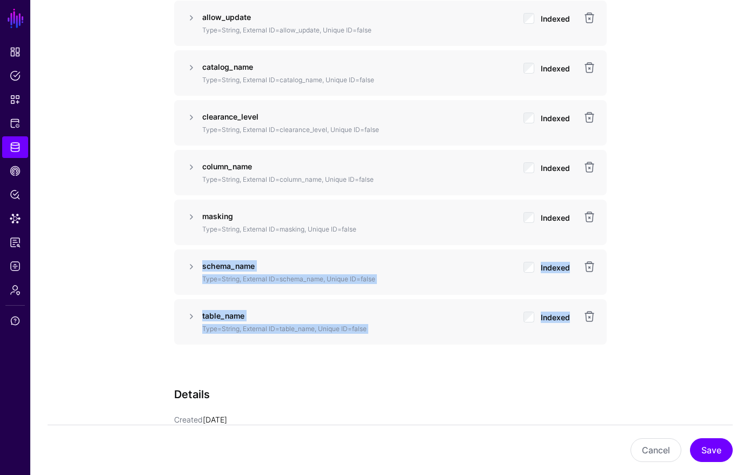
drag, startPoint x: 238, startPoint y: 271, endPoint x: 644, endPoint y: 319, distance: 408.9
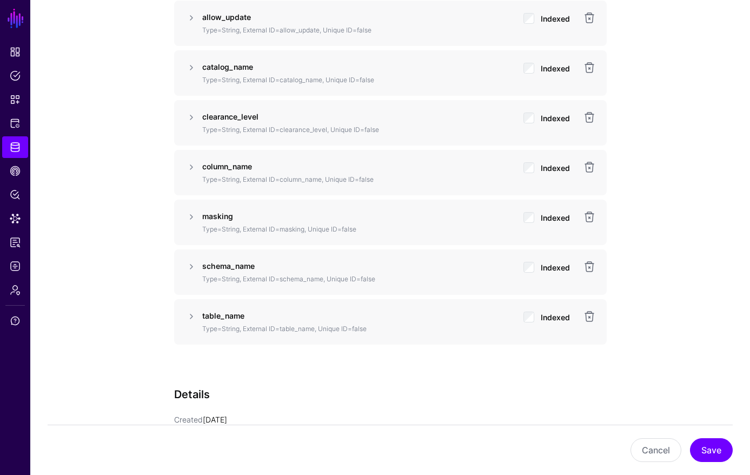
drag, startPoint x: 644, startPoint y: 319, endPoint x: 633, endPoint y: 315, distance: 11.5
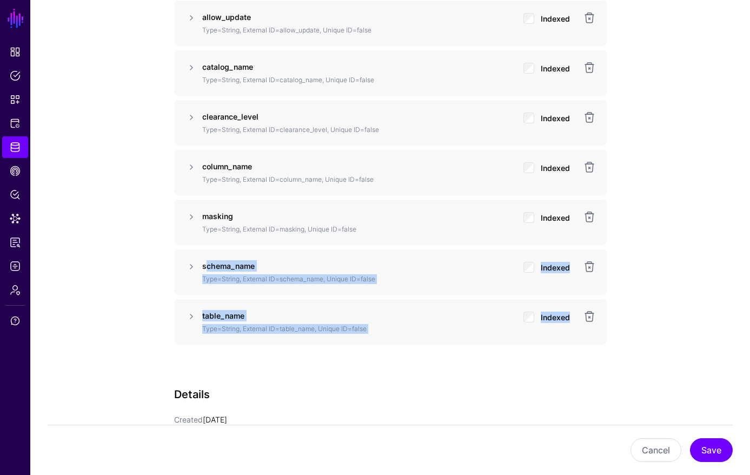
drag, startPoint x: 208, startPoint y: 265, endPoint x: 610, endPoint y: 316, distance: 405.6
drag, startPoint x: 202, startPoint y: 264, endPoint x: 679, endPoint y: 324, distance: 480.6
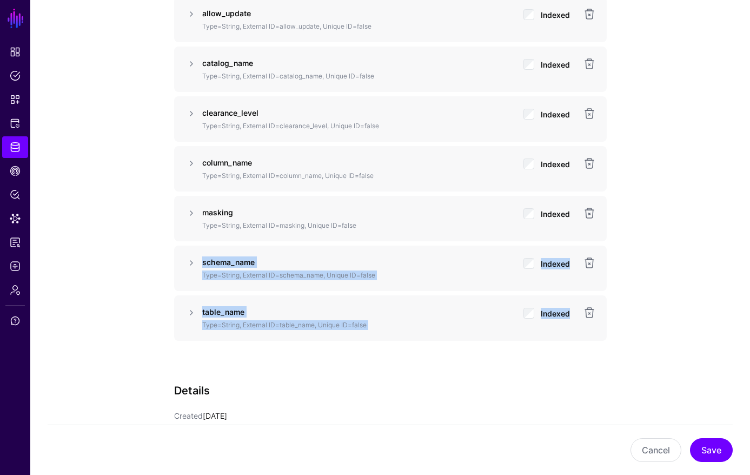
scroll to position [912, 0]
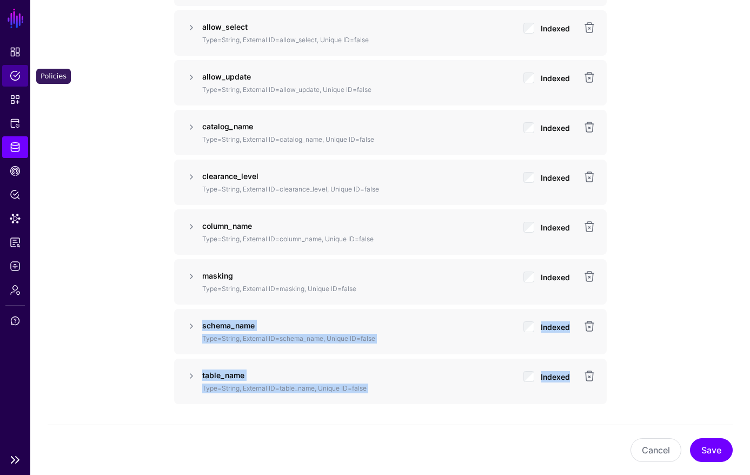
click at [22, 72] on link "Policies" at bounding box center [15, 76] width 26 height 22
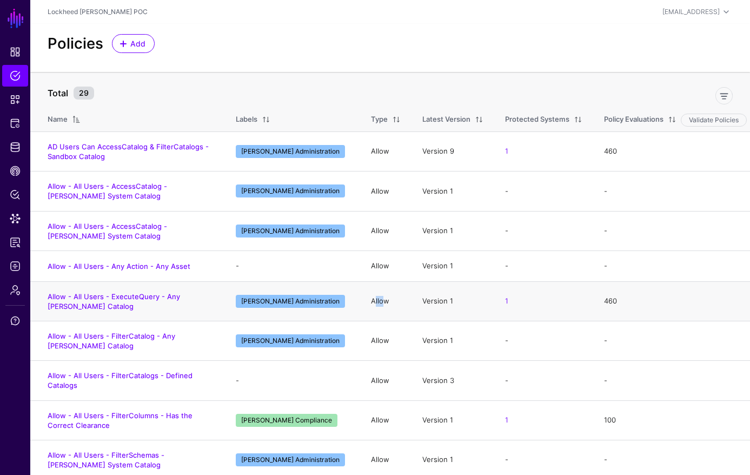
drag, startPoint x: 374, startPoint y: 303, endPoint x: 384, endPoint y: 302, distance: 10.3
click at [384, 302] on td "Allow" at bounding box center [385, 300] width 51 height 39
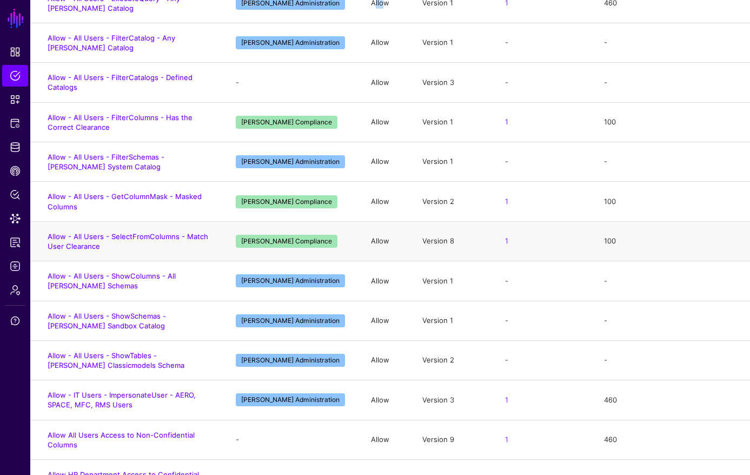
scroll to position [295, 0]
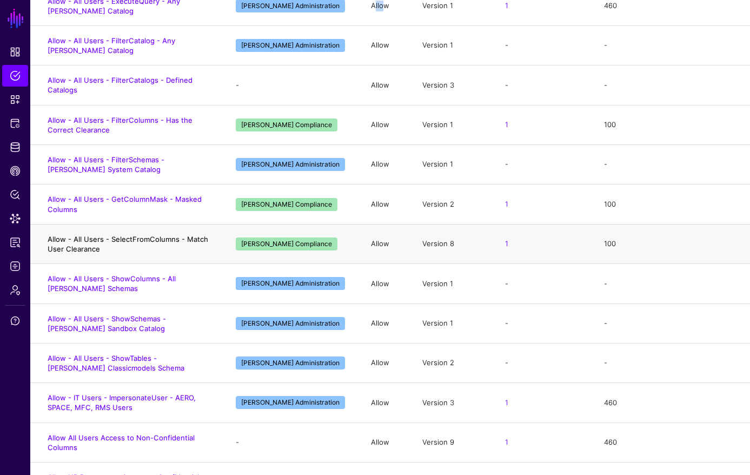
click at [152, 242] on link "Allow - All Users - SelectFromColumns - Match User Clearance" at bounding box center [128, 244] width 161 height 18
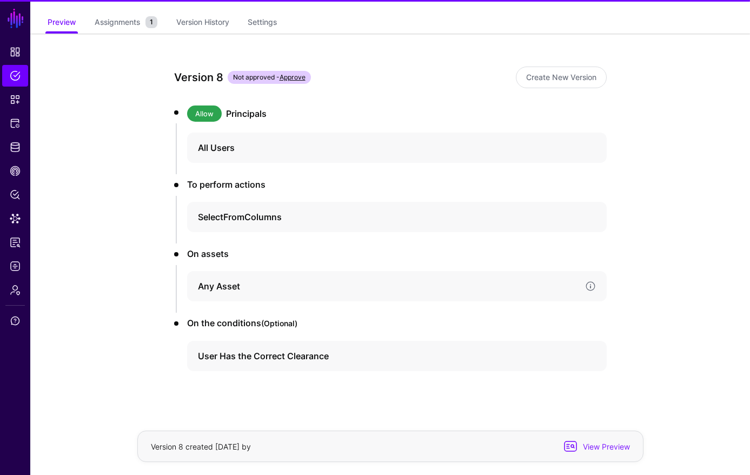
scroll to position [86, 0]
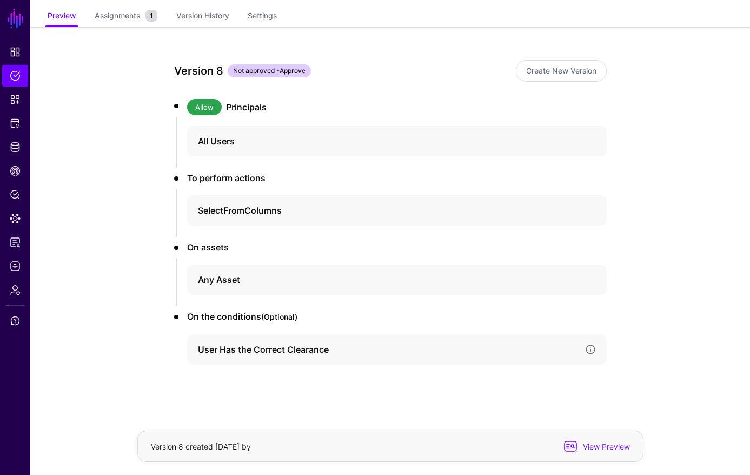
click at [340, 347] on h4 "User Has the Correct Clearance" at bounding box center [387, 349] width 378 height 13
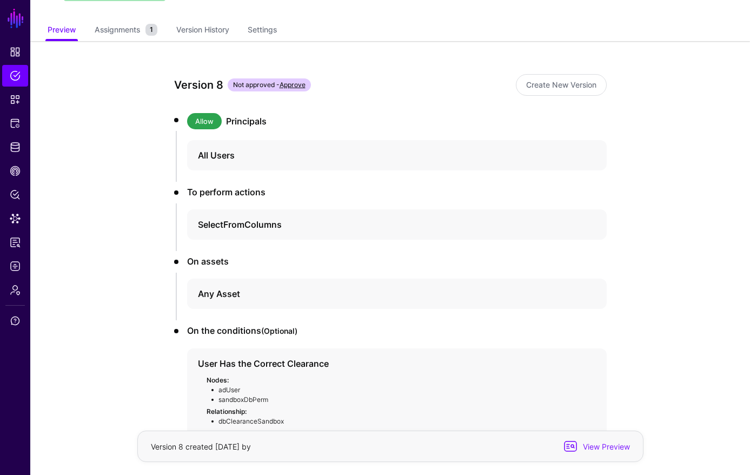
scroll to position [144, 0]
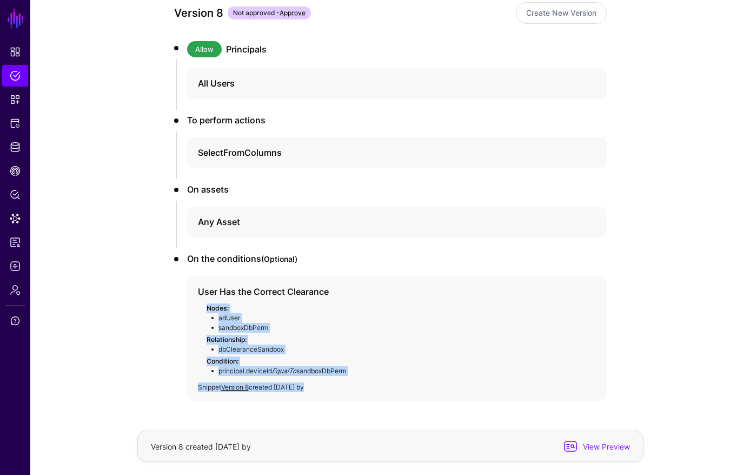
drag, startPoint x: 303, startPoint y: 471, endPoint x: 256, endPoint y: 371, distance: 110.5
click at [256, 371] on li "On the conditions (Optional) User Has the Correct Clearance Nodes: adUser sandb…" at bounding box center [390, 332] width 433 height 160
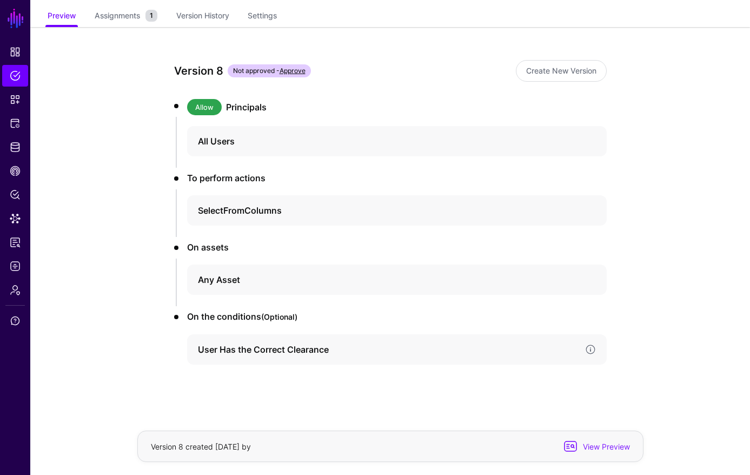
click at [224, 353] on h4 "User Has the Correct Clearance" at bounding box center [387, 349] width 378 height 13
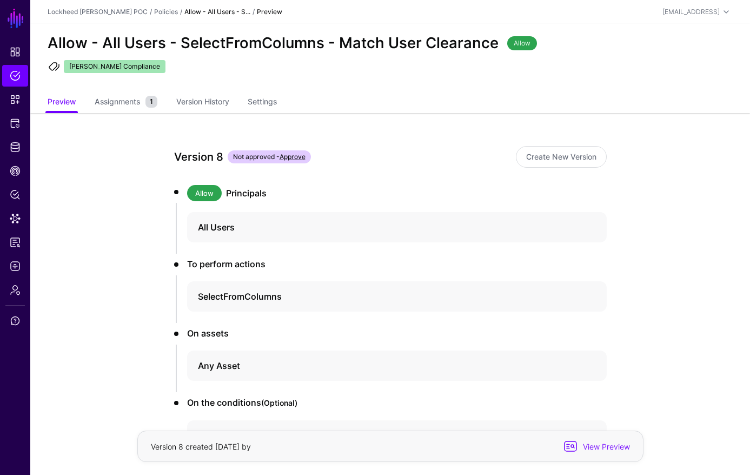
scroll to position [144, 0]
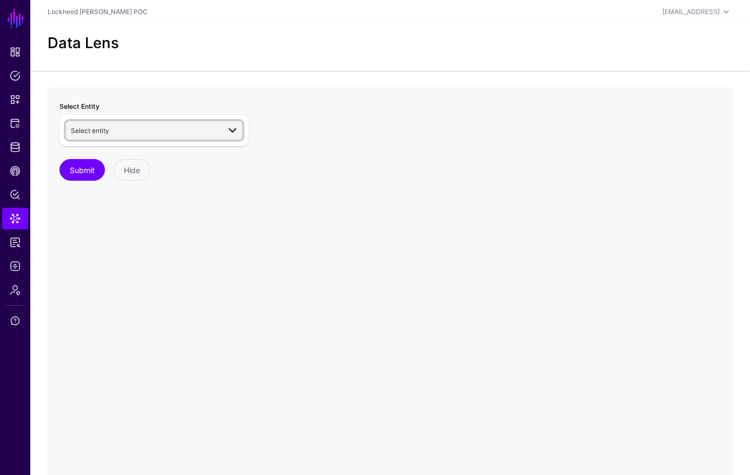
click at [128, 131] on span "Select entity" at bounding box center [145, 130] width 149 height 12
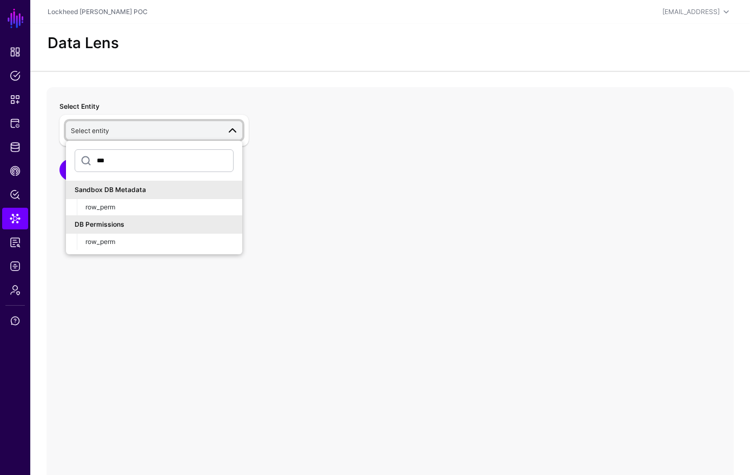
type input "***"
drag, startPoint x: 153, startPoint y: 216, endPoint x: 152, endPoint y: 210, distance: 6.0
click at [153, 215] on ul "Sandbox DB Metadata row_perm DB Permissions row_perm" at bounding box center [154, 215] width 176 height 69
click at [152, 208] on div "row_perm" at bounding box center [159, 207] width 148 height 10
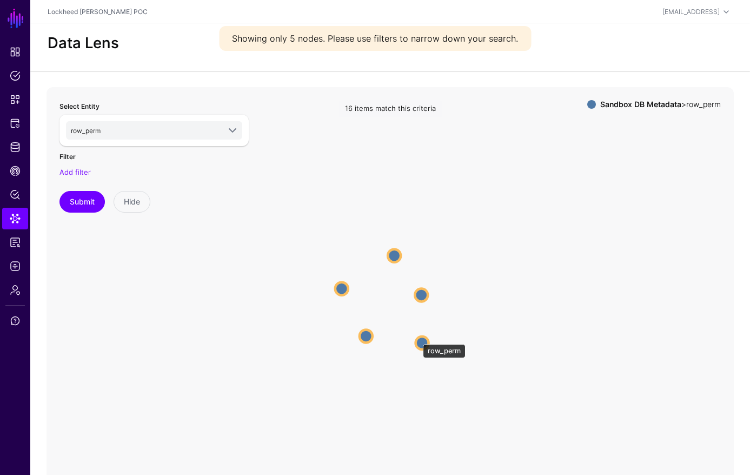
click at [417, 338] on circle at bounding box center [422, 342] width 13 height 13
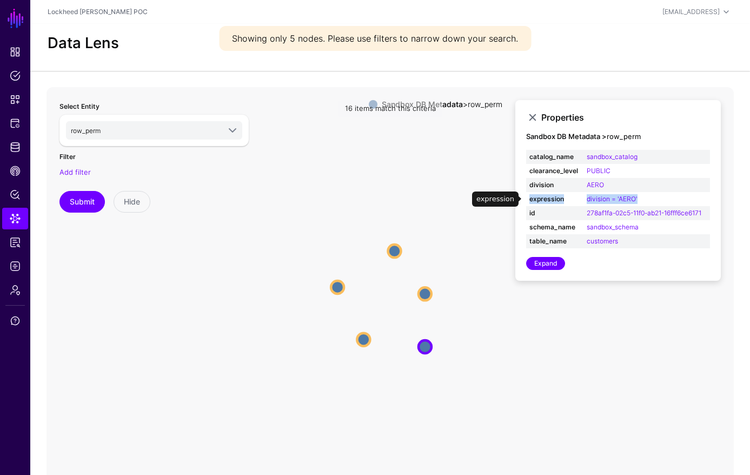
drag, startPoint x: 643, startPoint y: 202, endPoint x: 531, endPoint y: 201, distance: 111.9
click at [528, 200] on tr "expression division = 'AERO'" at bounding box center [618, 199] width 184 height 14
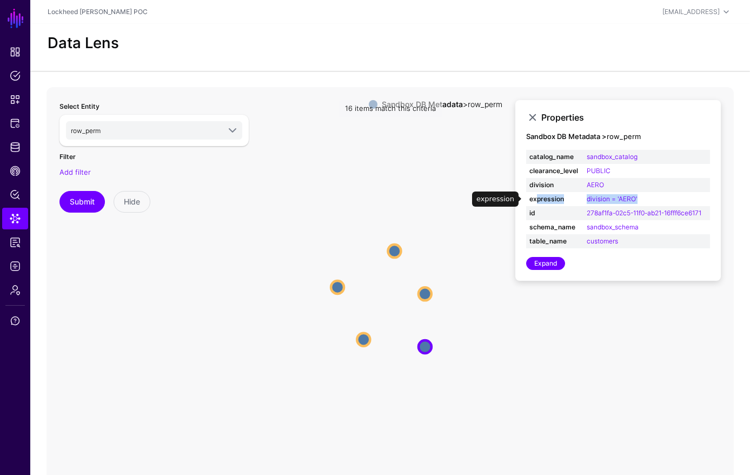
drag, startPoint x: 646, startPoint y: 197, endPoint x: 540, endPoint y: 192, distance: 106.1
click at [539, 194] on tr "expression division = 'AERO'" at bounding box center [618, 199] width 184 height 14
drag, startPoint x: 651, startPoint y: 201, endPoint x: 589, endPoint y: 196, distance: 62.4
click at [651, 201] on td "division = 'AERO'" at bounding box center [646, 199] width 127 height 14
click at [543, 197] on strong "expression" at bounding box center [554, 199] width 51 height 10
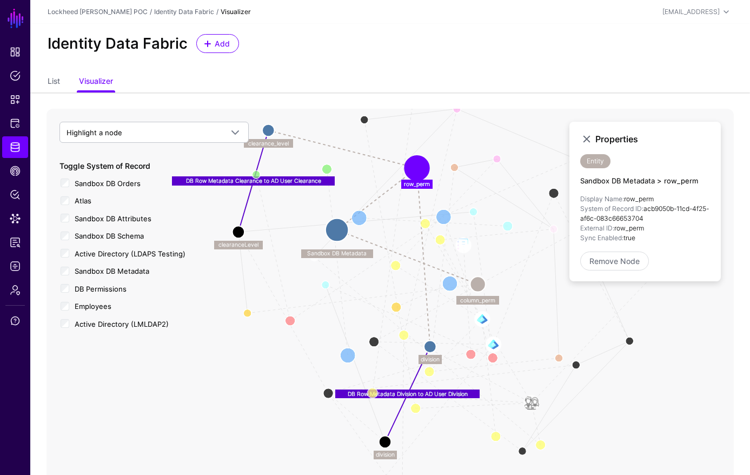
drag, startPoint x: 402, startPoint y: 177, endPoint x: 425, endPoint y: 168, distance: 24.8
click at [424, 168] on circle at bounding box center [417, 168] width 21 height 21
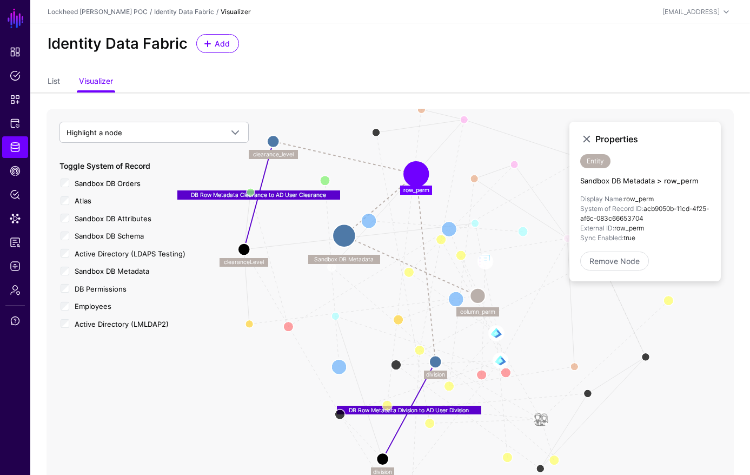
drag, startPoint x: 436, startPoint y: 439, endPoint x: 447, endPoint y: 436, distance: 11.0
click at [446, 452] on icon "User Member Member Of Group Member User Member Group EmployeeDepartmentManager …" at bounding box center [390, 325] width 687 height 433
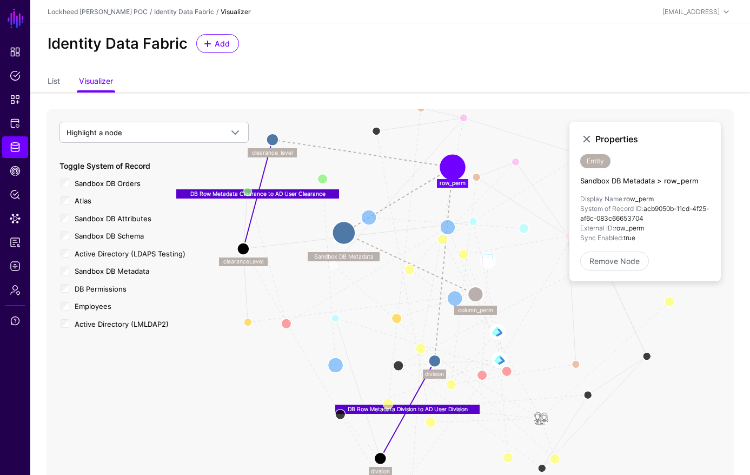
drag, startPoint x: 411, startPoint y: 170, endPoint x: 448, endPoint y: 165, distance: 37.2
click at [448, 165] on circle at bounding box center [452, 167] width 21 height 21
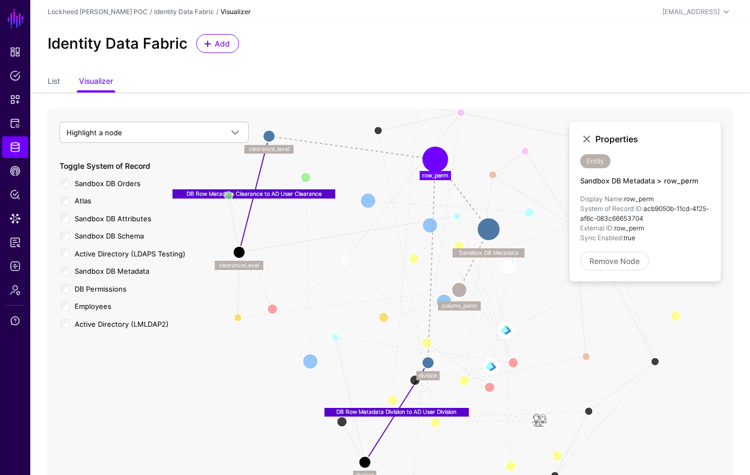
drag, startPoint x: 344, startPoint y: 228, endPoint x: 482, endPoint y: 236, distance: 137.5
click at [489, 232] on circle at bounding box center [488, 229] width 23 height 23
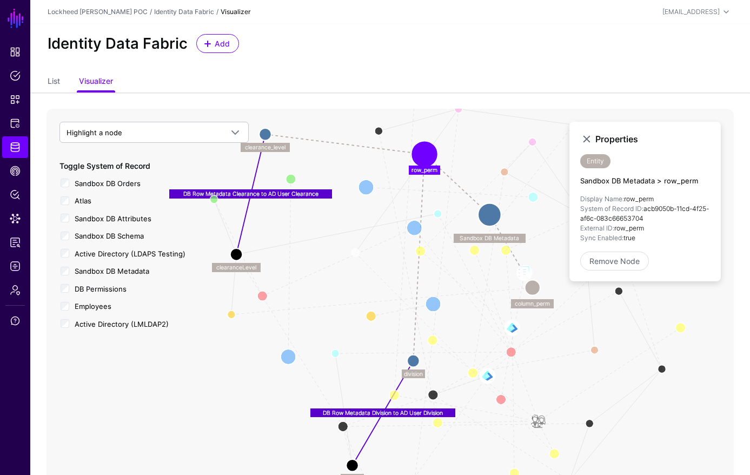
drag, startPoint x: 450, startPoint y: 290, endPoint x: 527, endPoint y: 291, distance: 76.8
click at [533, 291] on circle at bounding box center [532, 287] width 15 height 15
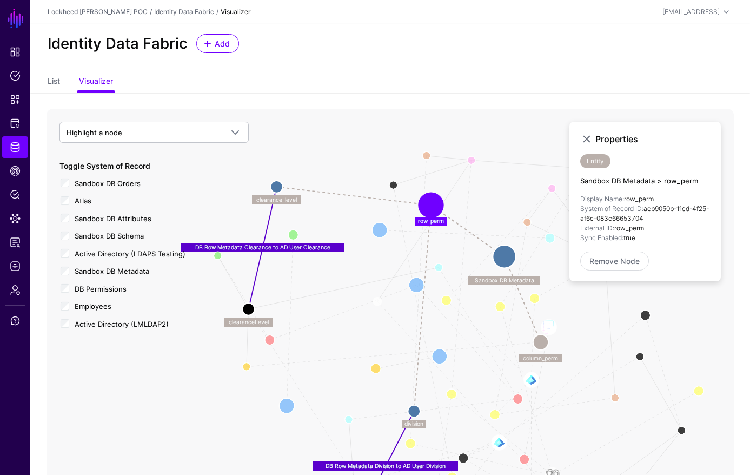
drag, startPoint x: 474, startPoint y: 304, endPoint x: 470, endPoint y: 290, distance: 14.7
click at [479, 329] on icon "User Member Member Of Group Member User Member Group EmployeeDepartmentManager …" at bounding box center [390, 325] width 687 height 433
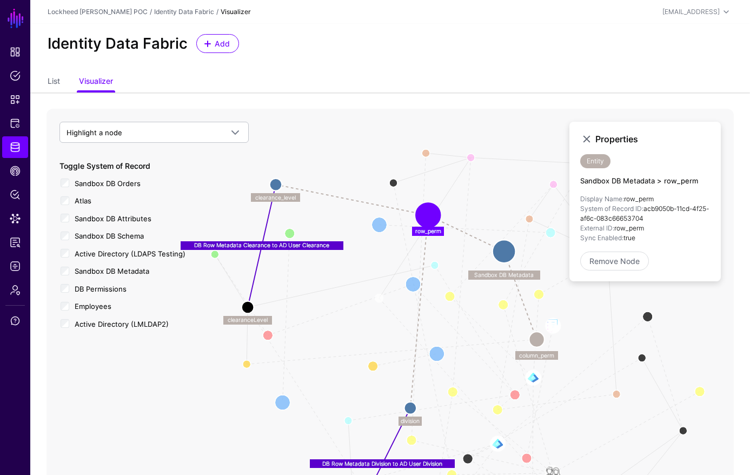
drag, startPoint x: 429, startPoint y: 203, endPoint x: 430, endPoint y: 210, distance: 7.7
click at [428, 210] on circle at bounding box center [428, 215] width 21 height 21
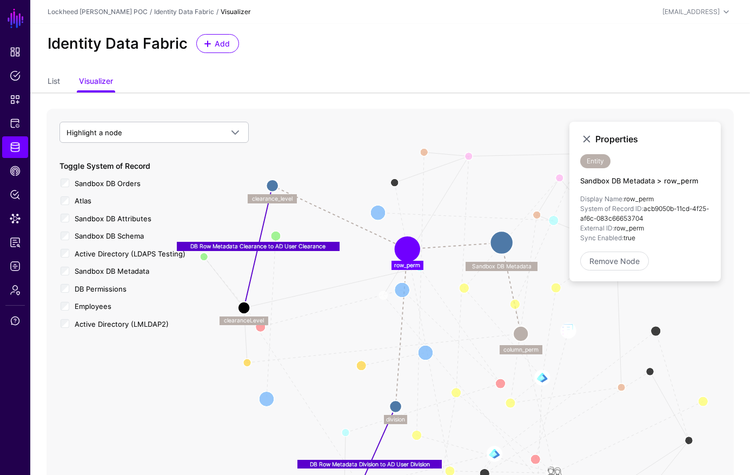
drag, startPoint x: 417, startPoint y: 212, endPoint x: 394, endPoint y: 247, distance: 41.6
click at [397, 249] on circle at bounding box center [407, 249] width 21 height 21
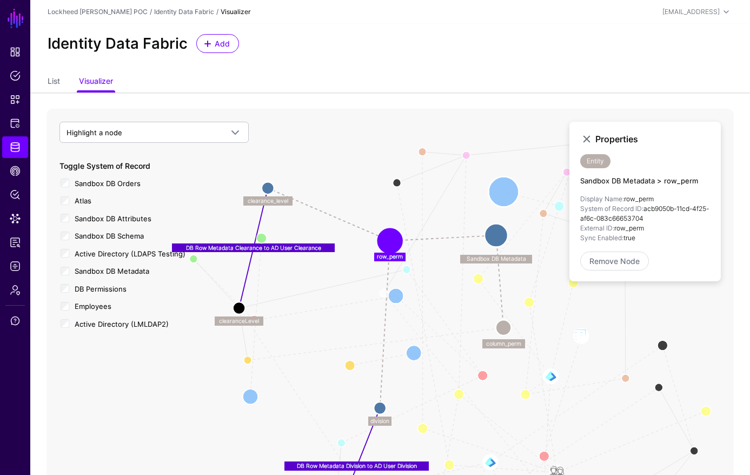
drag, startPoint x: 375, startPoint y: 200, endPoint x: 501, endPoint y: 187, distance: 126.7
click at [501, 187] on circle at bounding box center [503, 191] width 31 height 31
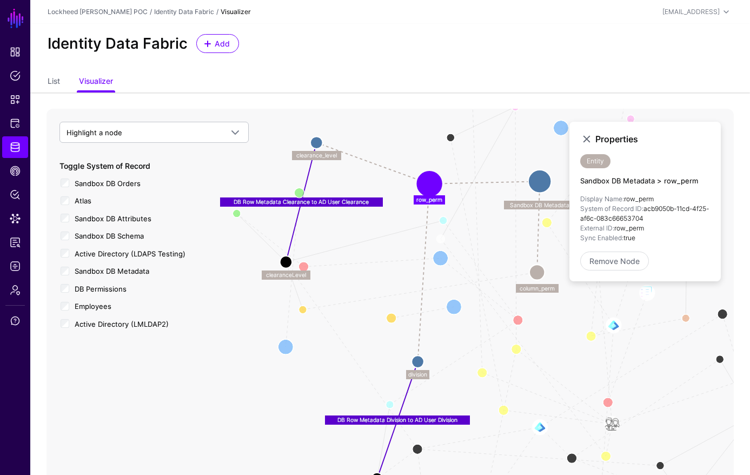
drag, startPoint x: 421, startPoint y: 280, endPoint x: 441, endPoint y: 250, distance: 35.5
click at [484, 270] on icon "User Member Member Of Group Member User Member Group EmployeeDepartmentManager …" at bounding box center [390, 325] width 687 height 433
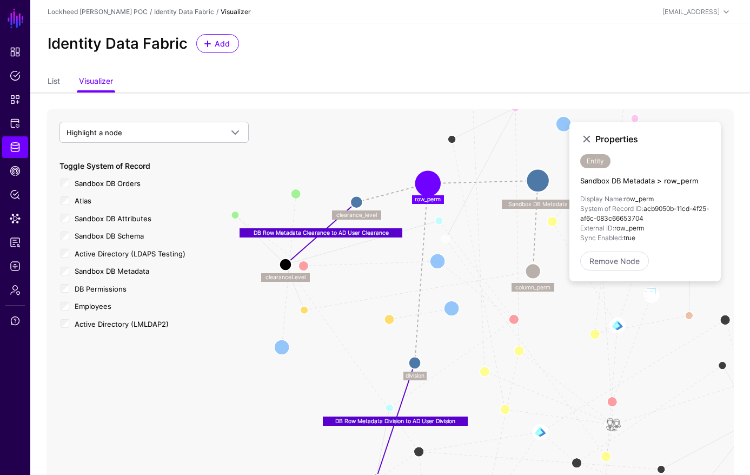
drag, startPoint x: 315, startPoint y: 142, endPoint x: 357, endPoint y: 203, distance: 75.0
click at [353, 202] on circle at bounding box center [356, 202] width 12 height 12
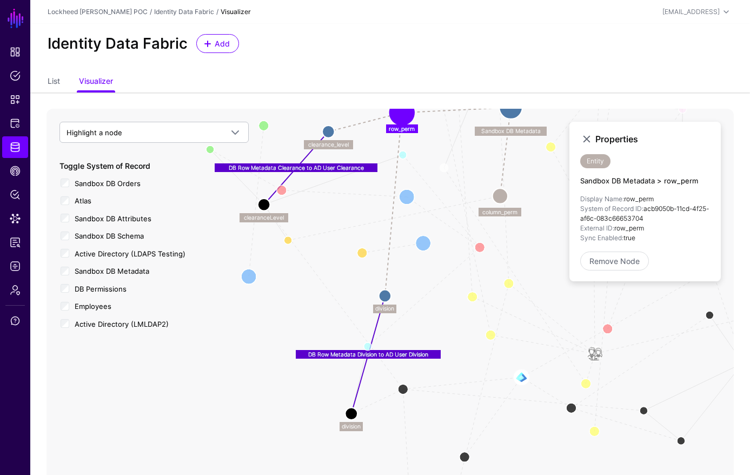
drag, startPoint x: 383, startPoint y: 282, endPoint x: 393, endPoint y: 295, distance: 16.2
click at [369, 234] on icon "User Member Member Of Group Member User Member Group EmployeeDepartmentManager …" at bounding box center [390, 325] width 687 height 433
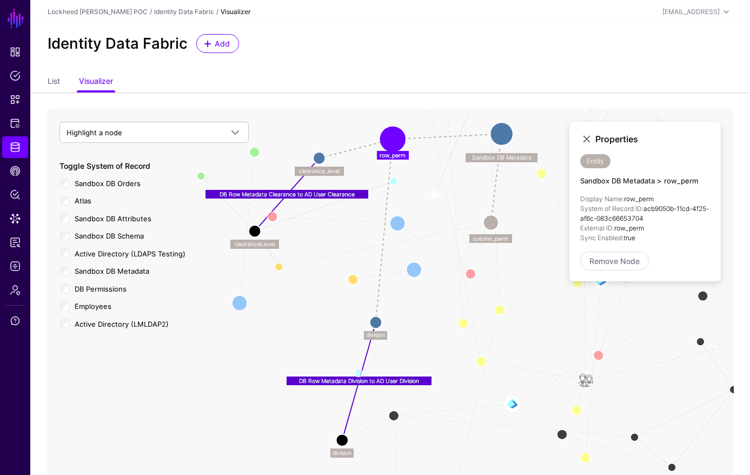
drag, startPoint x: 460, startPoint y: 323, endPoint x: 448, endPoint y: 374, distance: 52.3
click at [450, 374] on icon "User Member Member Of Group Member User Member Group EmployeeDepartmentManager …" at bounding box center [390, 325] width 687 height 433
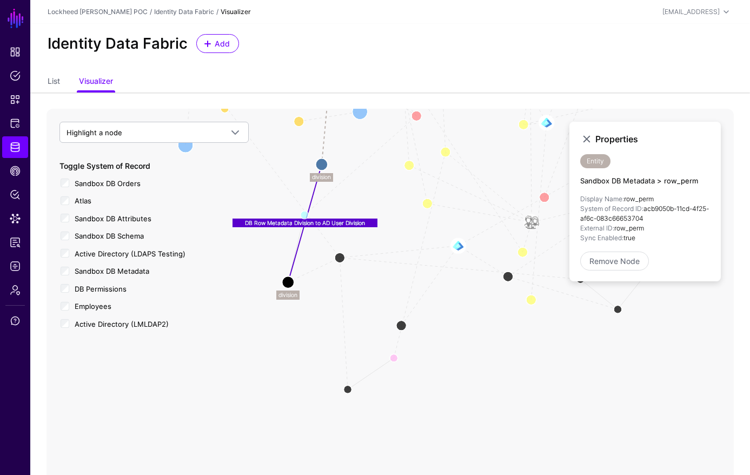
drag, startPoint x: 470, startPoint y: 356, endPoint x: 435, endPoint y: 179, distance: 180.8
click at [435, 178] on icon "User Member Member Of Group Member User Member Group EmployeeDepartmentManager …" at bounding box center [390, 325] width 687 height 433
click at [338, 259] on circle at bounding box center [339, 259] width 21 height 21
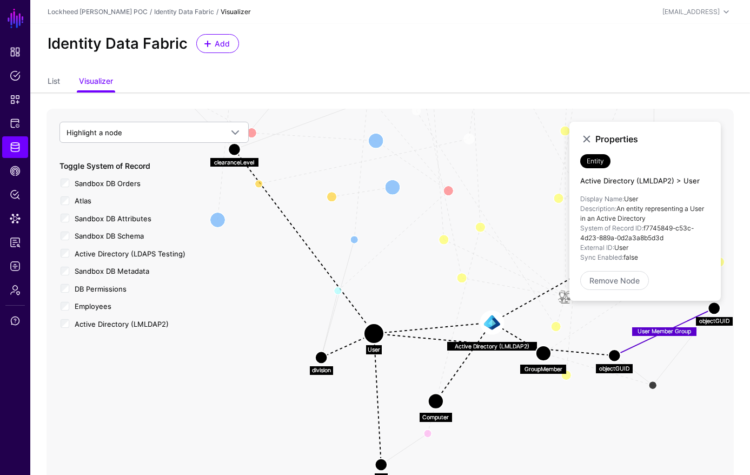
drag, startPoint x: 357, startPoint y: 207, endPoint x: 391, endPoint y: 281, distance: 81.5
click at [391, 281] on icon "DB Row Metadata Division to AD User Division DB Row Metadata Clearance to AD Us…" at bounding box center [390, 325] width 687 height 433
drag, startPoint x: 399, startPoint y: 293, endPoint x: 390, endPoint y: 314, distance: 22.8
click at [397, 304] on icon "DB Row Metadata Division to AD User Division DB Row Metadata Clearance to AD Us…" at bounding box center [390, 325] width 687 height 433
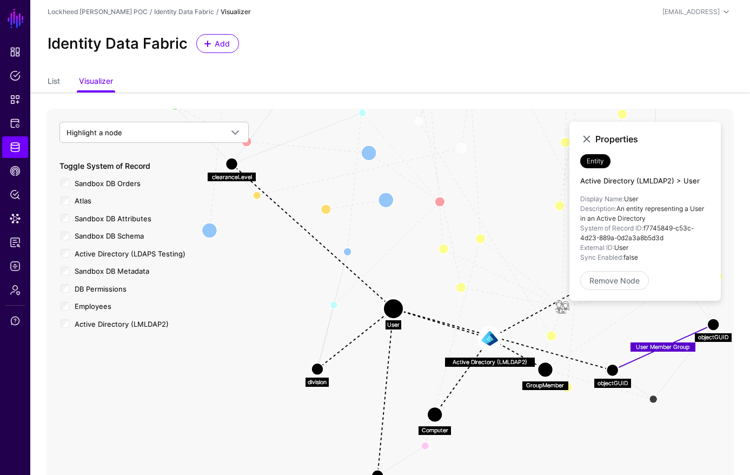
drag, startPoint x: 376, startPoint y: 338, endPoint x: 391, endPoint y: 347, distance: 17.4
click at [397, 300] on circle at bounding box center [393, 308] width 21 height 21
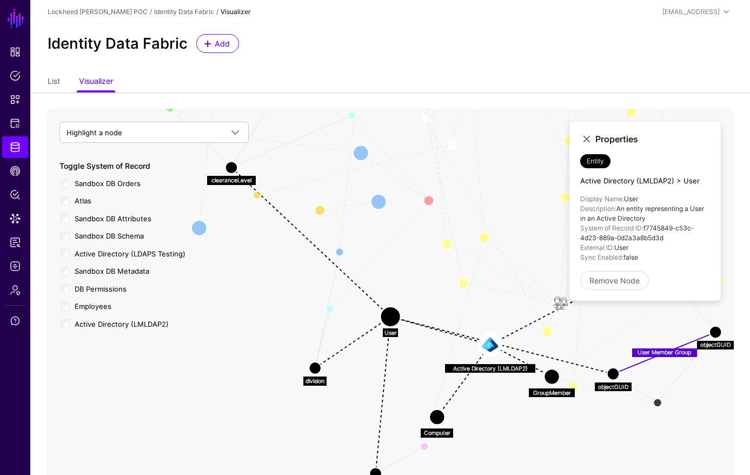
drag, startPoint x: 431, startPoint y: 287, endPoint x: 410, endPoint y: 305, distance: 27.6
click at [430, 288] on icon "DB Row Metadata Division to AD User Division DB Row Metadata Clearance to AD Us…" at bounding box center [390, 325] width 687 height 433
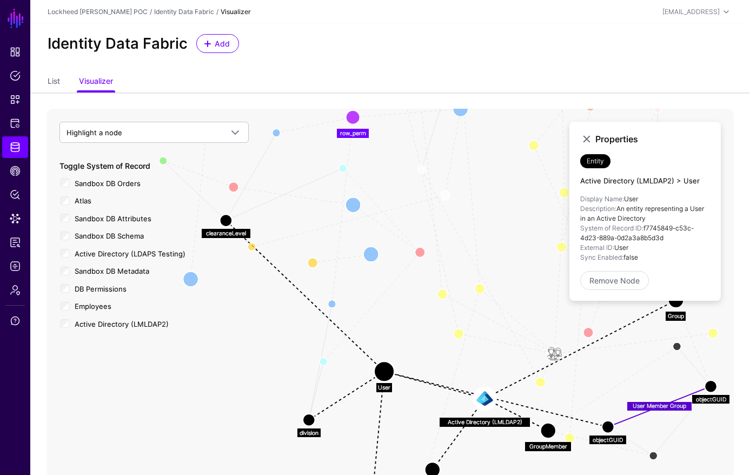
drag, startPoint x: 421, startPoint y: 227, endPoint x: 414, endPoint y: 299, distance: 72.3
click at [413, 301] on icon "DB Row Metadata Division to AD User Division DB Row Metadata Clearance to AD Us…" at bounding box center [390, 325] width 687 height 433
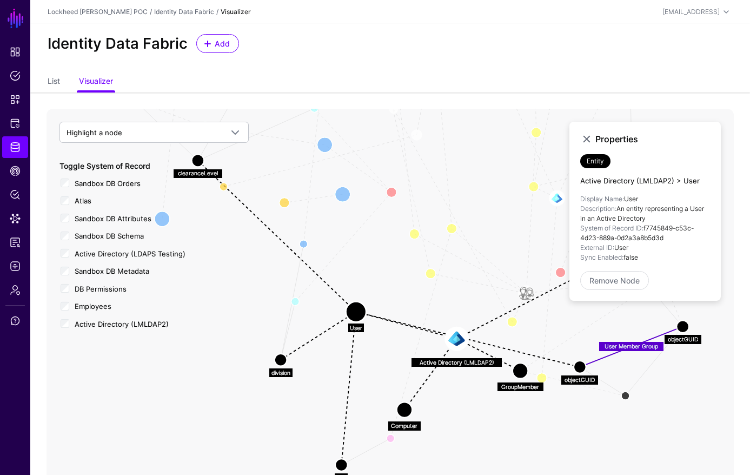
drag, startPoint x: 461, startPoint y: 293, endPoint x: 436, endPoint y: 208, distance: 88.3
click at [436, 208] on icon "DB Row Metadata Division to AD User Division DB Row Metadata Clearance to AD Us…" at bounding box center [390, 325] width 687 height 433
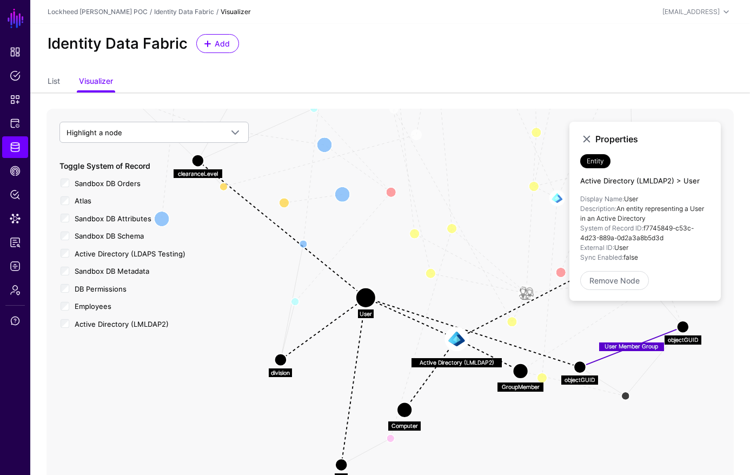
drag, startPoint x: 353, startPoint y: 314, endPoint x: 374, endPoint y: 255, distance: 62.8
click at [374, 288] on circle at bounding box center [365, 298] width 21 height 21
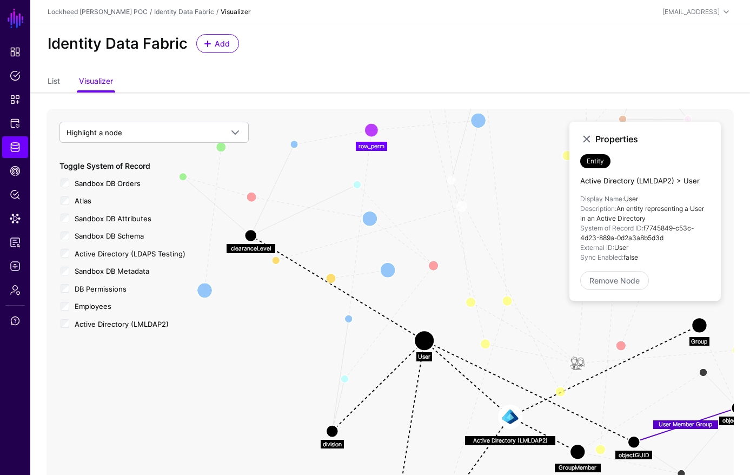
drag, startPoint x: 381, startPoint y: 331, endPoint x: 428, endPoint y: 218, distance: 122.4
click at [443, 373] on icon "DB Row Metadata Division to AD User Division DB Row Metadata Clearance to AD Us…" at bounding box center [390, 325] width 687 height 433
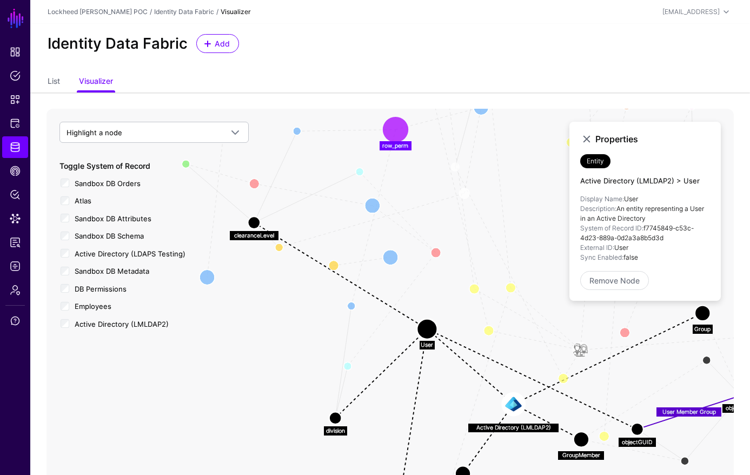
drag, startPoint x: 375, startPoint y: 117, endPoint x: 435, endPoint y: 142, distance: 64.5
click at [406, 136] on circle at bounding box center [396, 129] width 21 height 21
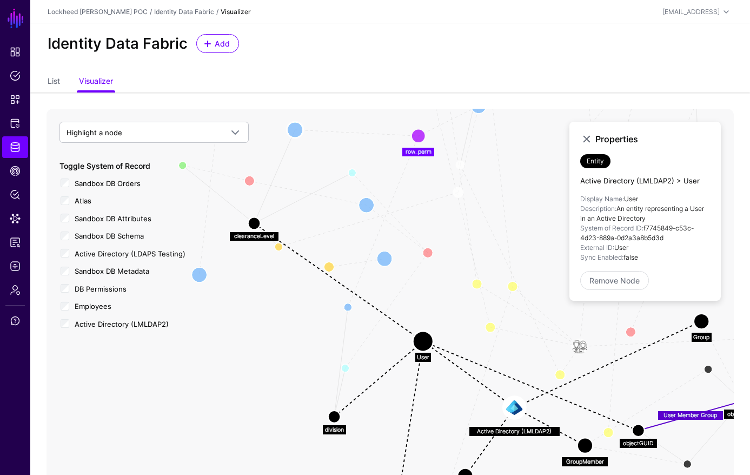
click at [293, 129] on circle at bounding box center [295, 130] width 16 height 16
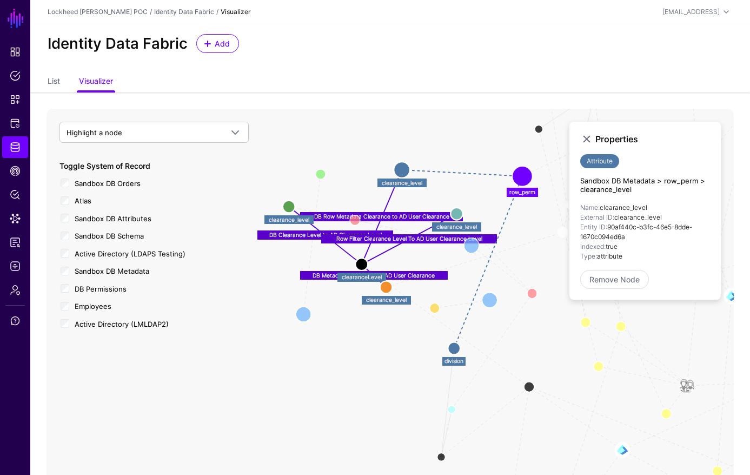
drag, startPoint x: 308, startPoint y: 261, endPoint x: 409, endPoint y: 296, distance: 106.7
click at [416, 301] on icon "User Member Group User Member Member Of Group Member EmployeeDepartmentManager …" at bounding box center [390, 325] width 687 height 433
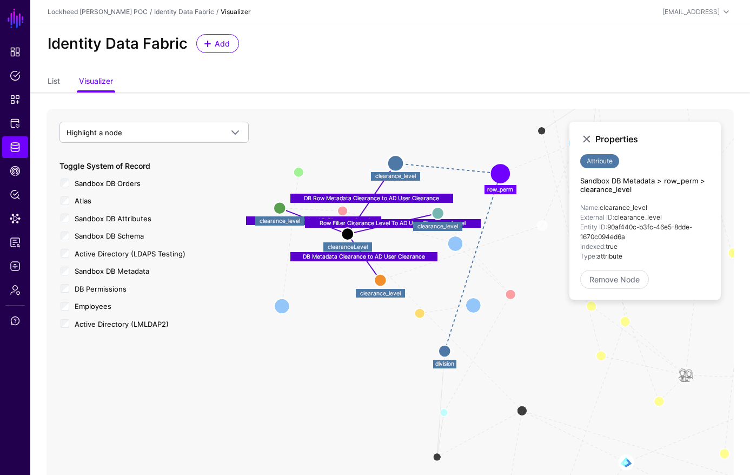
drag, startPoint x: 362, startPoint y: 269, endPoint x: 351, endPoint y: 237, distance: 33.4
click at [348, 238] on circle at bounding box center [347, 234] width 12 height 12
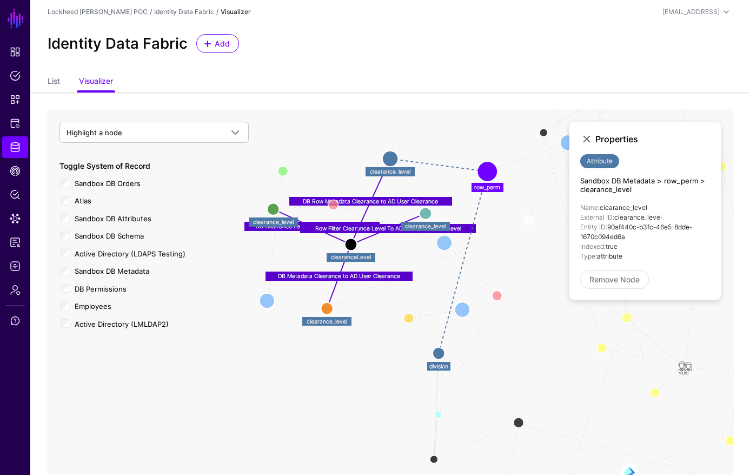
drag, startPoint x: 380, startPoint y: 272, endPoint x: 334, endPoint y: 309, distance: 58.9
click at [331, 308] on circle at bounding box center [327, 308] width 12 height 12
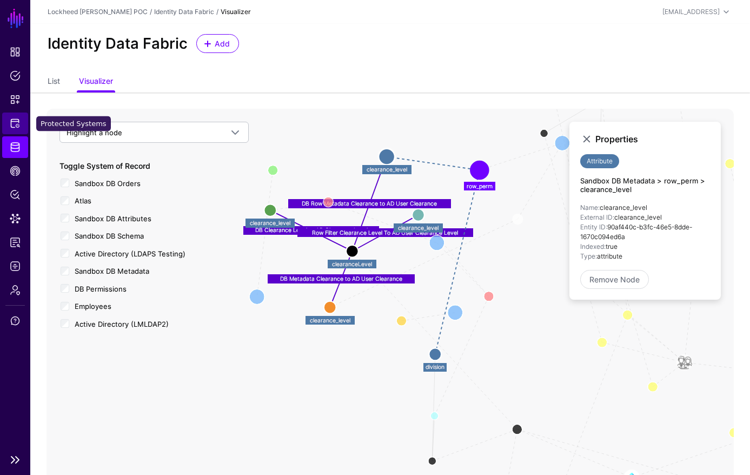
click at [21, 117] on link "Protected Systems" at bounding box center [15, 123] width 26 height 22
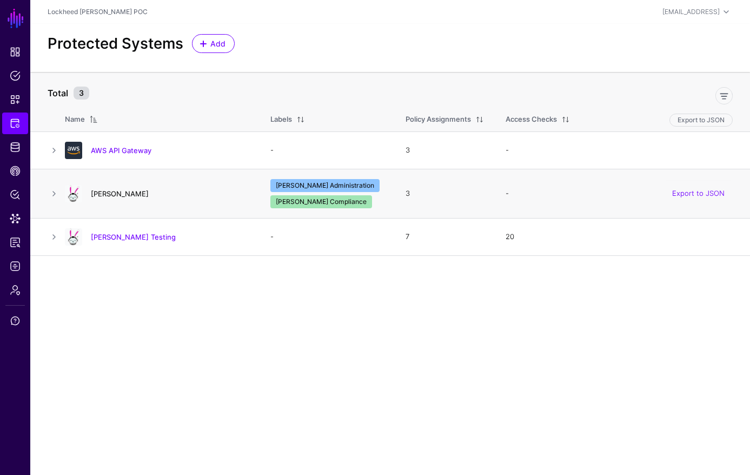
click at [102, 195] on link "[PERSON_NAME]" at bounding box center [120, 193] width 58 height 9
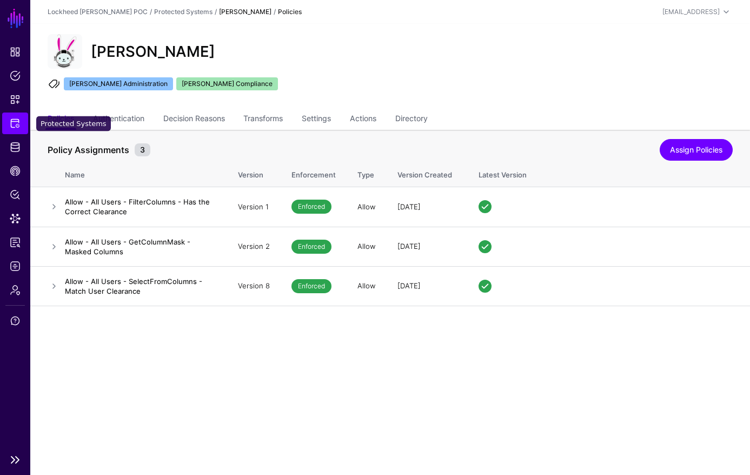
click at [12, 120] on span "Protected Systems" at bounding box center [15, 123] width 11 height 11
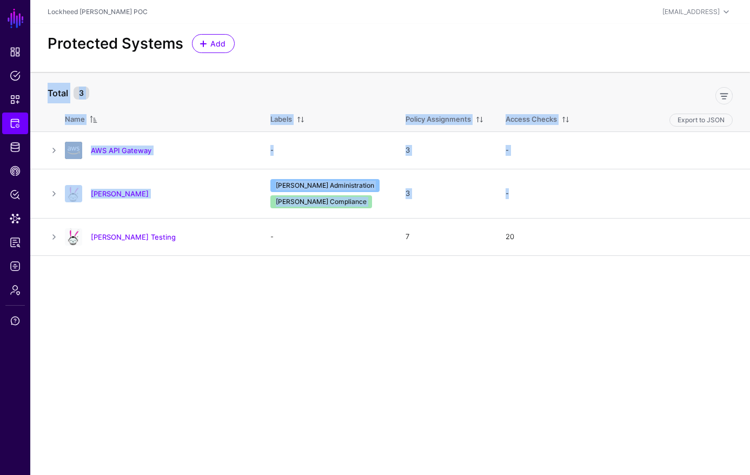
drag, startPoint x: 57, startPoint y: 237, endPoint x: 122, endPoint y: 258, distance: 68.9
click at [131, 264] on main "SGNL Dashboard Policies Snippets Protected Systems Identity Data Fabric CAEP Hu…" at bounding box center [375, 237] width 750 height 475
click at [123, 237] on link "[PERSON_NAME] Testing" at bounding box center [133, 237] width 85 height 9
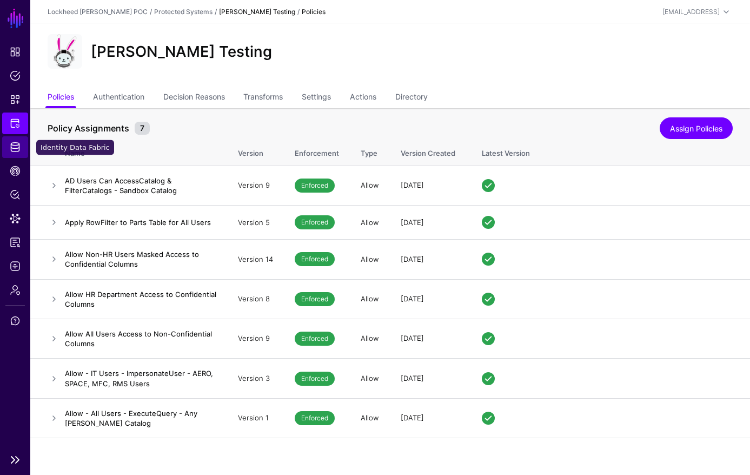
click at [18, 147] on span "Identity Data Fabric" at bounding box center [15, 147] width 11 height 11
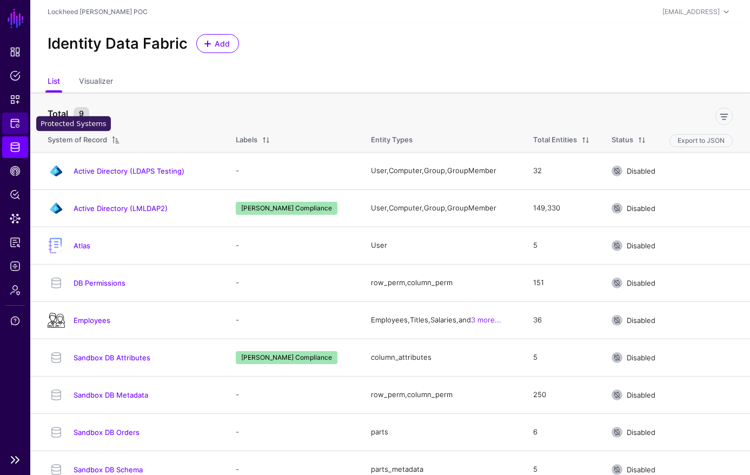
click at [27, 124] on li "Protected Systems" at bounding box center [15, 123] width 30 height 22
click at [24, 124] on link "Protected Systems" at bounding box center [15, 123] width 26 height 22
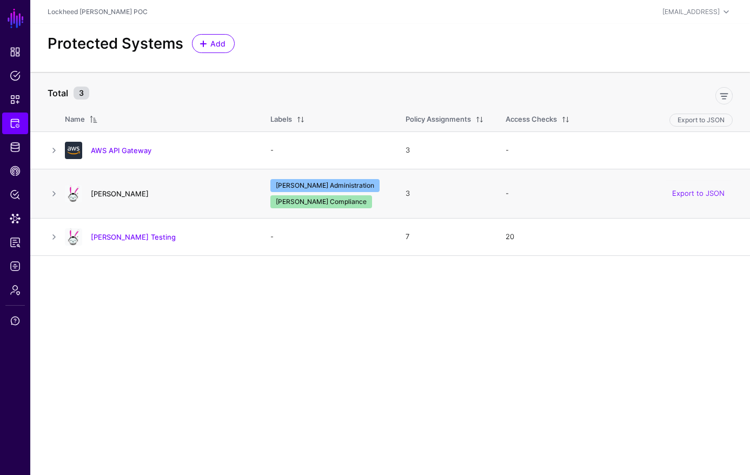
click at [105, 192] on link "[PERSON_NAME]" at bounding box center [120, 193] width 58 height 9
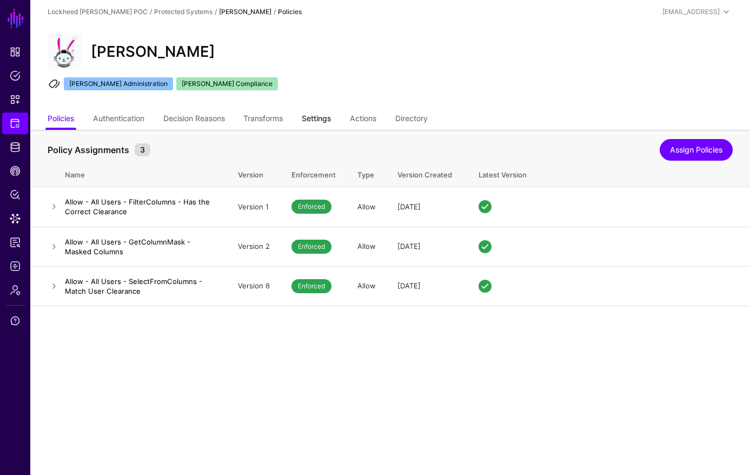
drag, startPoint x: 318, startPoint y: 117, endPoint x: 316, endPoint y: 124, distance: 6.7
click at [318, 117] on link "Settings" at bounding box center [316, 119] width 29 height 21
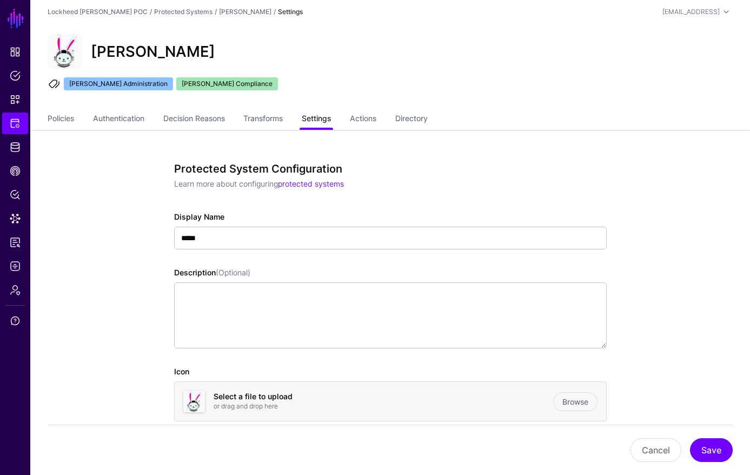
click at [314, 113] on link "Settings" at bounding box center [316, 119] width 29 height 21
click at [418, 119] on link "Directory" at bounding box center [411, 119] width 32 height 21
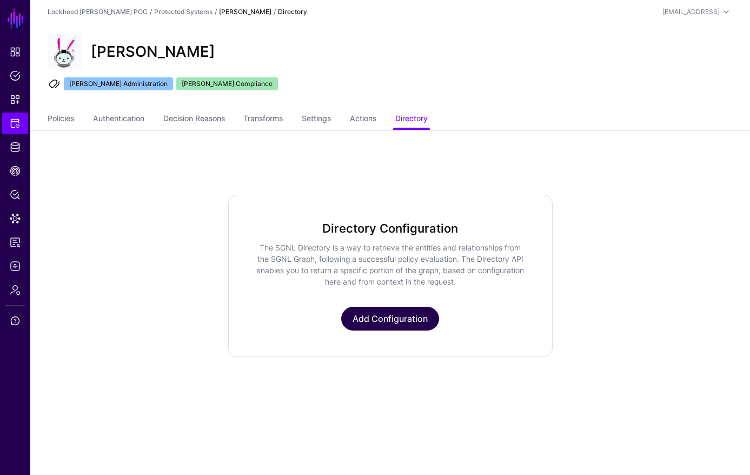
click at [404, 313] on link "Add Configuration" at bounding box center [390, 319] width 98 height 24
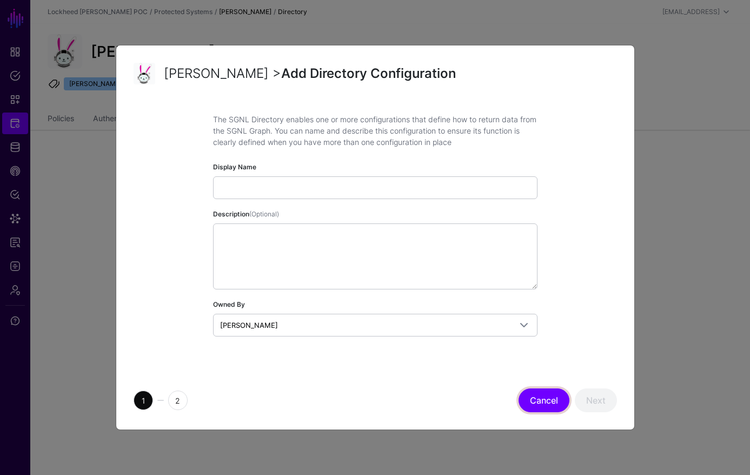
click at [559, 401] on button "Cancel" at bounding box center [544, 400] width 51 height 24
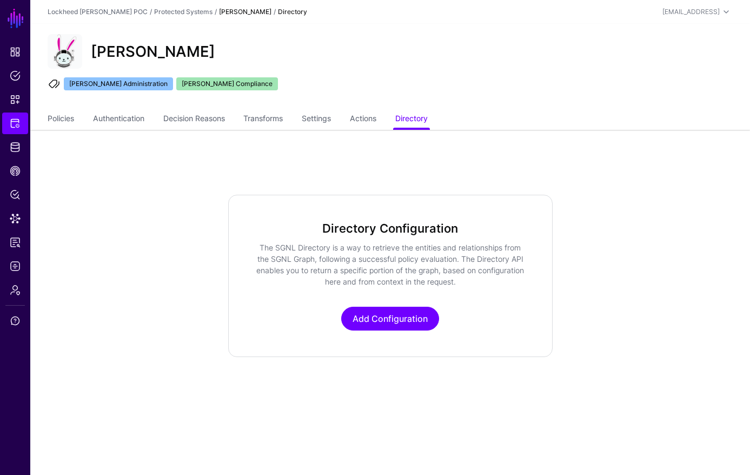
click at [290, 118] on ul "Policies Authentication Decision Reasons Transforms Settings Actions Directory" at bounding box center [390, 119] width 685 height 21
click at [276, 117] on link "Transforms" at bounding box center [262, 119] width 39 height 21
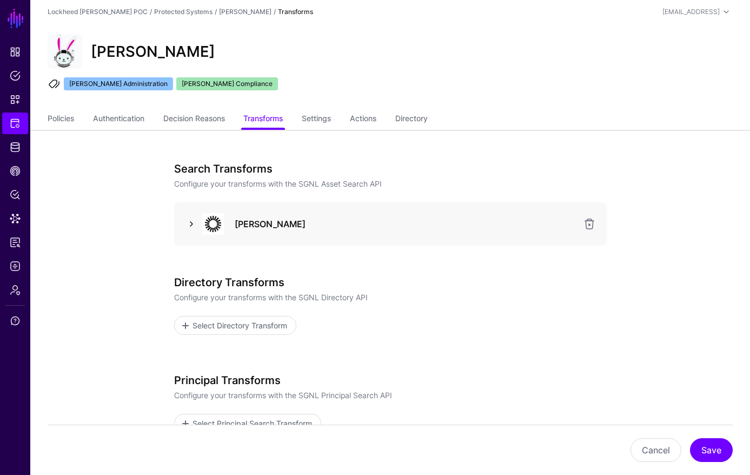
click at [190, 221] on link at bounding box center [191, 223] width 13 height 13
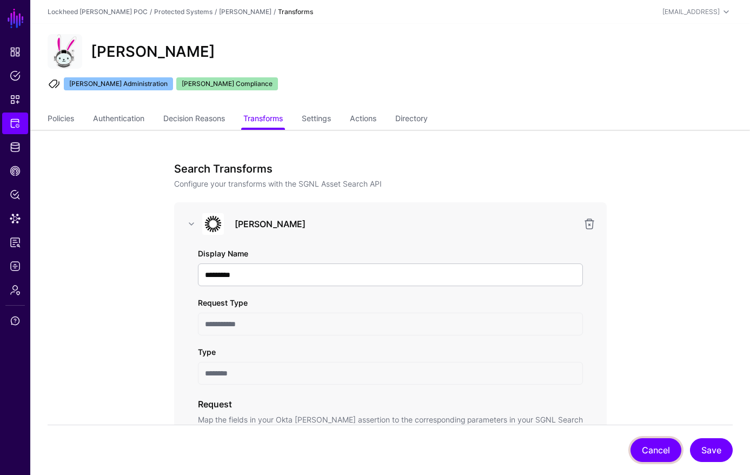
click at [654, 446] on button "Cancel" at bounding box center [655, 450] width 51 height 24
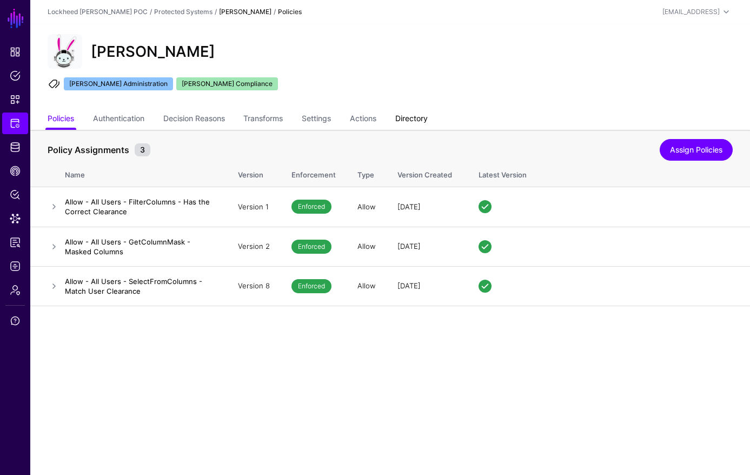
click at [413, 123] on link "Directory" at bounding box center [411, 119] width 32 height 21
